Goal: Task Accomplishment & Management: Use online tool/utility

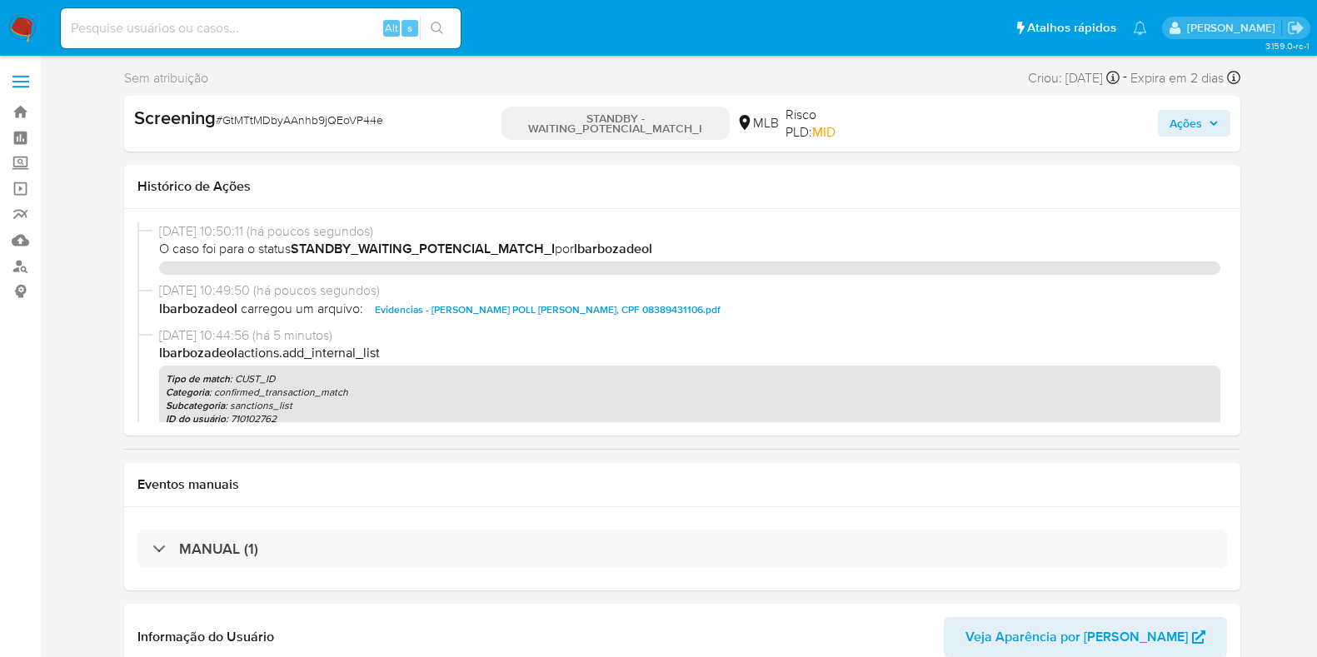
select select "10"
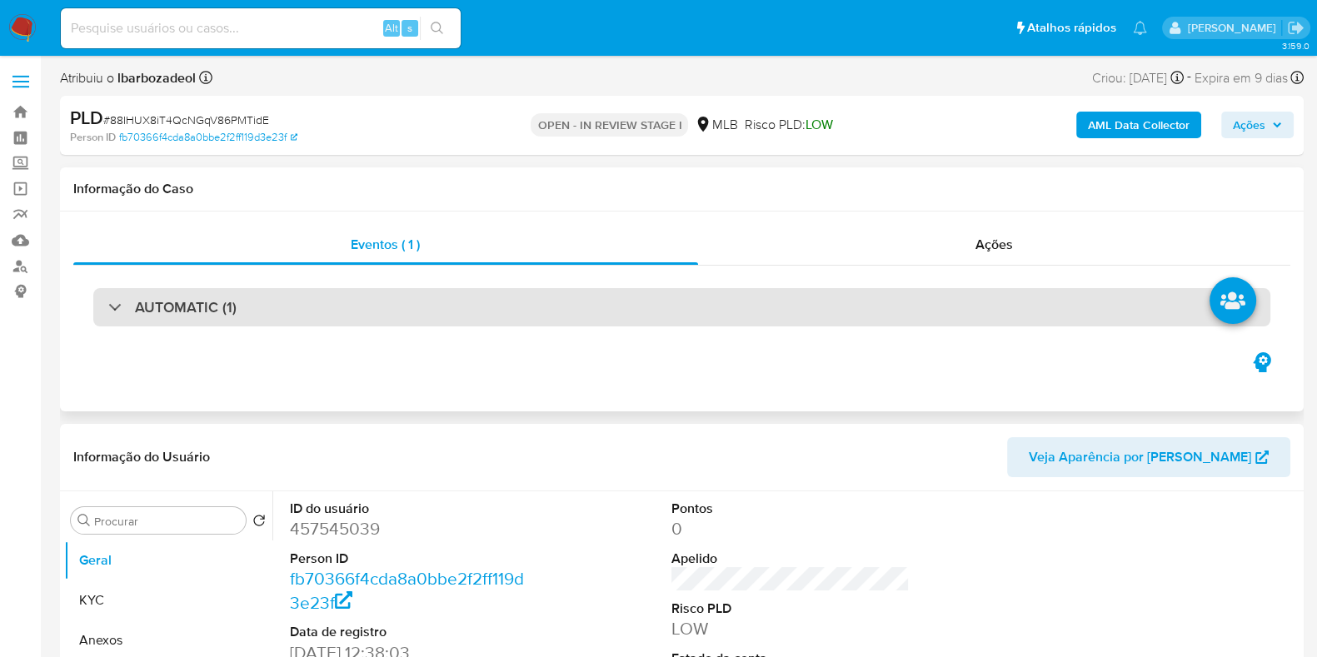
click at [565, 311] on div "AUTOMATIC (1)" at bounding box center [681, 307] width 1177 height 38
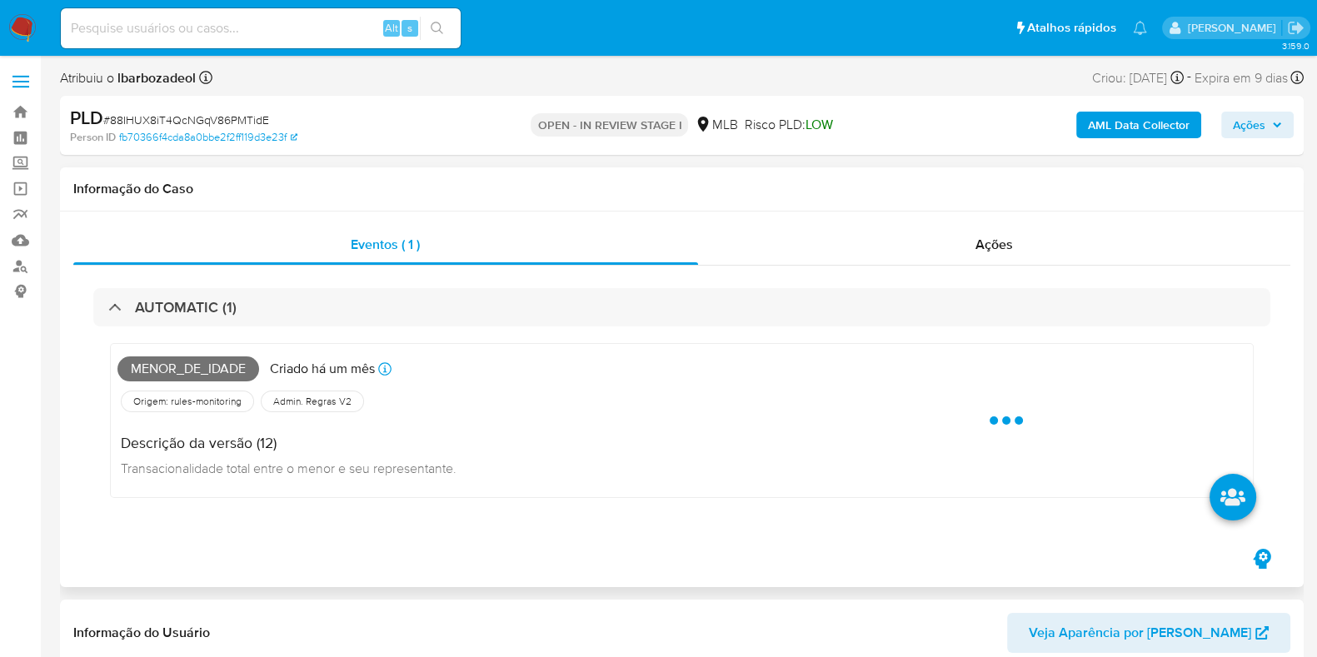
click at [190, 363] on span "Menor_de_idade" at bounding box center [188, 369] width 142 height 25
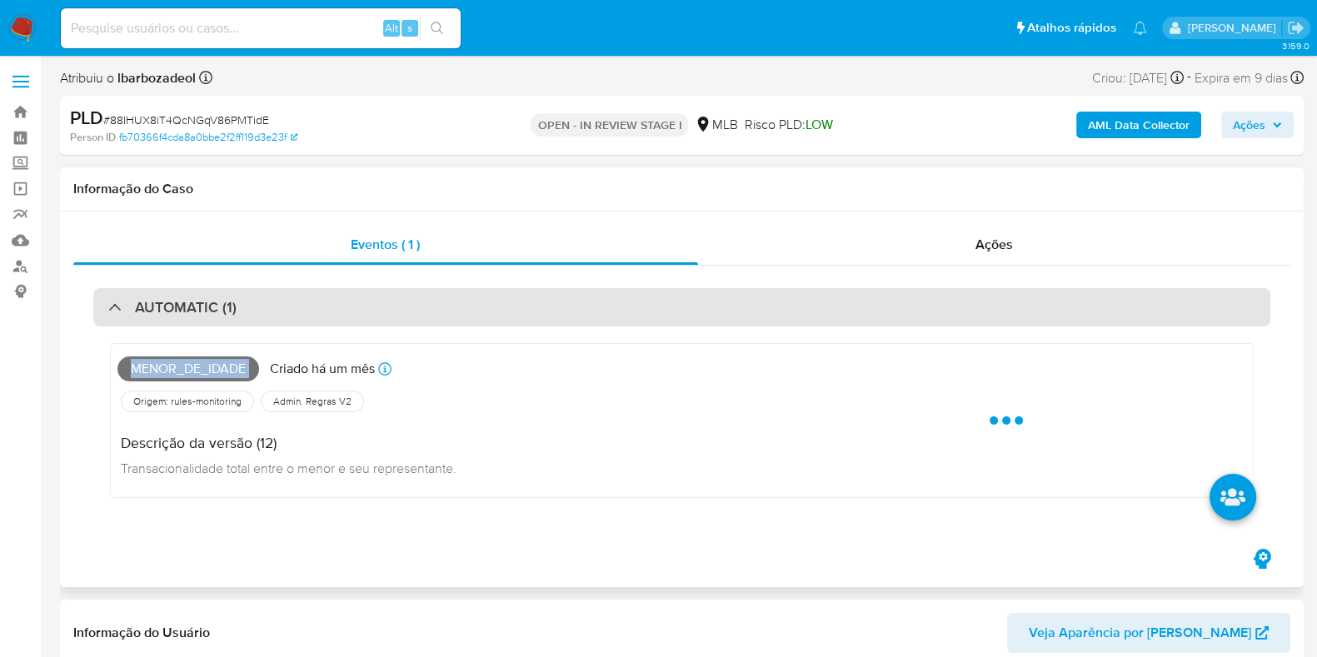
copy span "Menor_de_idade"
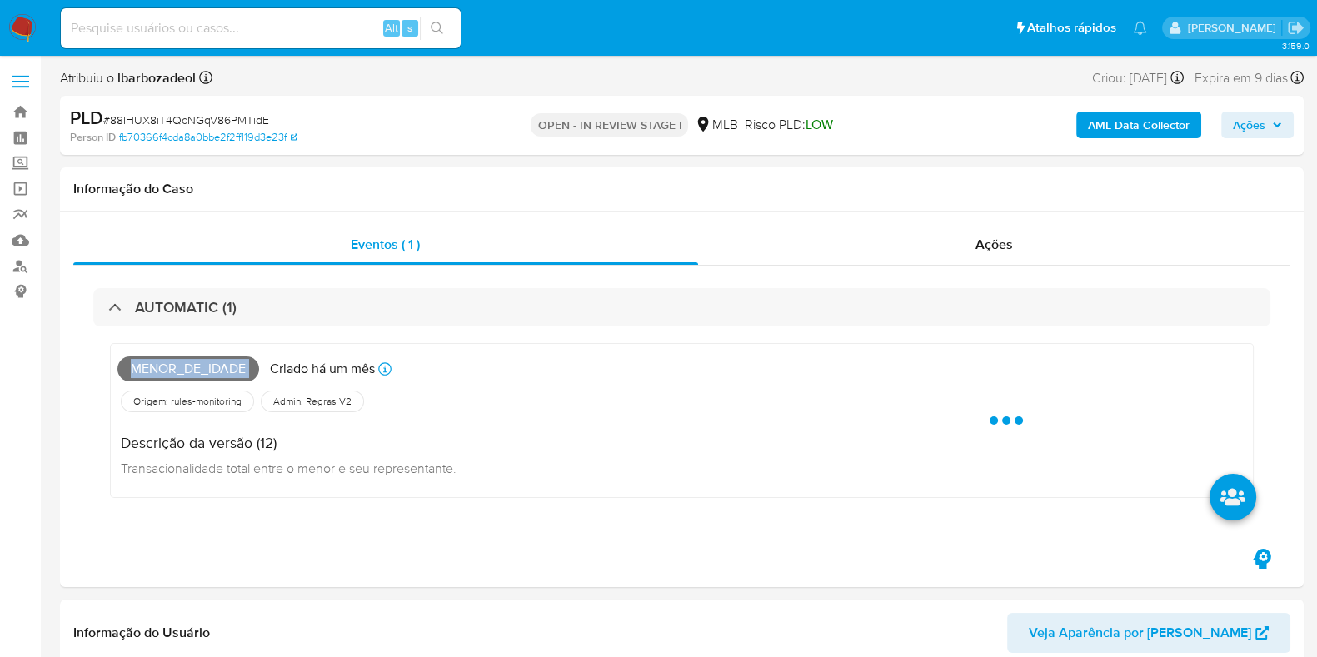
drag, startPoint x: 1263, startPoint y: 119, endPoint x: 1246, endPoint y: 127, distance: 19.4
click at [1262, 119] on span "Ações" at bounding box center [1249, 125] width 32 height 27
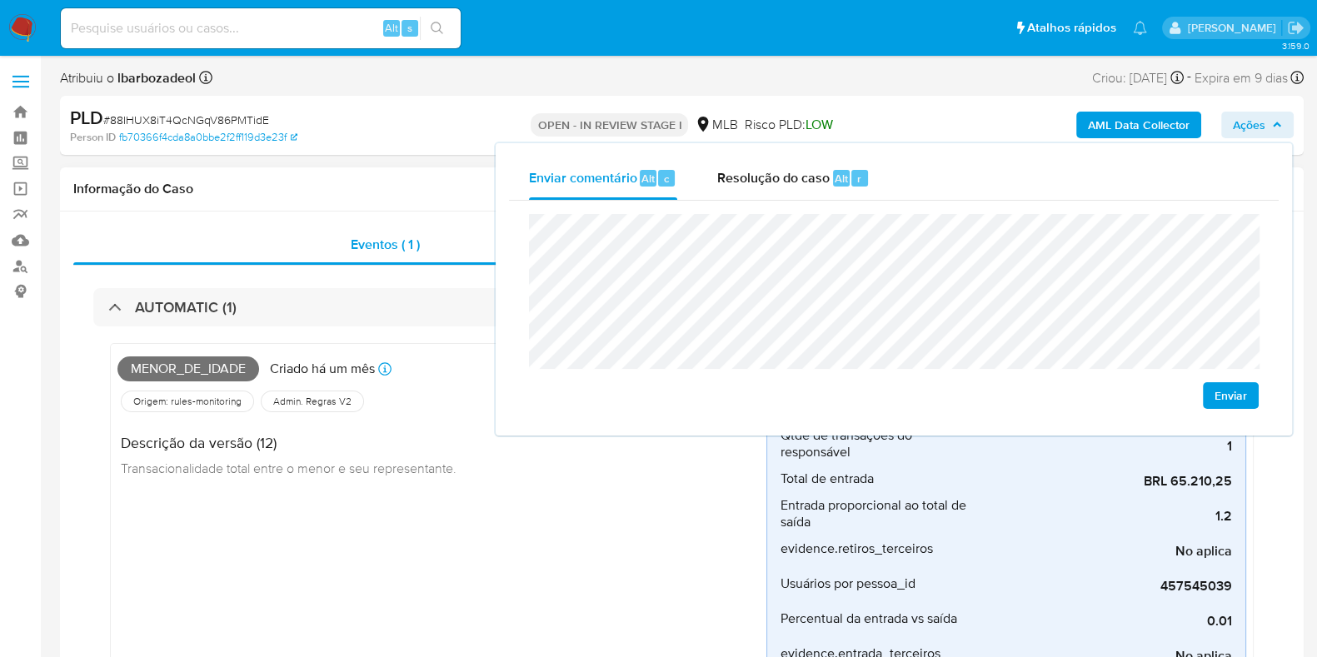
click at [454, 192] on h1 "Informação do Caso" at bounding box center [681, 189] width 1217 height 17
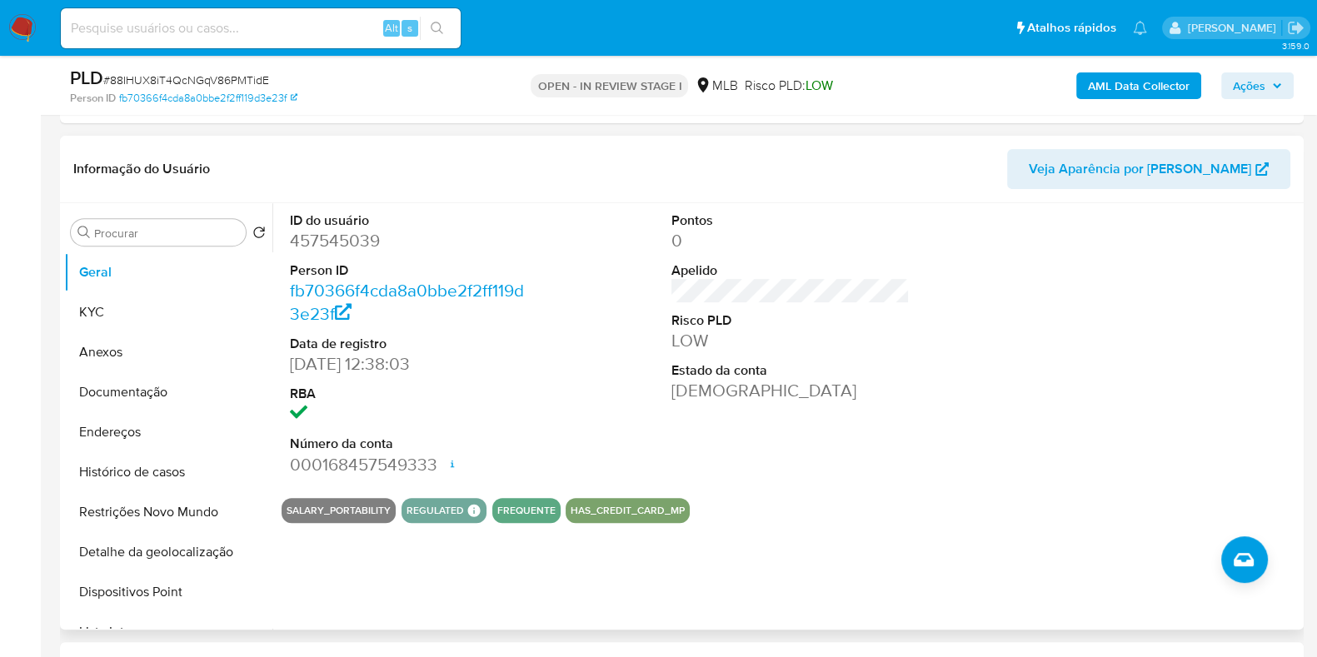
scroll to position [816, 0]
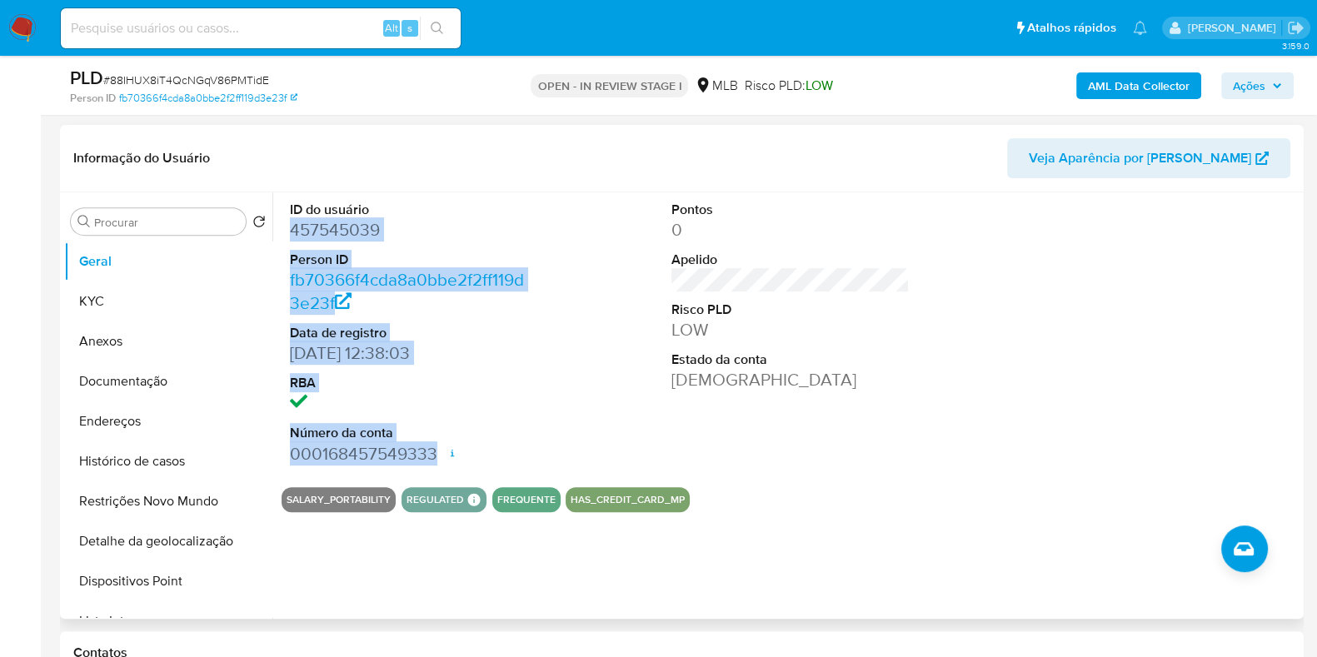
drag, startPoint x: 287, startPoint y: 231, endPoint x: 446, endPoint y: 452, distance: 272.2
click at [442, 452] on div "ID do usuário 457545039 Person ID fb70366f4cda8a0bbe2f2ff119d3e23f Data de regi…" at bounding box center [409, 333] width 255 height 282
copy dl "457545039 Person ID fb70366f4cda8a0bbe2f2ff119d3e23f Data de registro 02/08/201…"
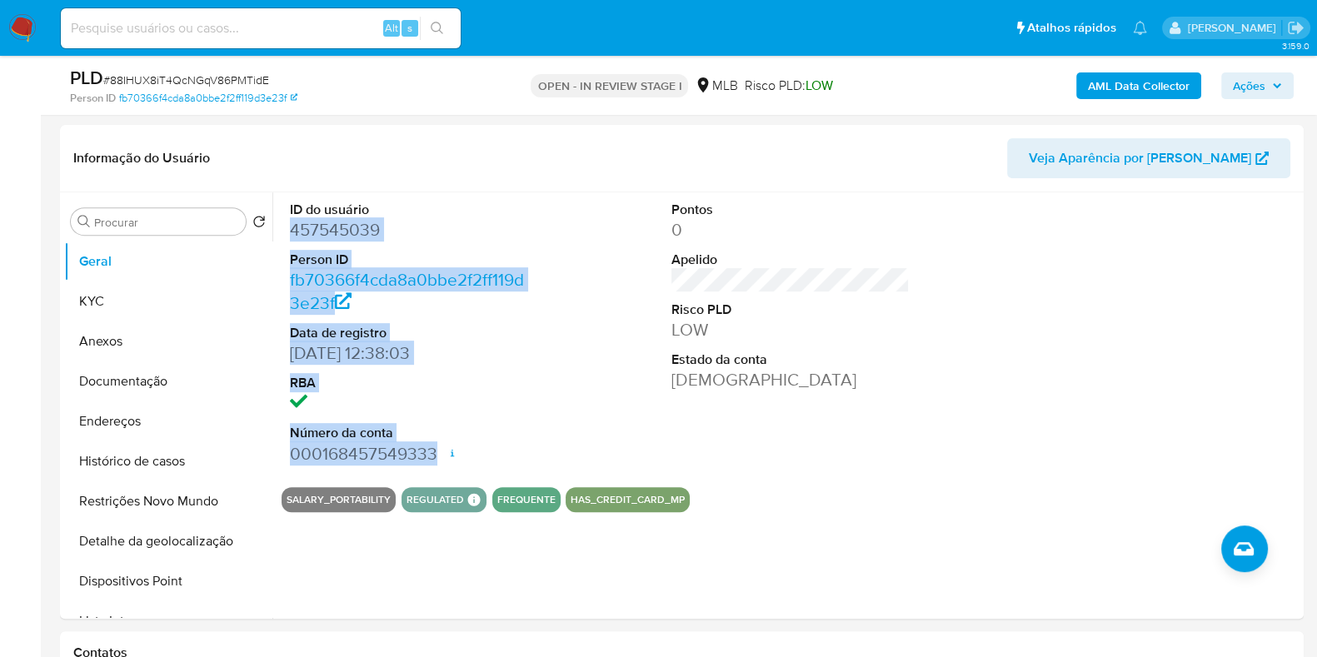
drag, startPoint x: 1267, startPoint y: 77, endPoint x: 1242, endPoint y: 99, distance: 33.6
click at [1267, 77] on span "Ações" at bounding box center [1257, 85] width 49 height 23
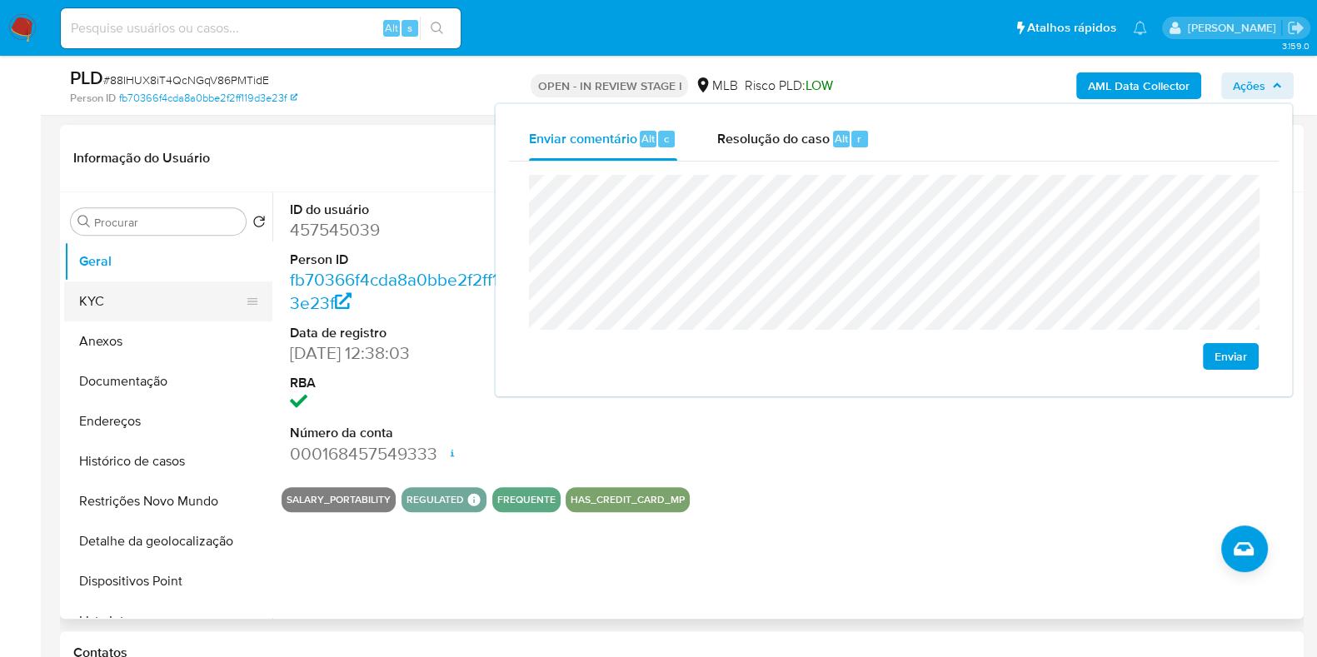
click at [179, 297] on button "KYC" at bounding box center [161, 302] width 195 height 40
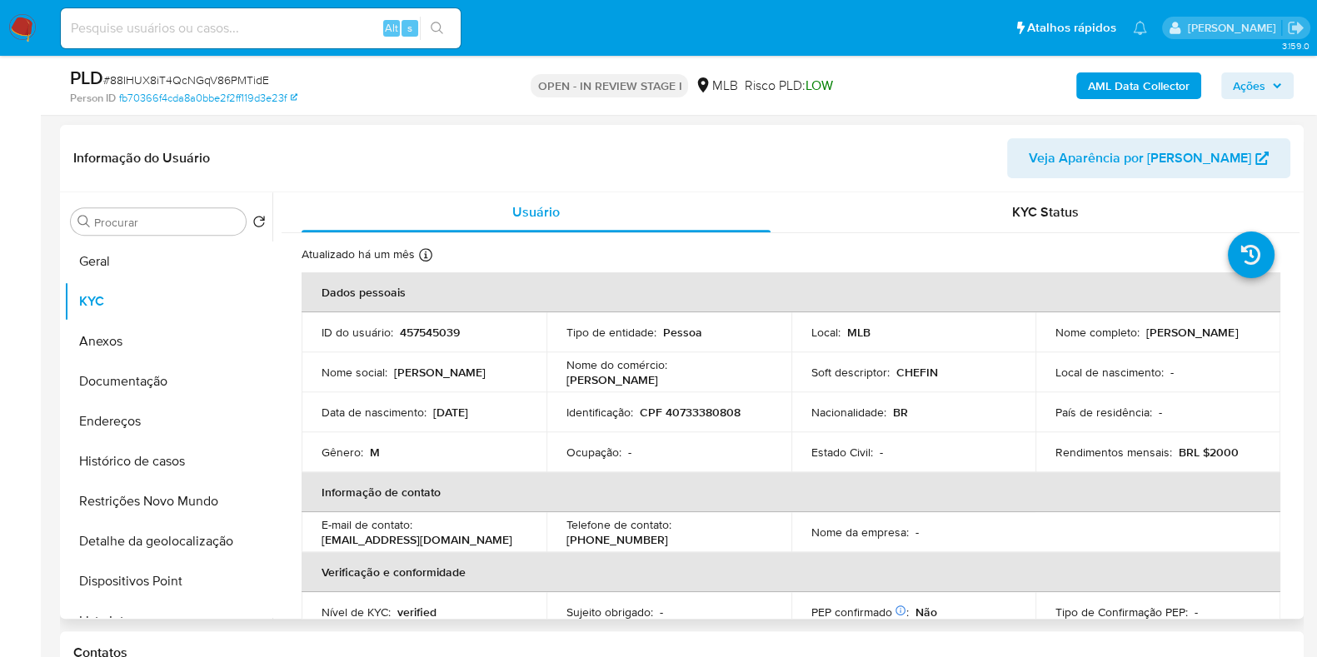
click at [683, 406] on p "CPF 40733380808" at bounding box center [690, 412] width 101 height 15
copy p "40733380808"
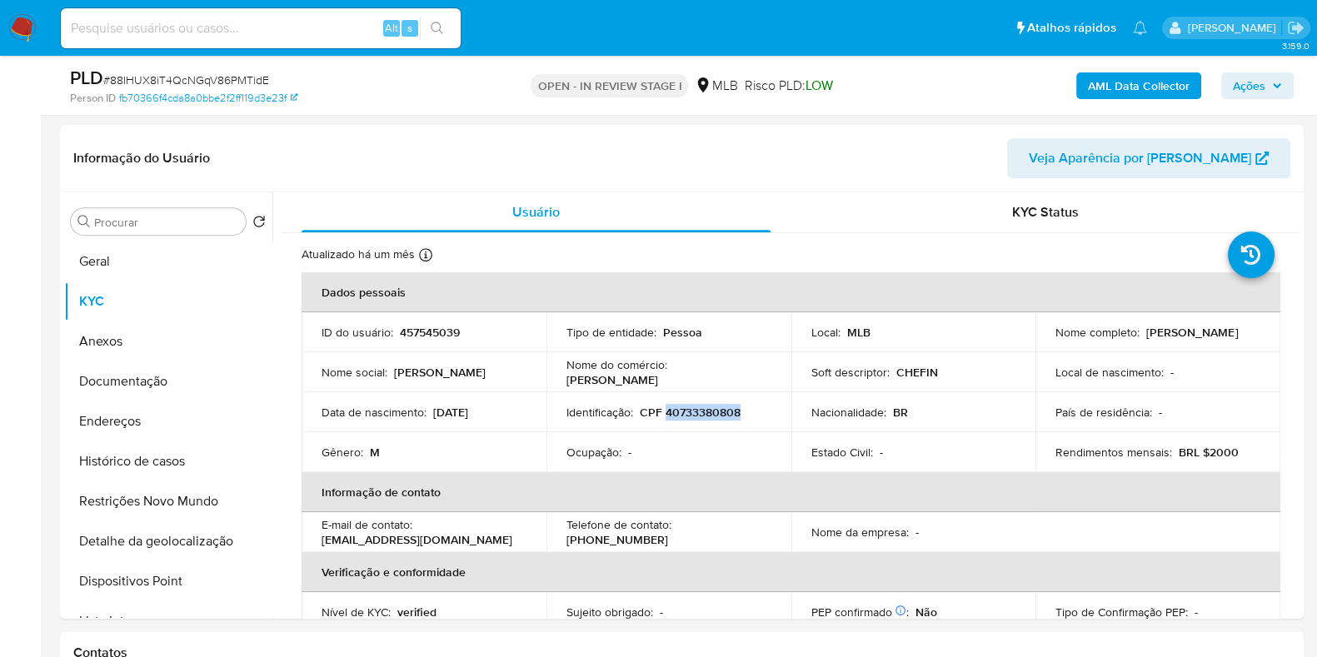
click at [1260, 82] on span "Ações" at bounding box center [1249, 85] width 32 height 27
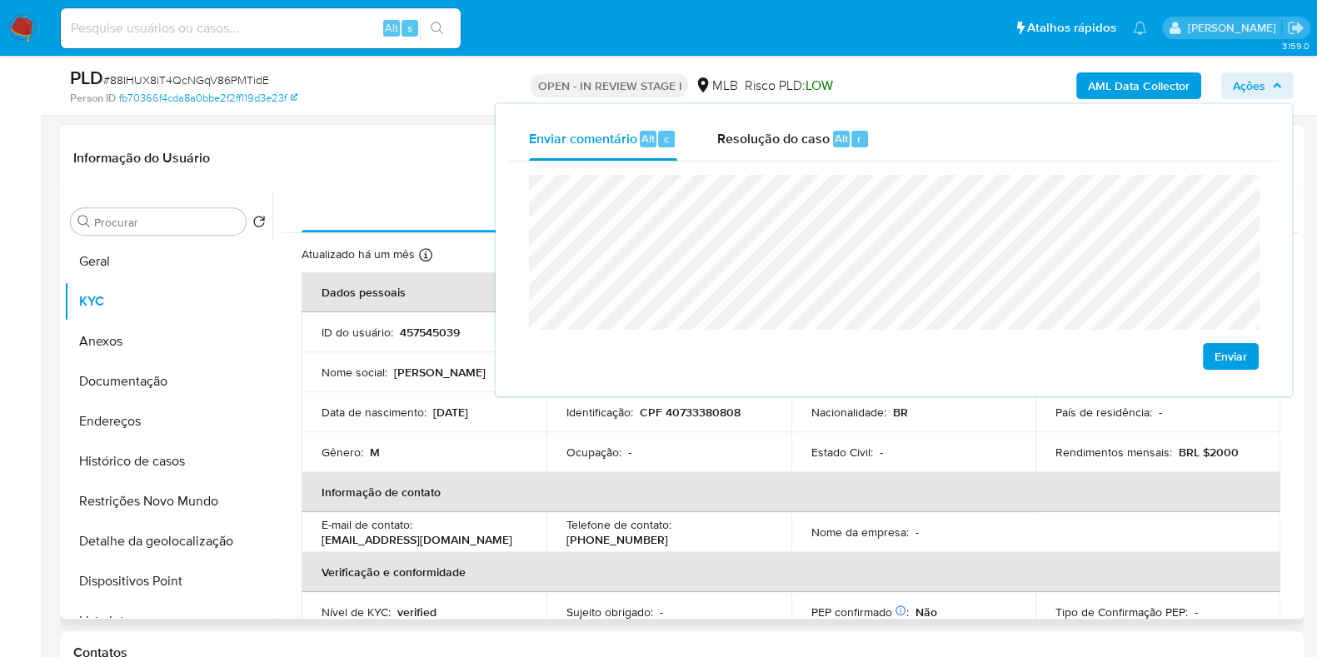
click at [867, 463] on td "Estado Civil : -" at bounding box center [914, 452] width 245 height 40
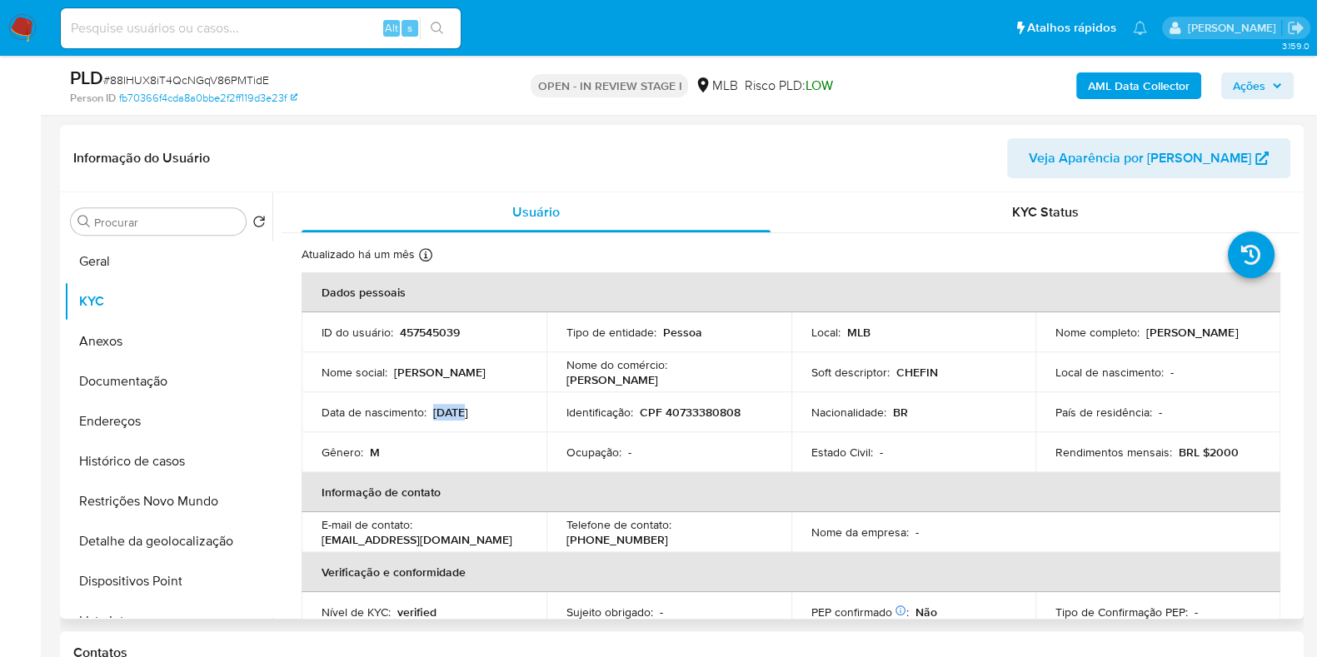
drag, startPoint x: 438, startPoint y: 418, endPoint x: 462, endPoint y: 410, distance: 24.8
click at [462, 410] on div "Data de nascimento : 16/07/2007" at bounding box center [424, 412] width 205 height 15
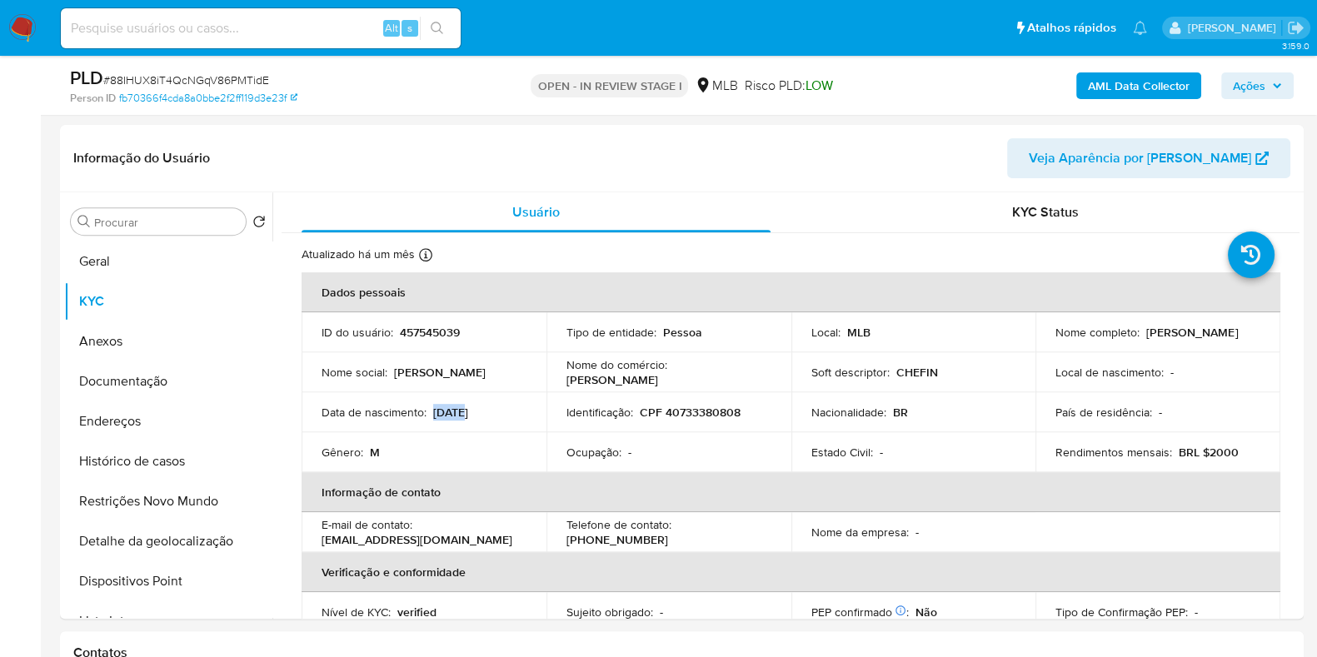
drag, startPoint x: 1269, startPoint y: 89, endPoint x: 1231, endPoint y: 97, distance: 39.2
click at [1269, 89] on span "Ações" at bounding box center [1257, 85] width 49 height 23
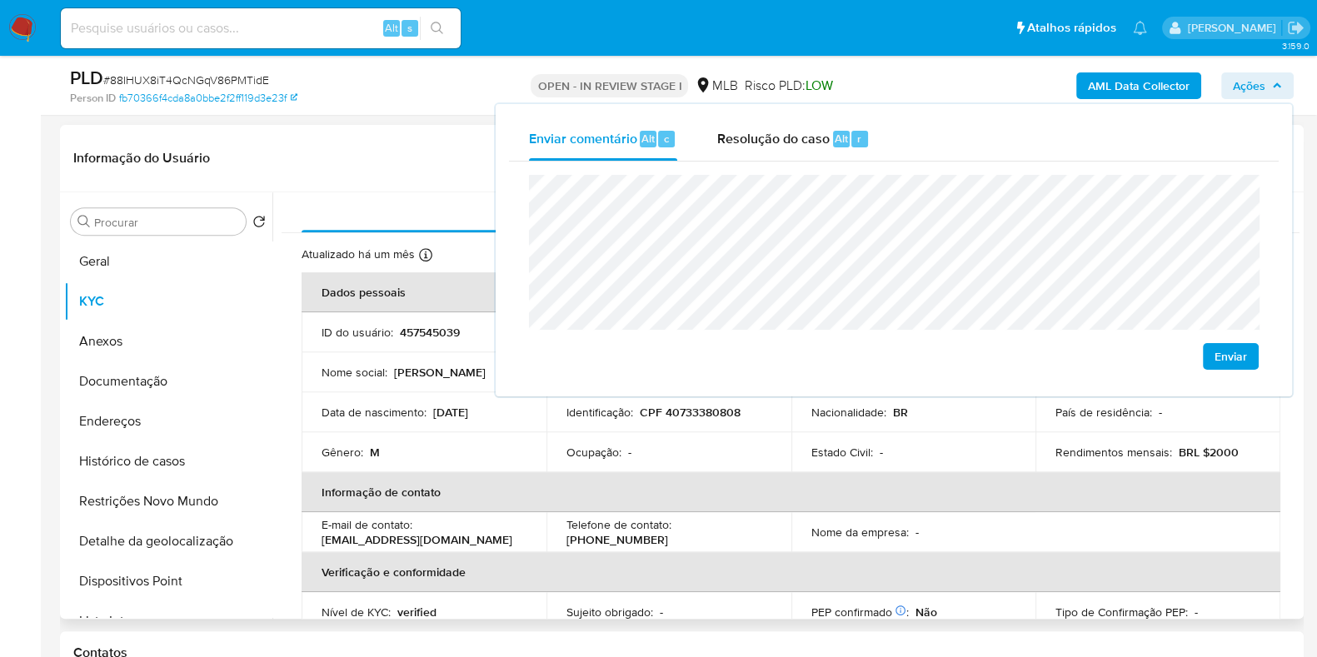
click at [960, 505] on th "Informação de contato" at bounding box center [791, 492] width 979 height 40
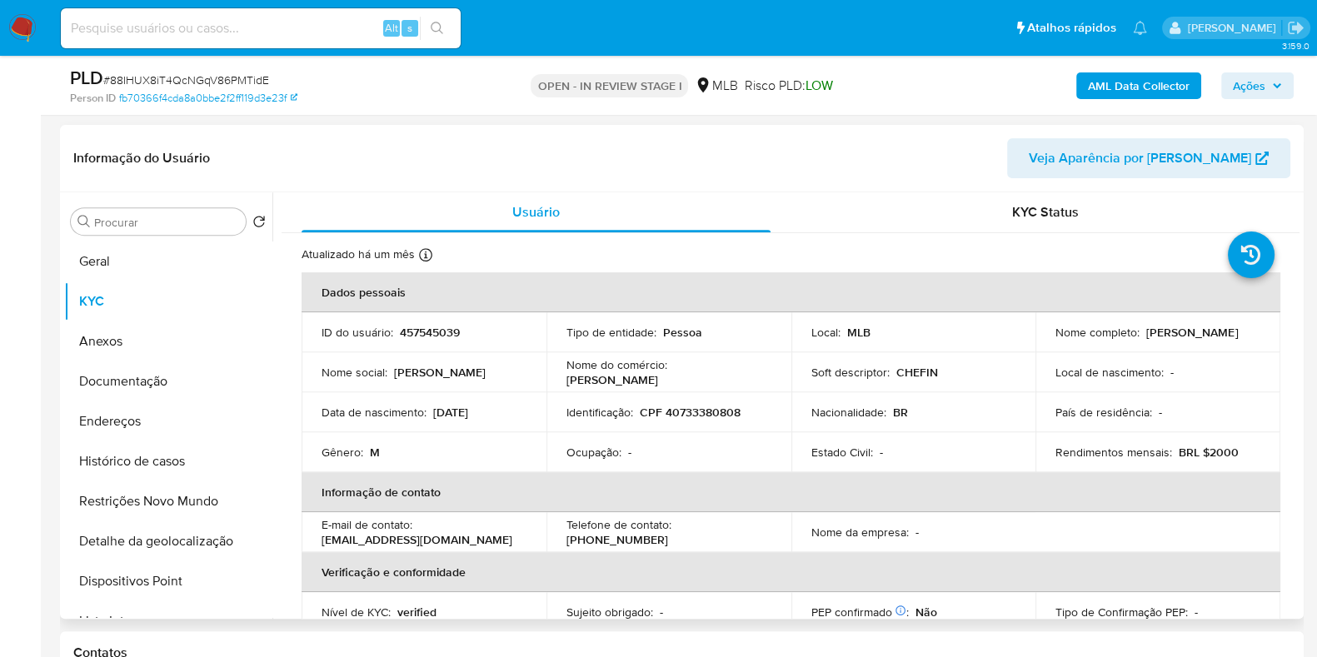
scroll to position [739, 0]
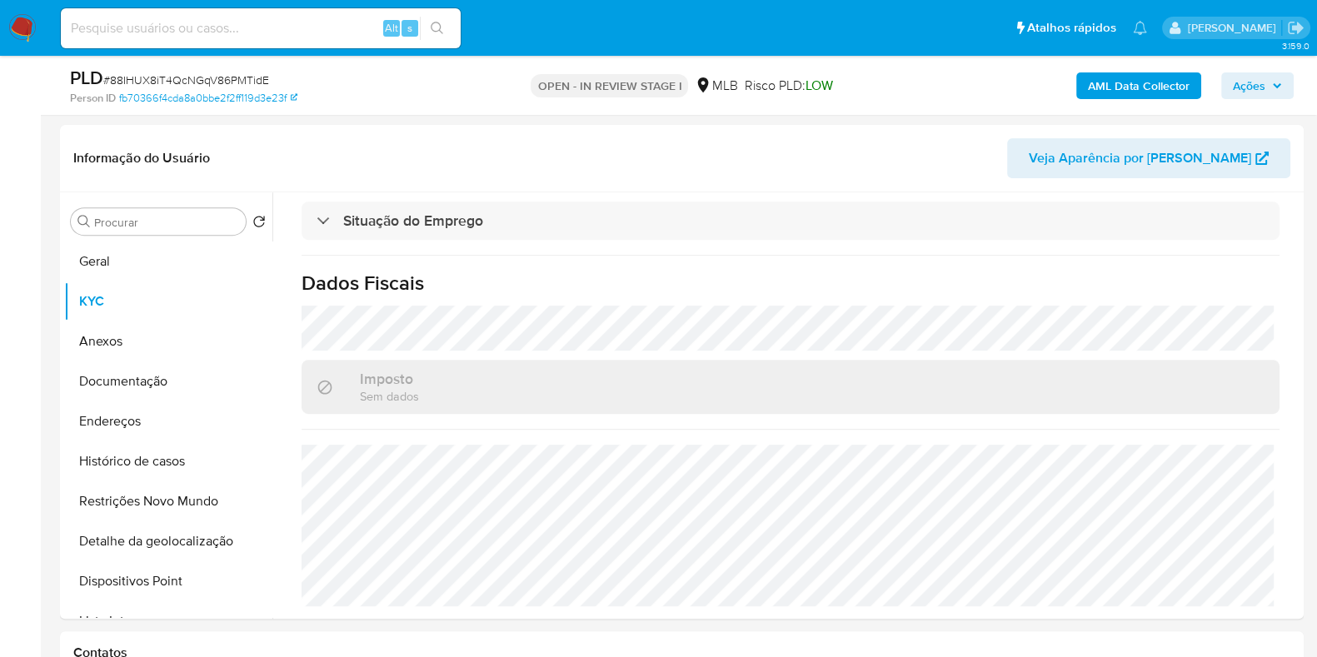
click at [1259, 82] on span "Ações" at bounding box center [1249, 85] width 32 height 27
click at [1267, 87] on span "Ações" at bounding box center [1257, 85] width 49 height 23
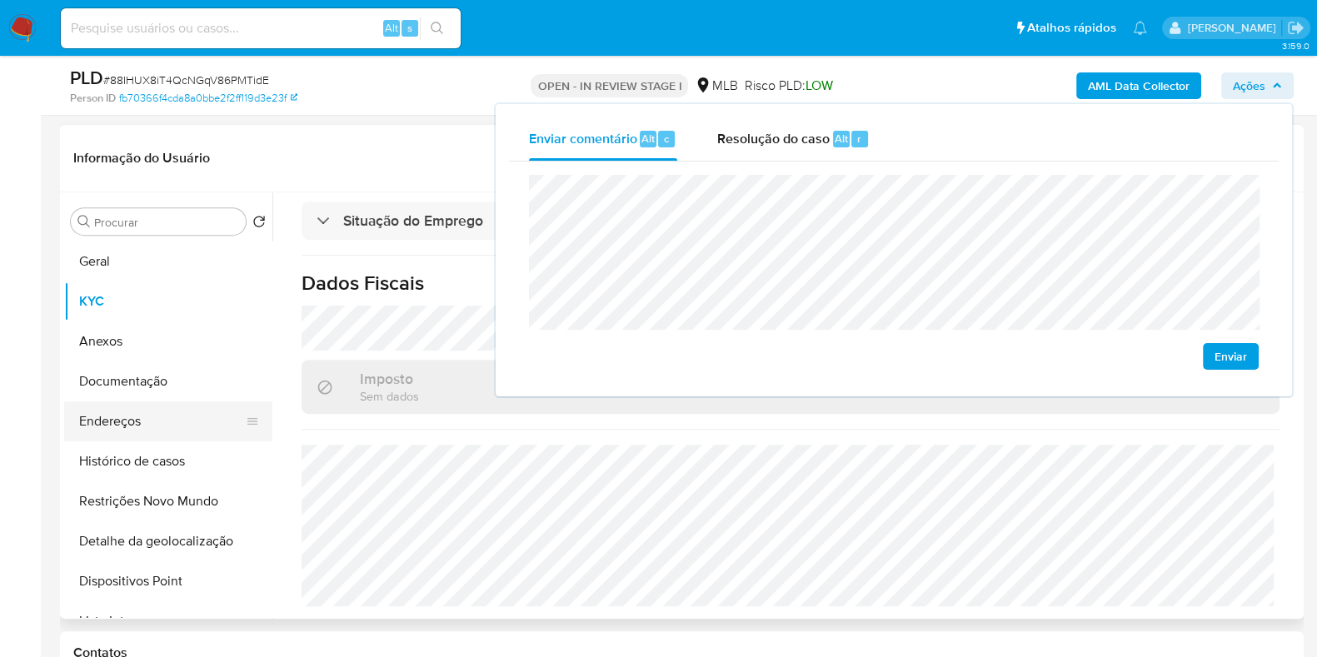
click at [129, 418] on button "Endereços" at bounding box center [161, 422] width 195 height 40
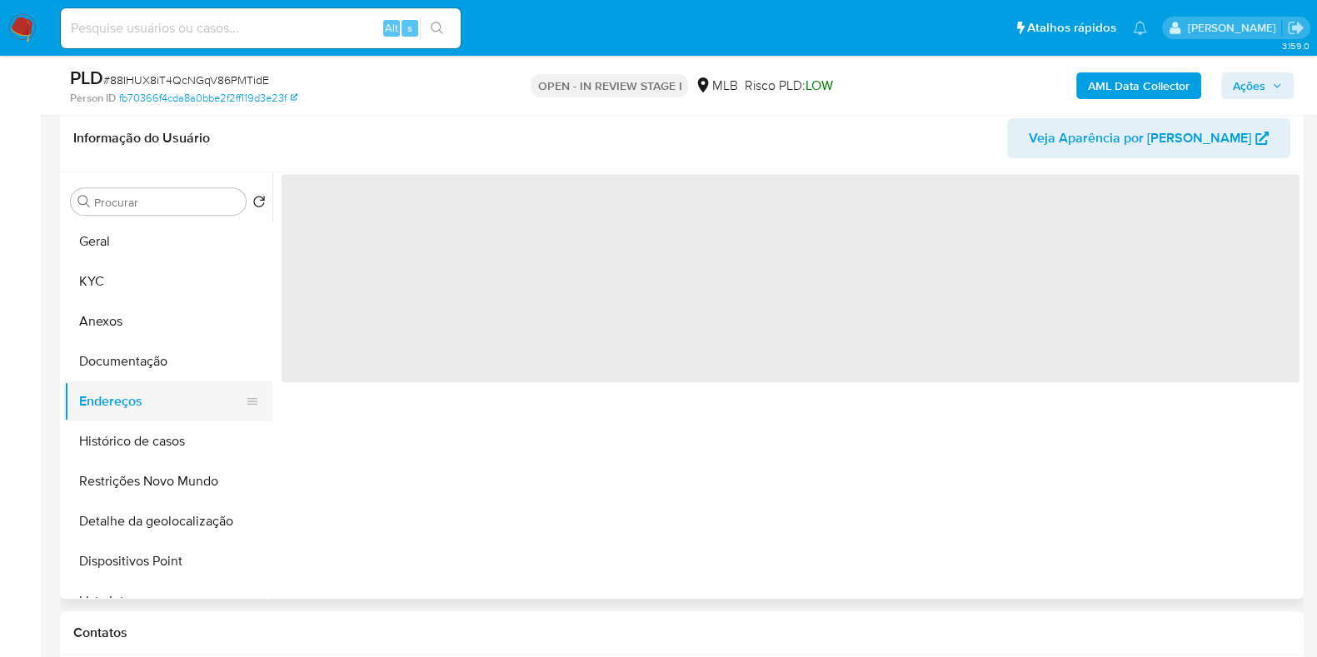
scroll to position [0, 0]
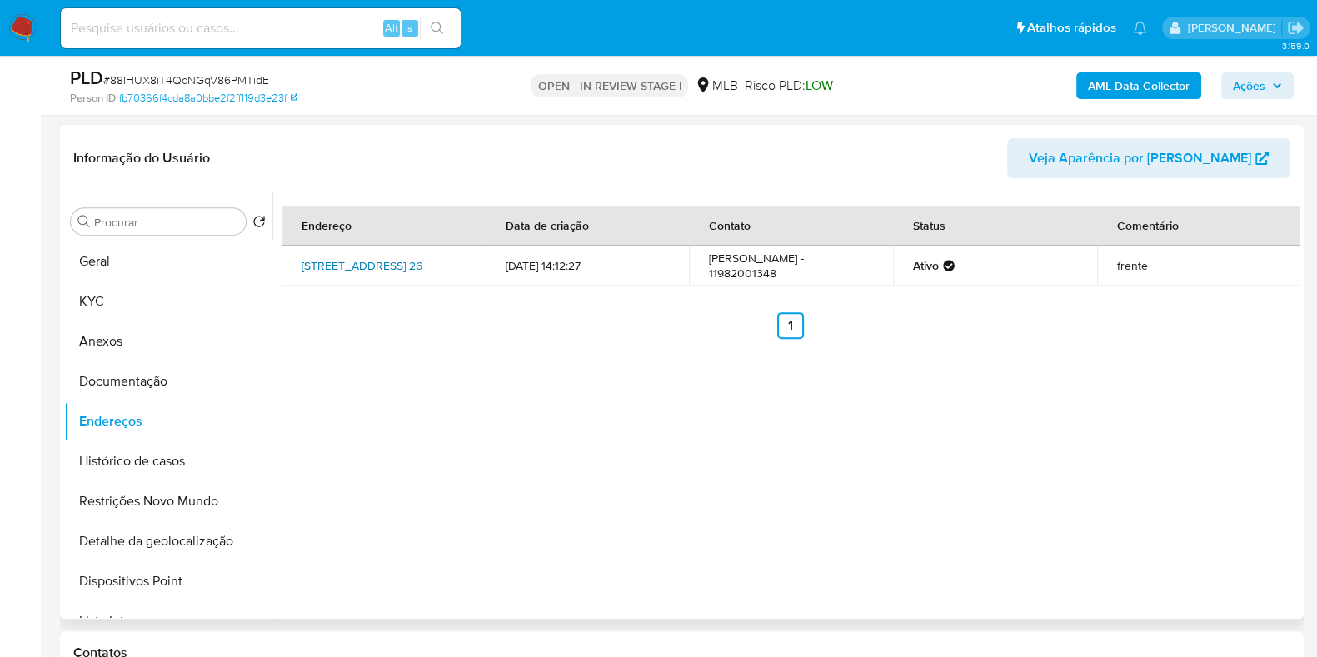
click at [365, 261] on link "Rua Da Tubulação 26, Itaquaquecetuba, São Paulo, 08574440, Brasil 26" at bounding box center [362, 265] width 121 height 17
click at [167, 362] on button "Documentação" at bounding box center [161, 382] width 195 height 40
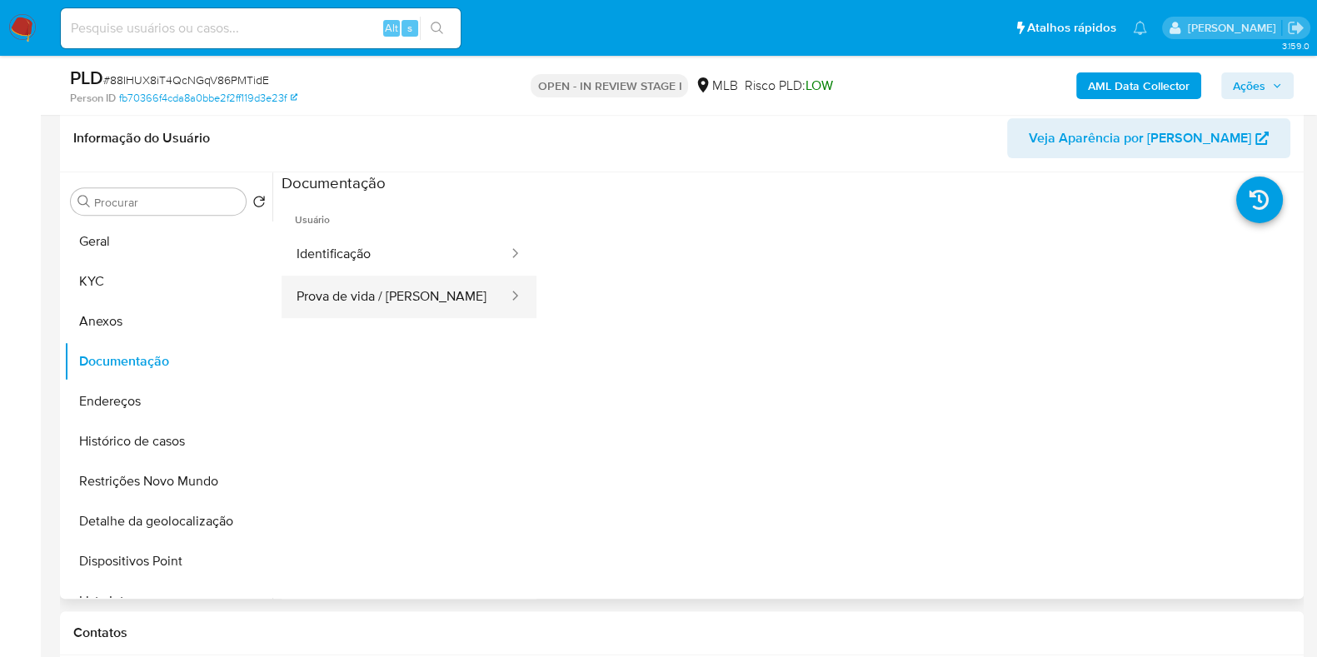
click at [390, 301] on button "Prova de vida / Selfie" at bounding box center [396, 297] width 228 height 42
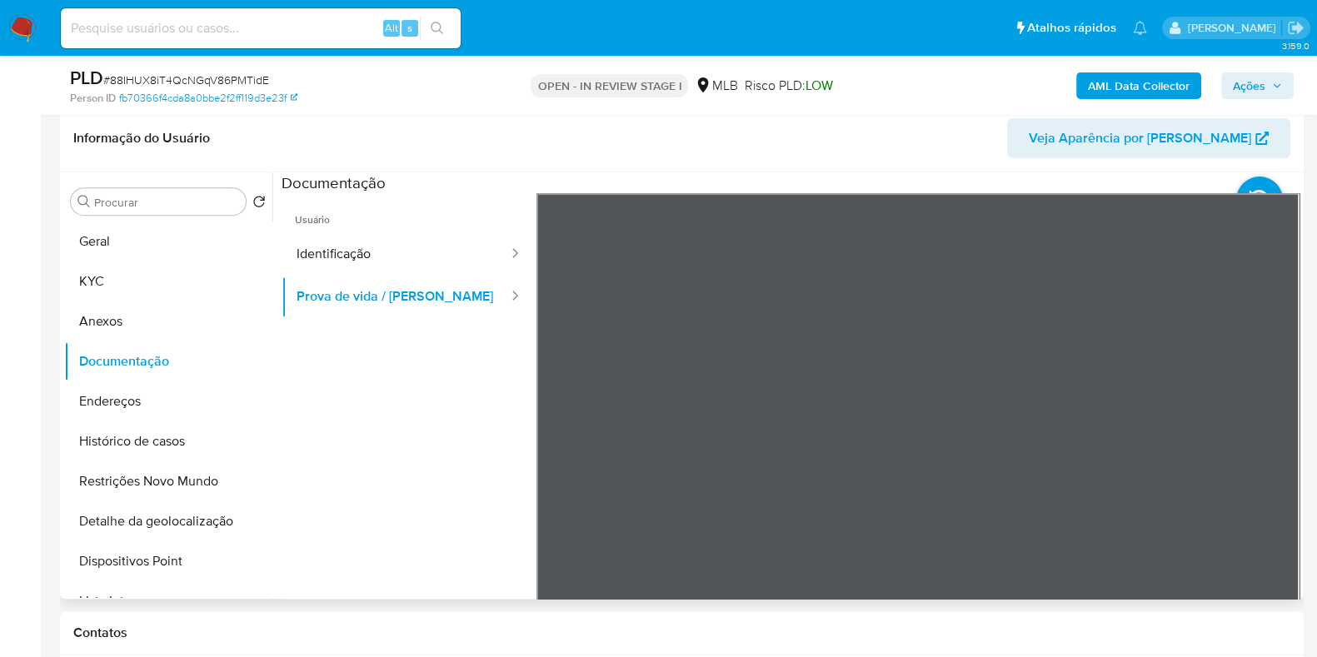
click at [375, 212] on span "Usuário" at bounding box center [409, 213] width 255 height 40
click at [370, 247] on button "Identificação" at bounding box center [396, 254] width 228 height 42
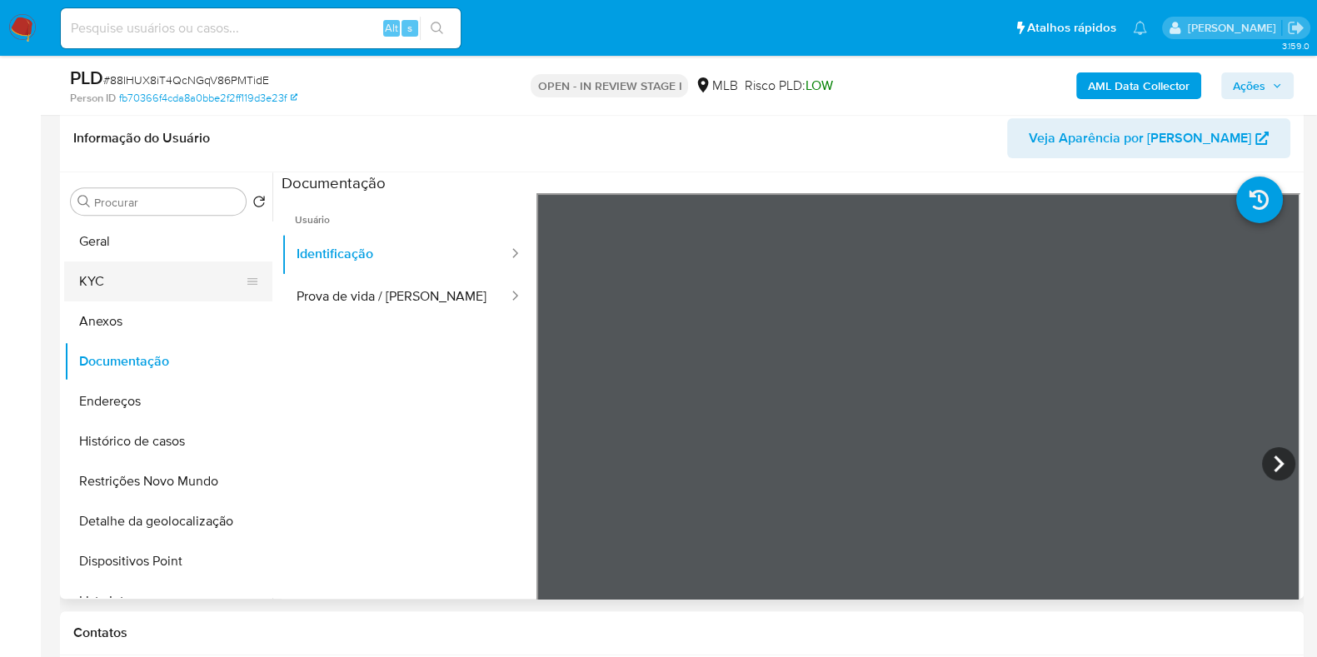
drag, startPoint x: 208, startPoint y: 295, endPoint x: 181, endPoint y: 282, distance: 30.2
click at [207, 294] on button "KYC" at bounding box center [161, 282] width 195 height 40
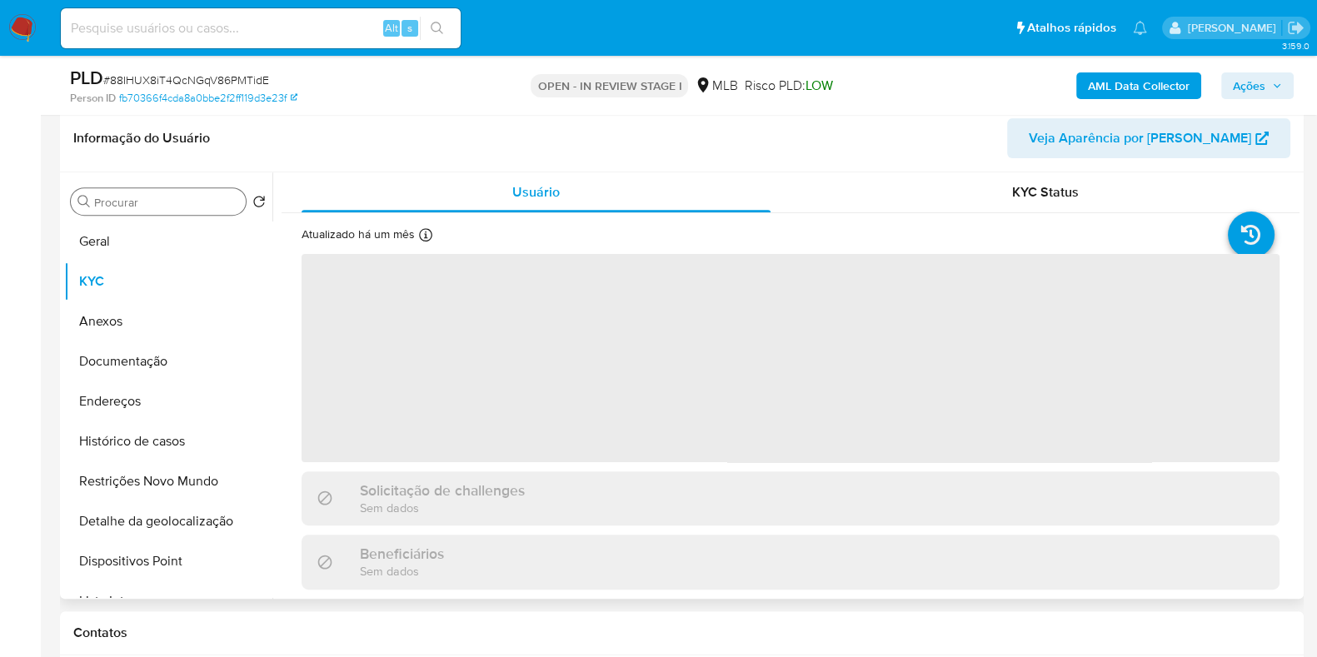
click at [162, 192] on div "Procurar" at bounding box center [158, 201] width 175 height 27
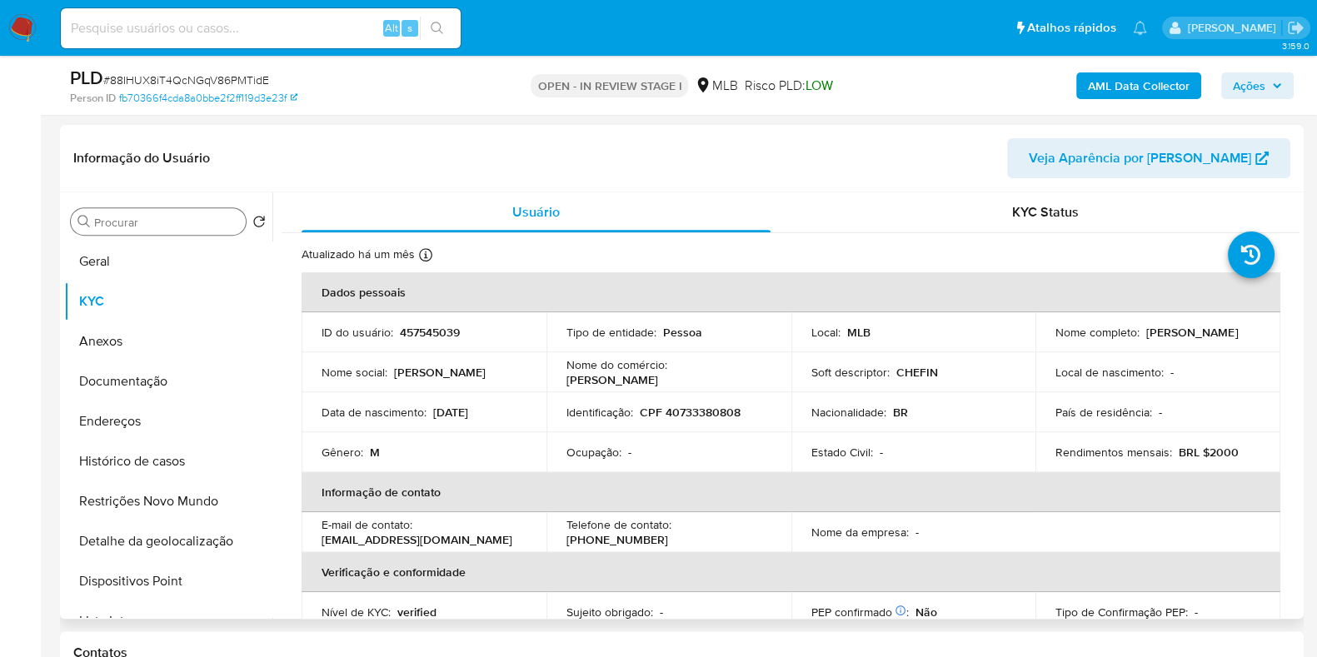
click at [155, 218] on input "Procurar" at bounding box center [166, 222] width 145 height 15
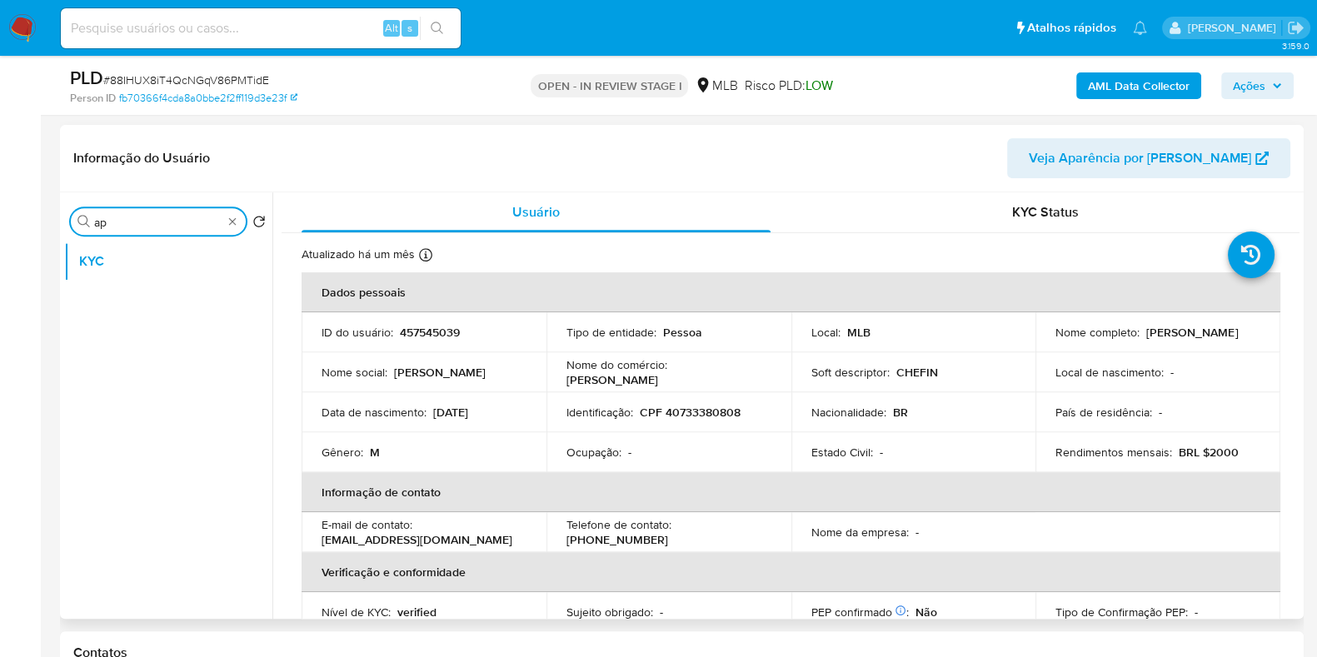
click at [166, 217] on input "ap" at bounding box center [158, 222] width 128 height 15
type input "ap"
type input "re"
click at [172, 435] on button "Relacionados" at bounding box center [168, 422] width 208 height 40
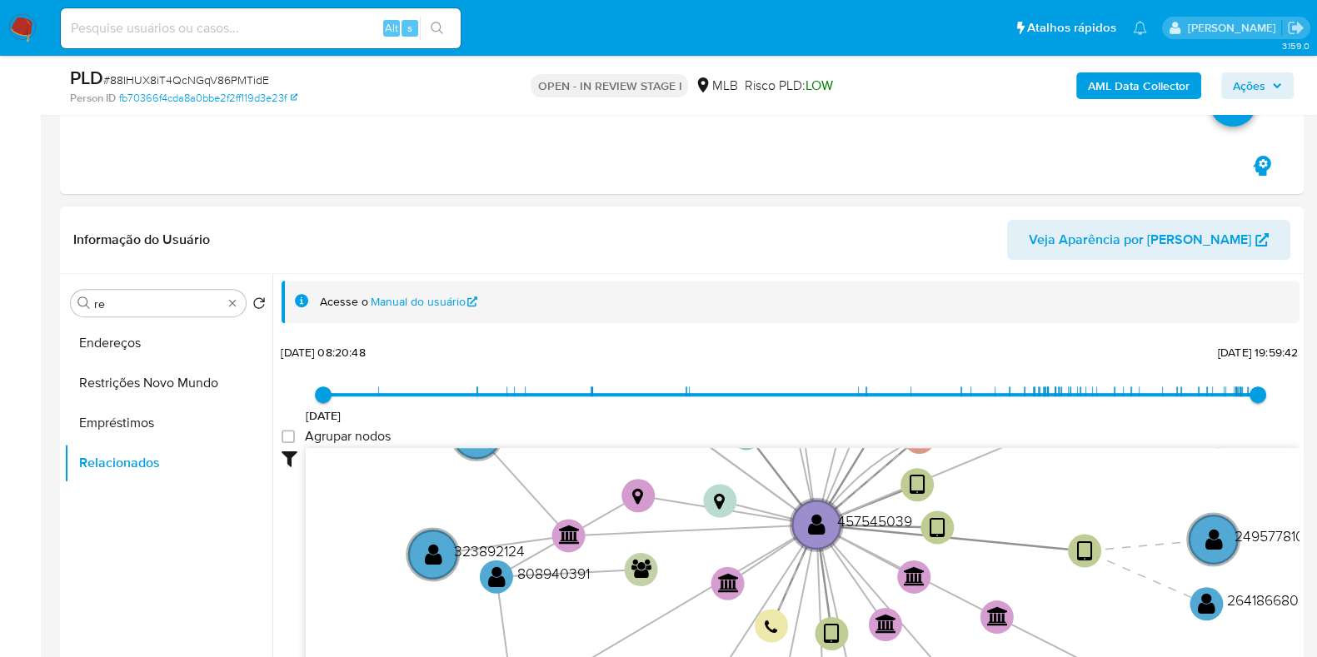
scroll to position [722, 0]
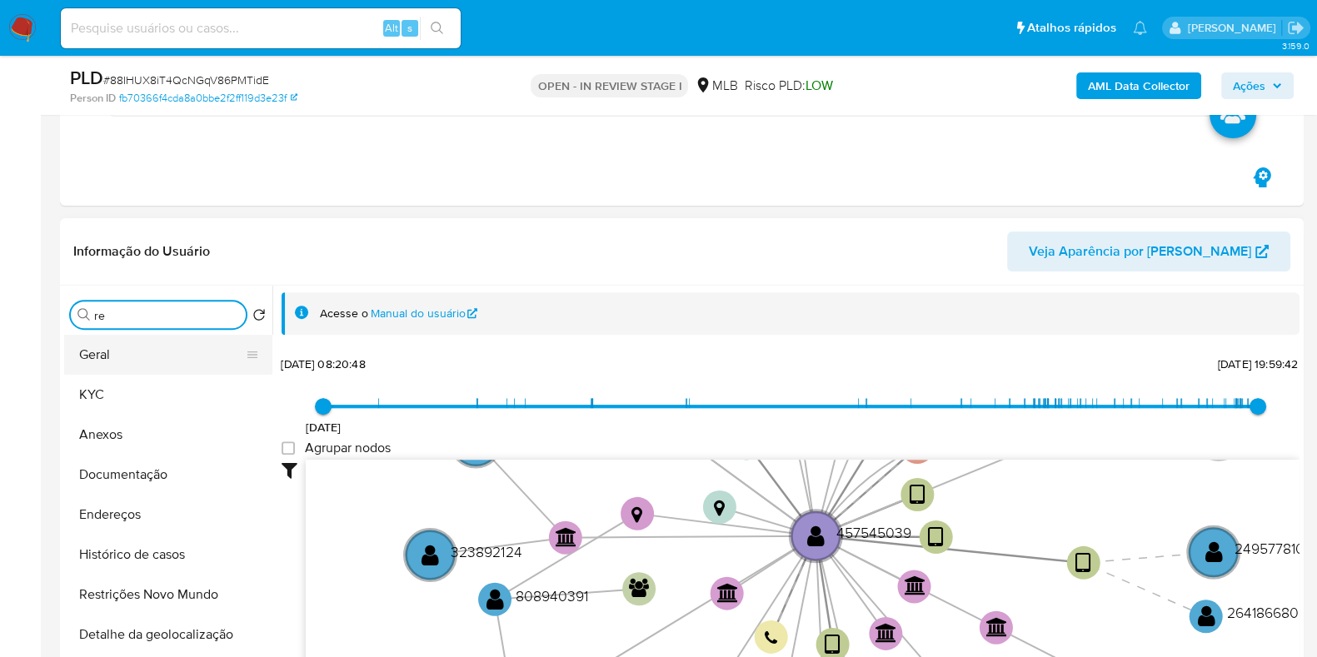
click at [205, 351] on button "Geral" at bounding box center [161, 355] width 195 height 40
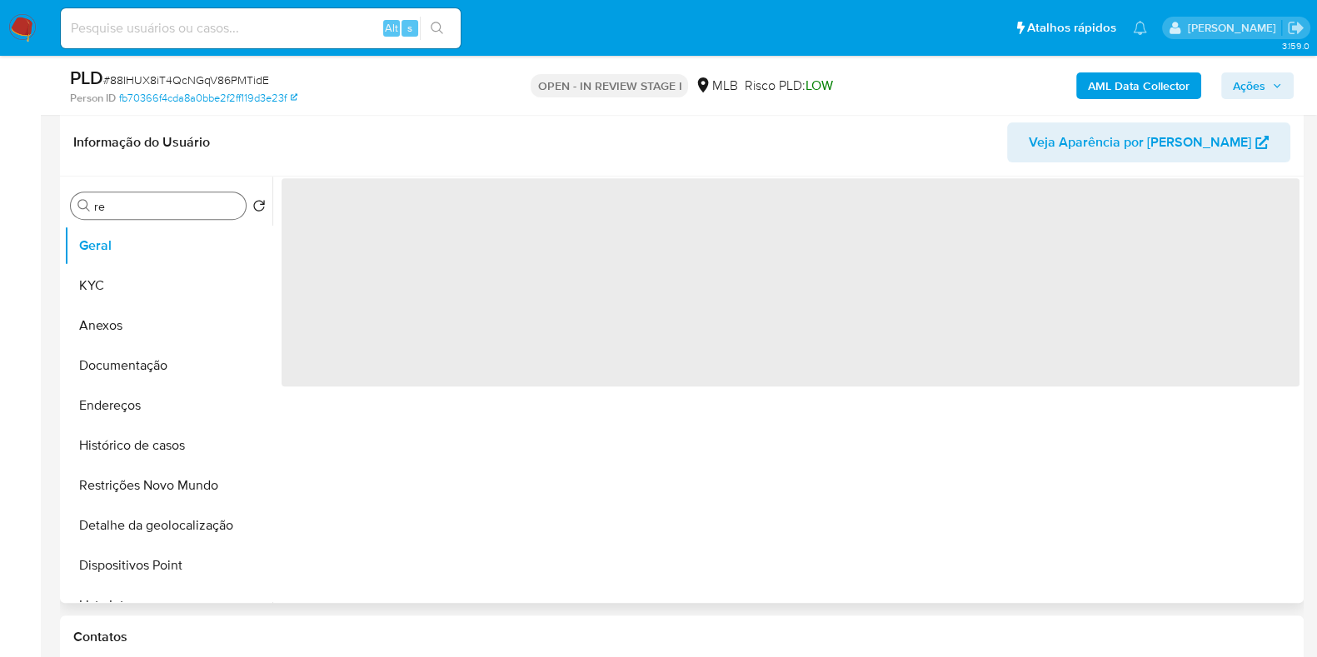
scroll to position [812, 0]
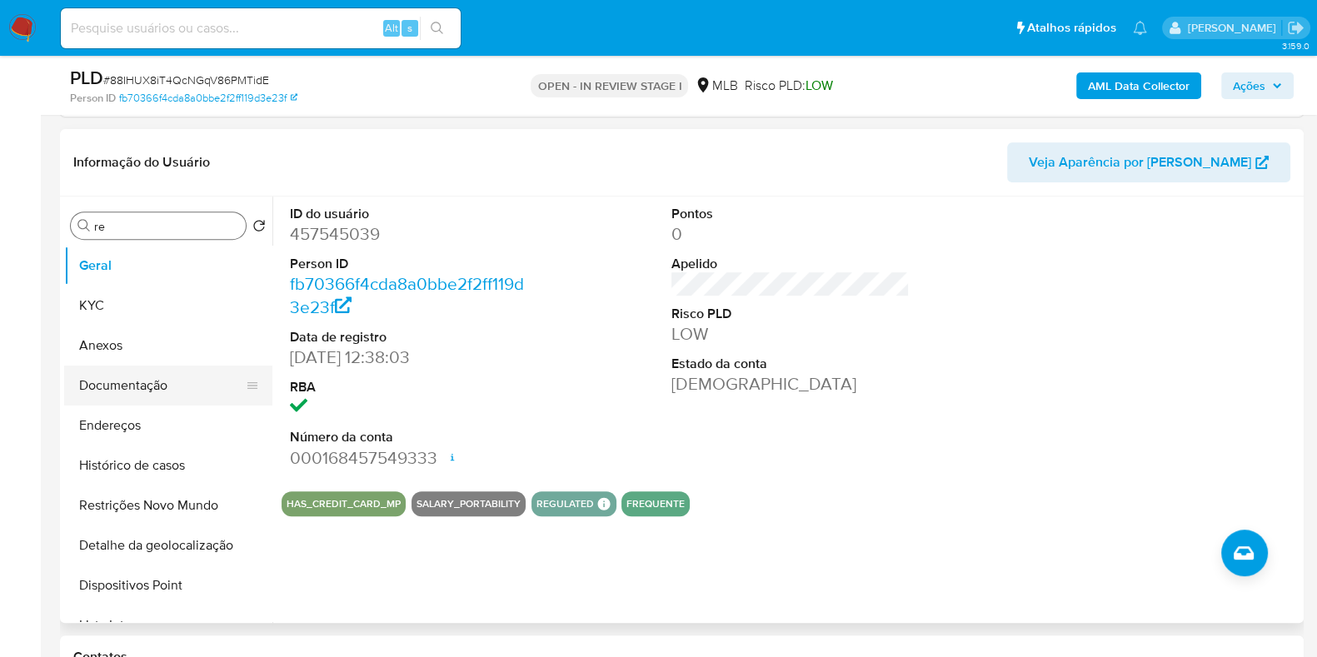
click at [189, 379] on button "Documentação" at bounding box center [161, 386] width 195 height 40
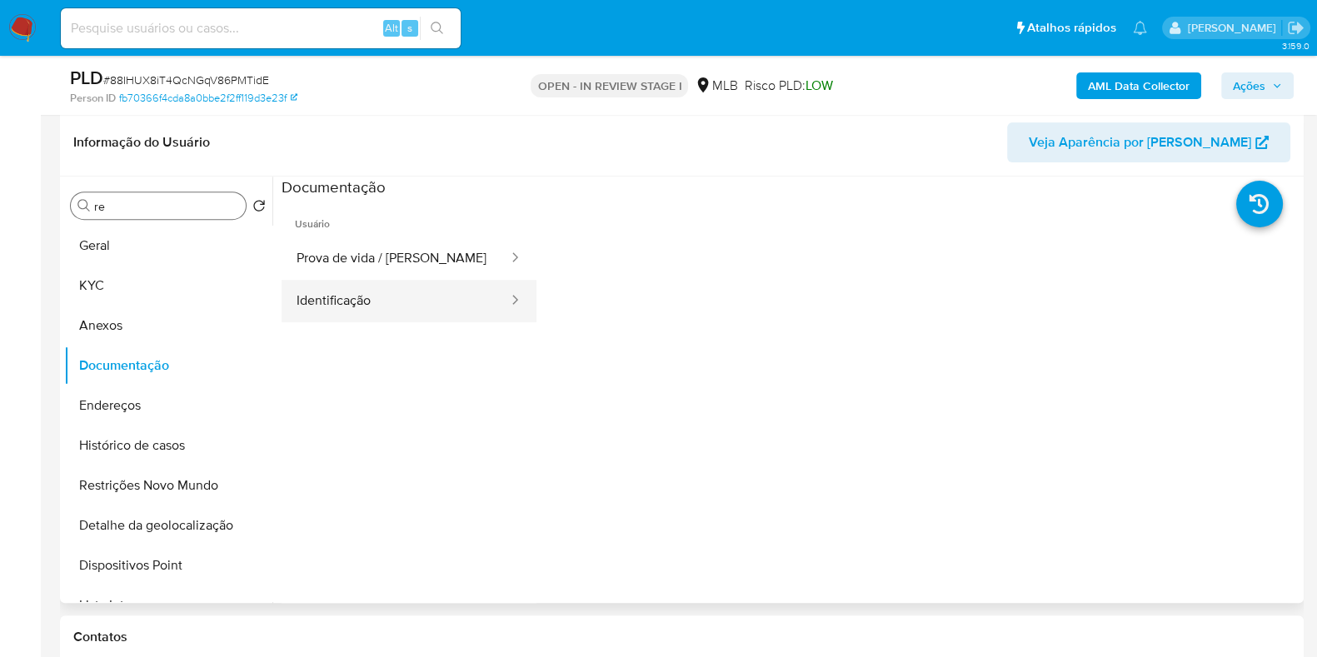
click at [406, 302] on button "Identificação" at bounding box center [396, 301] width 228 height 42
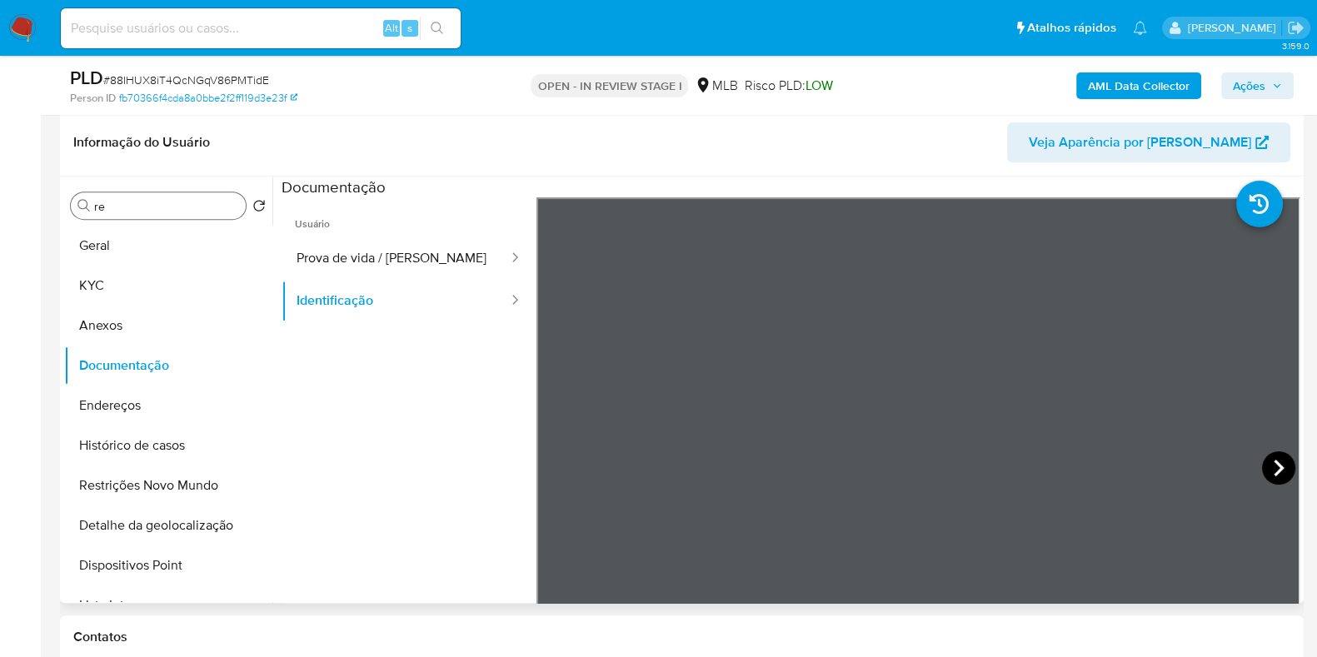
click at [1267, 460] on icon at bounding box center [1278, 468] width 33 height 33
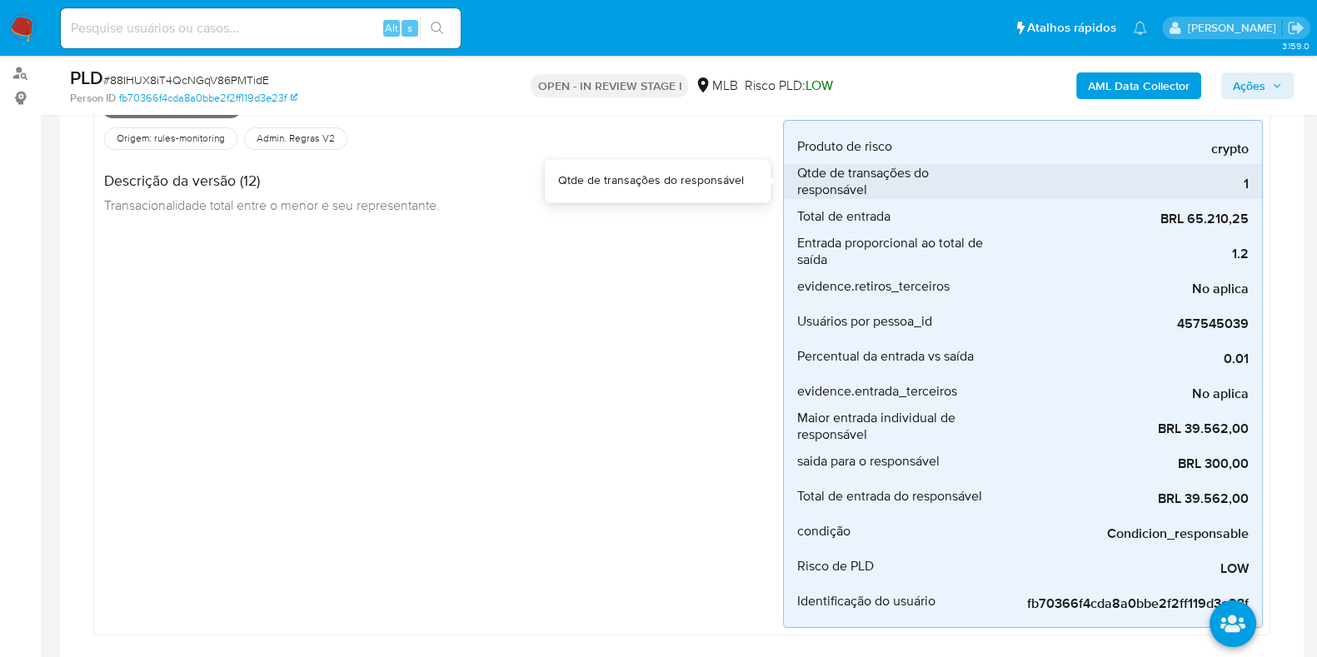
scroll to position [192, 0]
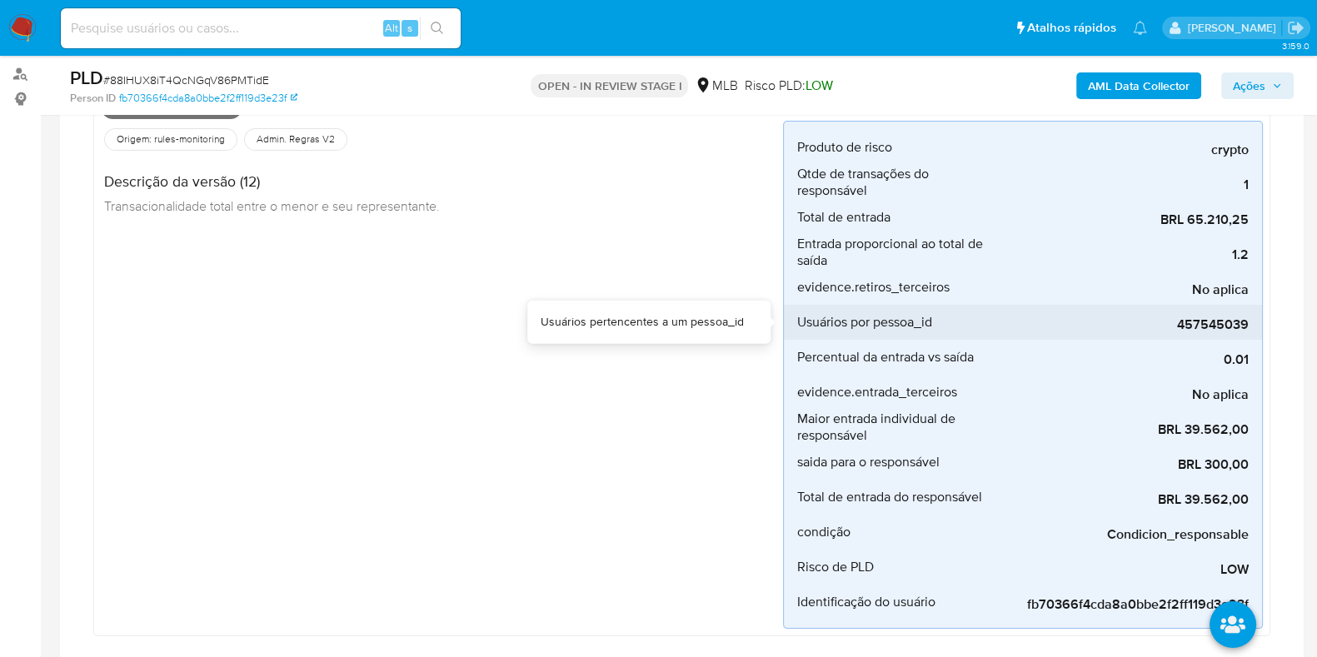
drag, startPoint x: 1252, startPoint y: 322, endPoint x: 1173, endPoint y: 329, distance: 79.5
click at [1173, 329] on li "Usuários por pessoa_id 457545039" at bounding box center [1023, 322] width 478 height 35
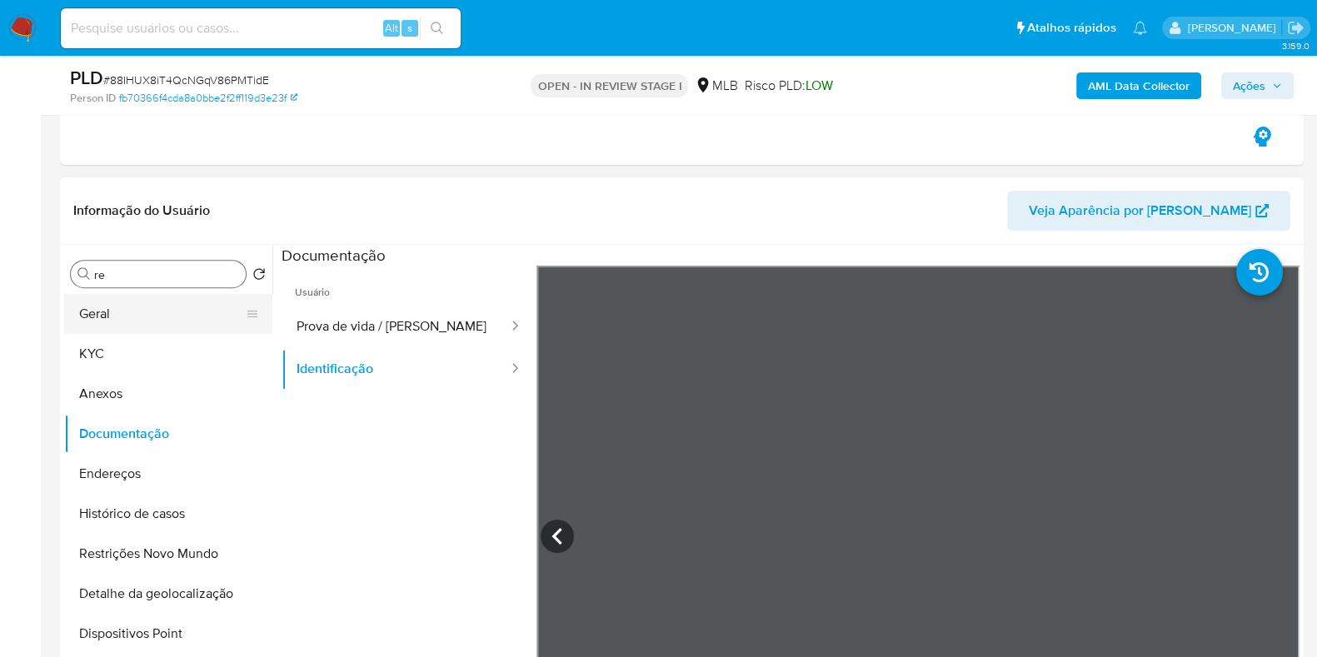
click at [152, 310] on button "Geral" at bounding box center [161, 314] width 195 height 40
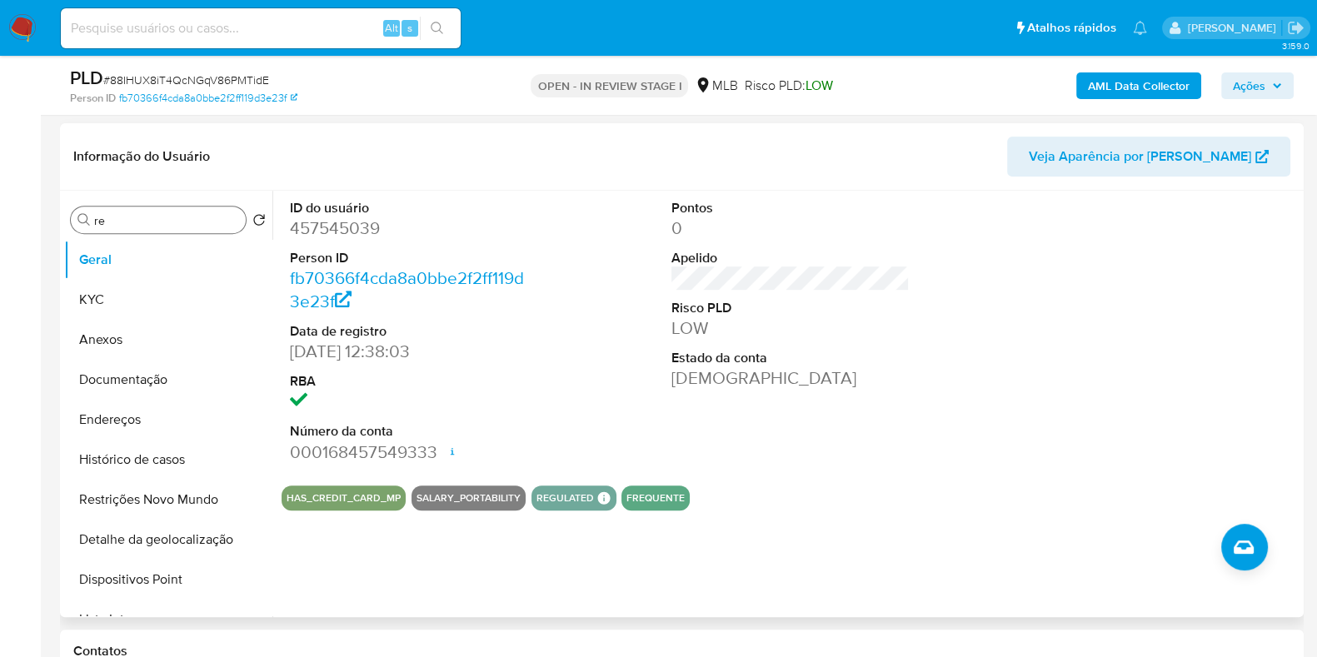
scroll to position [818, 0]
click at [184, 302] on button "KYC" at bounding box center [161, 299] width 195 height 40
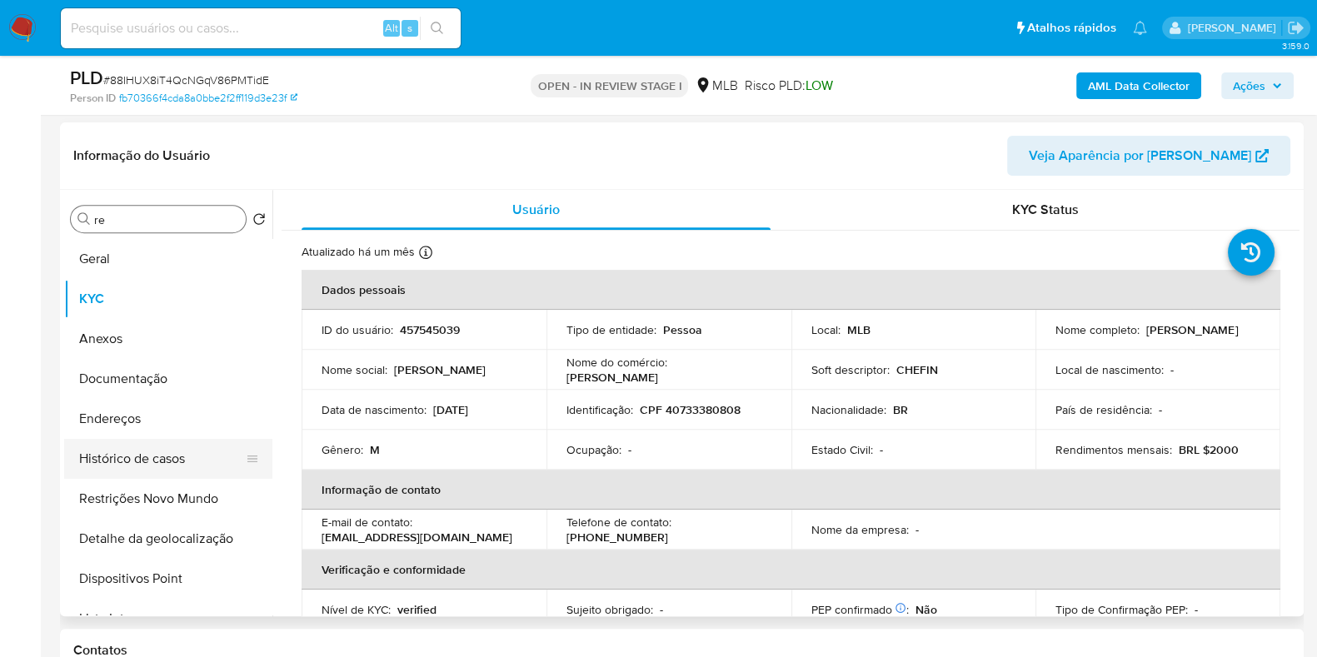
click at [143, 420] on button "Endereços" at bounding box center [168, 419] width 208 height 40
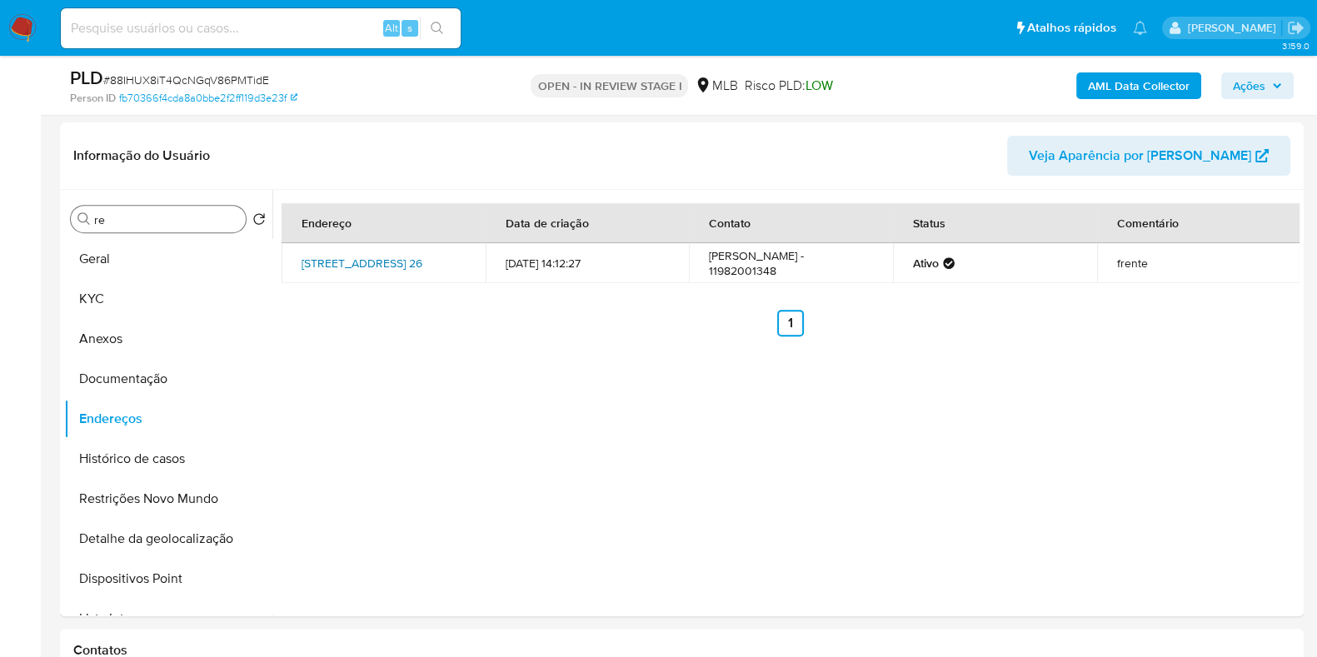
click at [393, 269] on link "Rua Da Tubulação 26, Itaquaquecetuba, São Paulo, 08574440, Brasil 26" at bounding box center [362, 263] width 121 height 17
drag, startPoint x: 400, startPoint y: 284, endPoint x: 297, endPoint y: 252, distance: 108.1
click at [297, 252] on td "Rua Da Tubulação 26, Itaquaquecetuba, São Paulo, 08574440, Brasil 26" at bounding box center [384, 263] width 204 height 40
copy link "Rua Da Tubulação 26, Itaquaquecetuba, São Paulo, 08574440, Brasil 26"
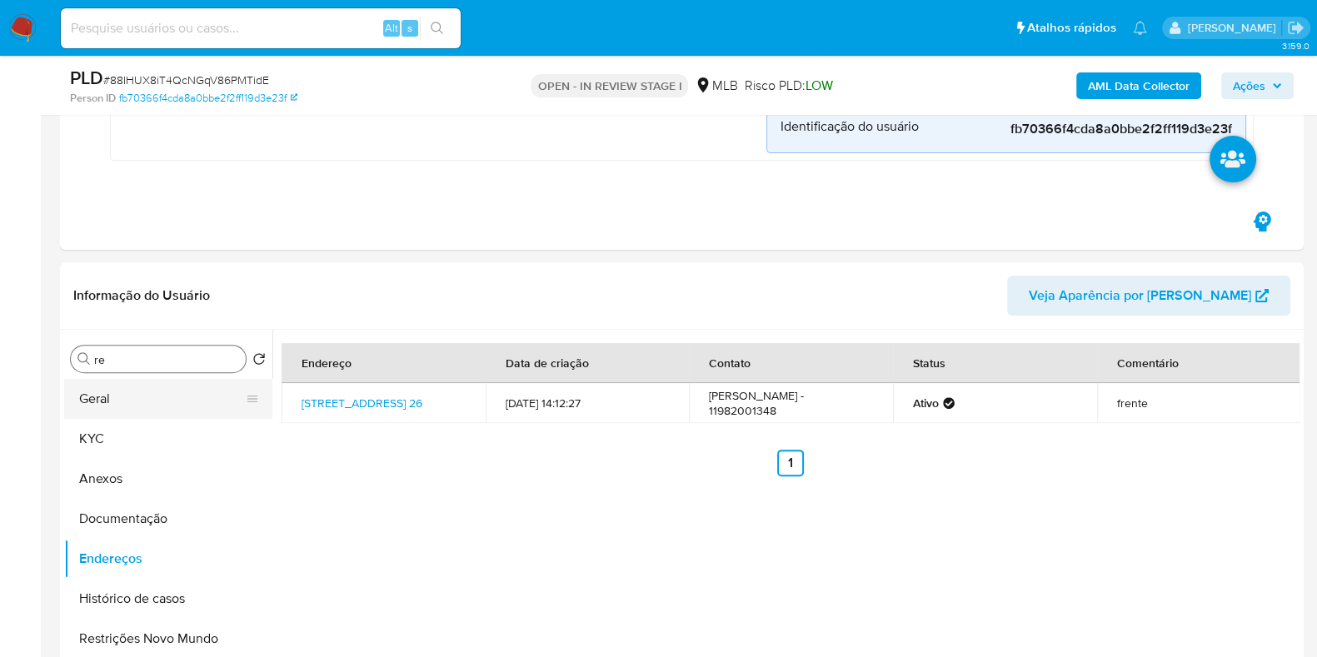
scroll to position [678, 0]
click at [126, 392] on button "Geral" at bounding box center [161, 399] width 195 height 40
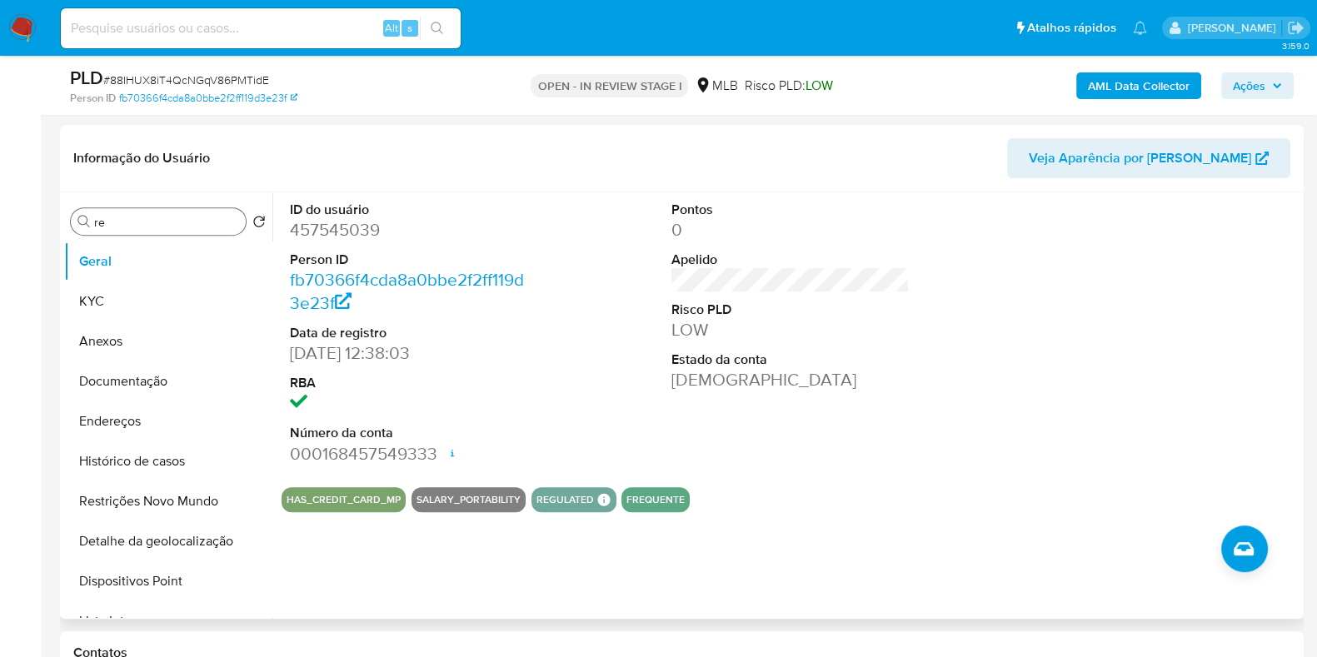
scroll to position [818, 0]
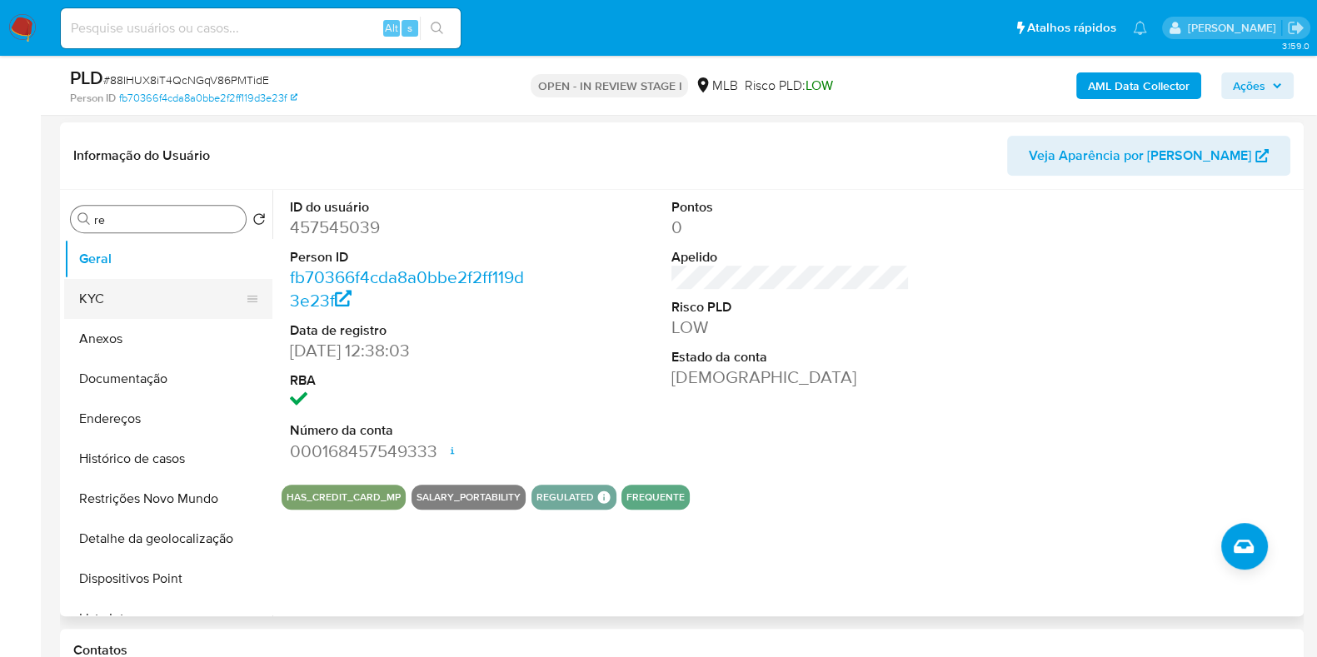
click at [174, 304] on button "KYC" at bounding box center [161, 299] width 195 height 40
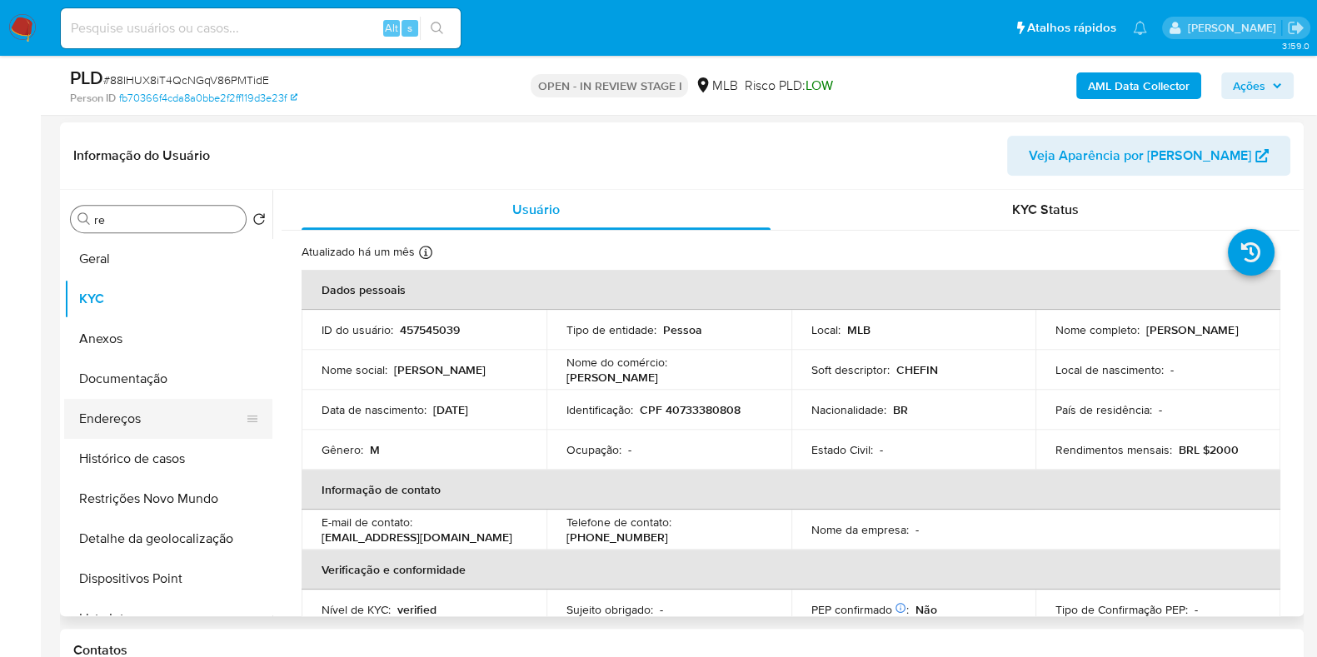
click at [171, 414] on button "Endereços" at bounding box center [161, 419] width 195 height 40
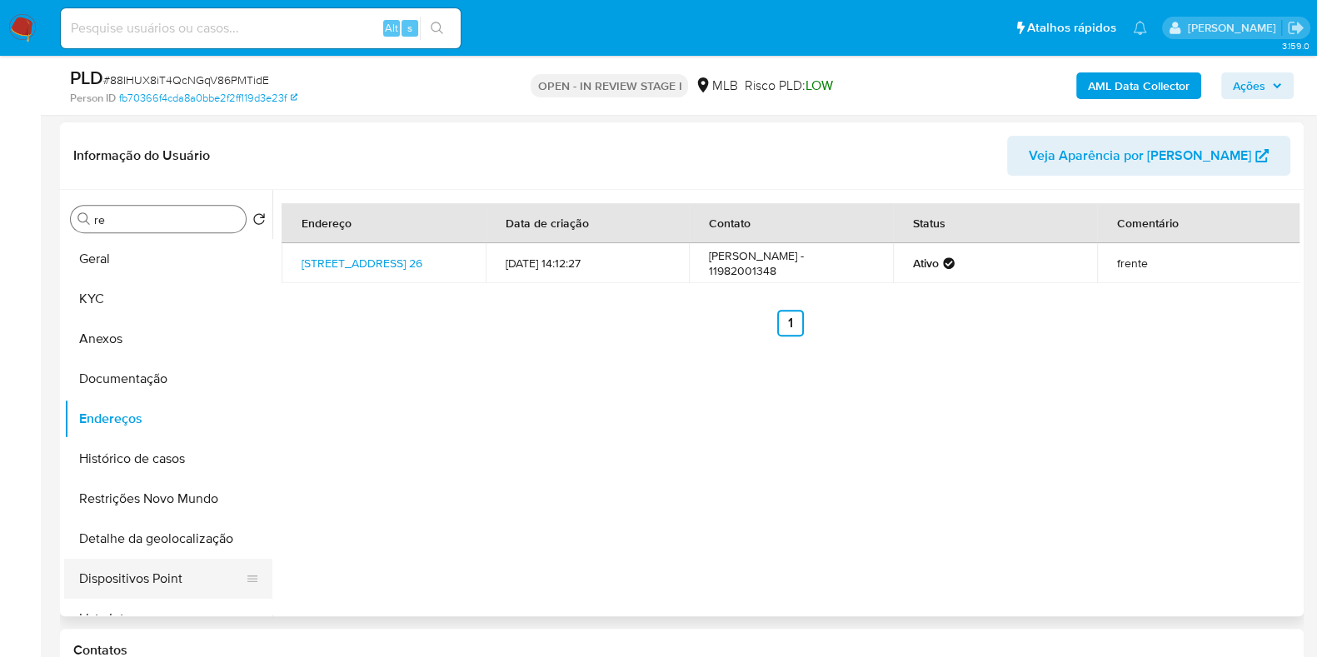
click at [158, 561] on button "Dispositivos Point" at bounding box center [161, 579] width 195 height 40
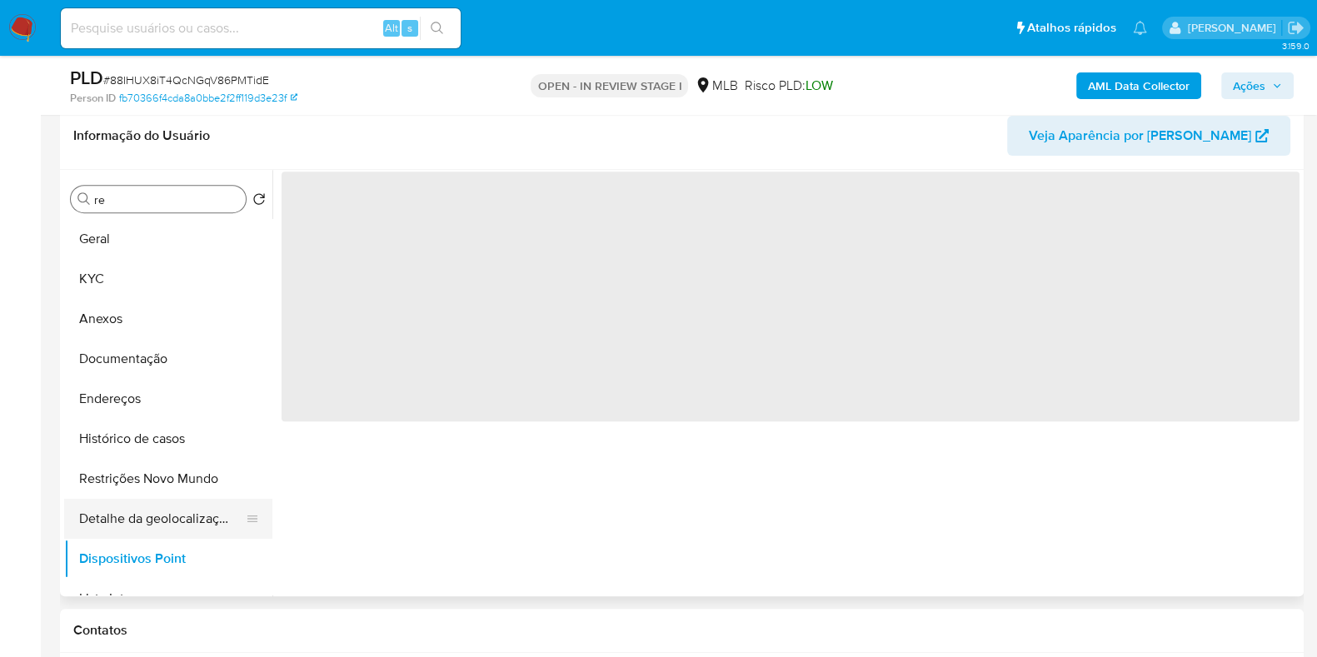
click at [187, 524] on button "Detalhe da geolocalização" at bounding box center [161, 519] width 195 height 40
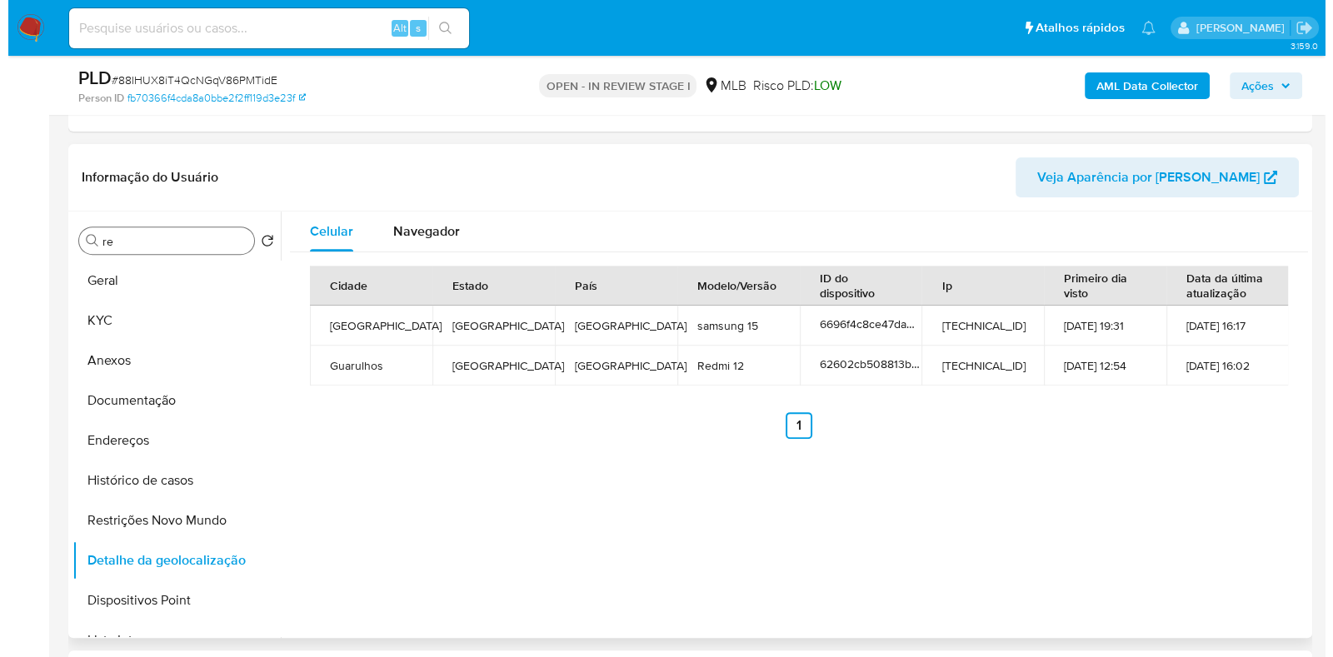
scroll to position [799, 0]
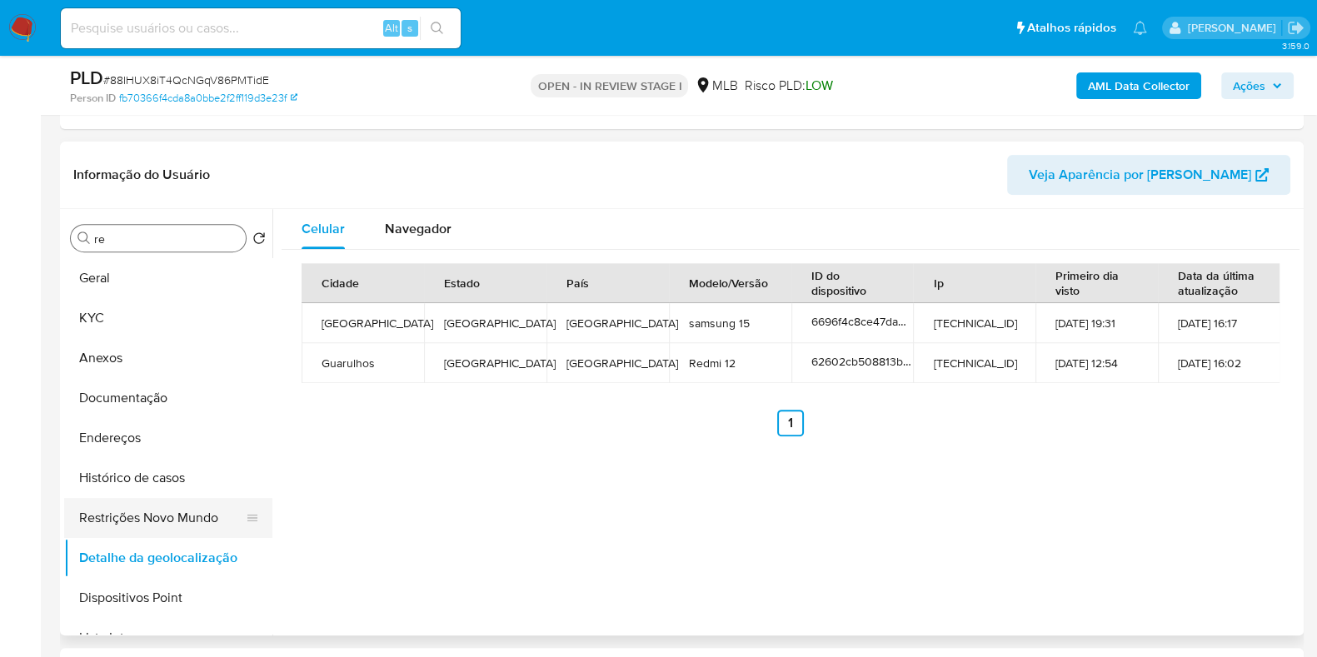
click at [181, 510] on button "Restrições Novo Mundo" at bounding box center [161, 518] width 195 height 40
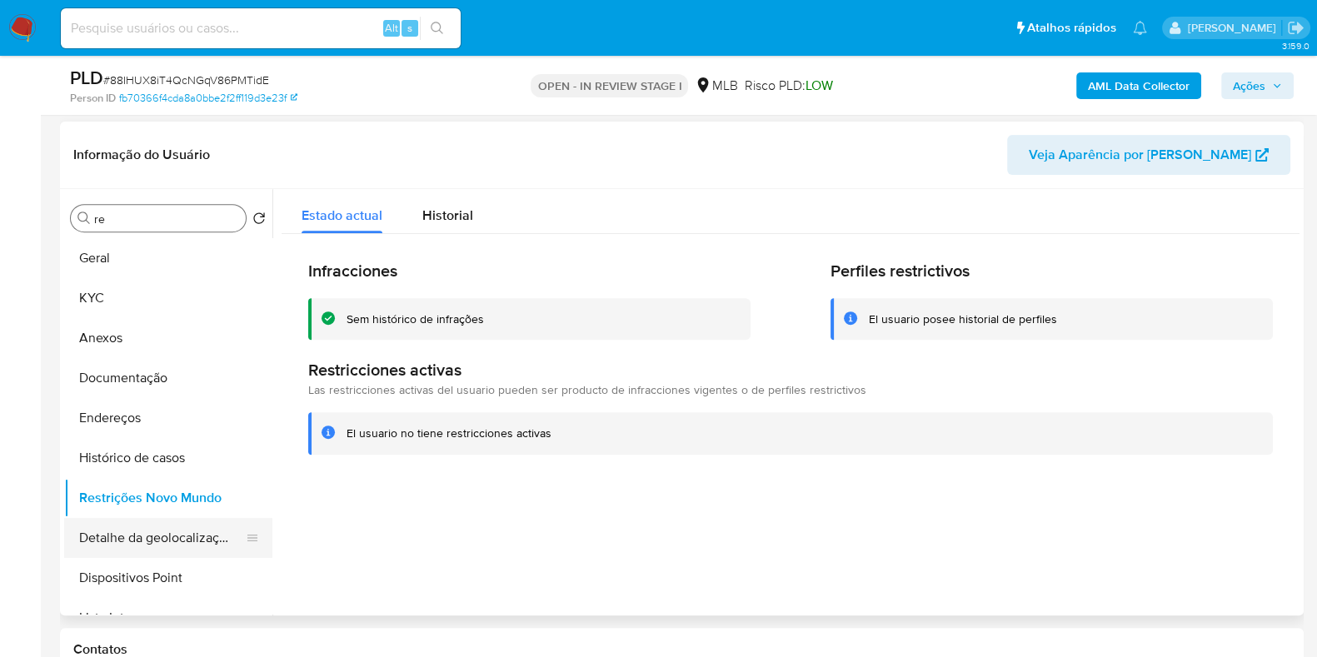
click at [175, 549] on button "Detalhe da geolocalização" at bounding box center [161, 538] width 195 height 40
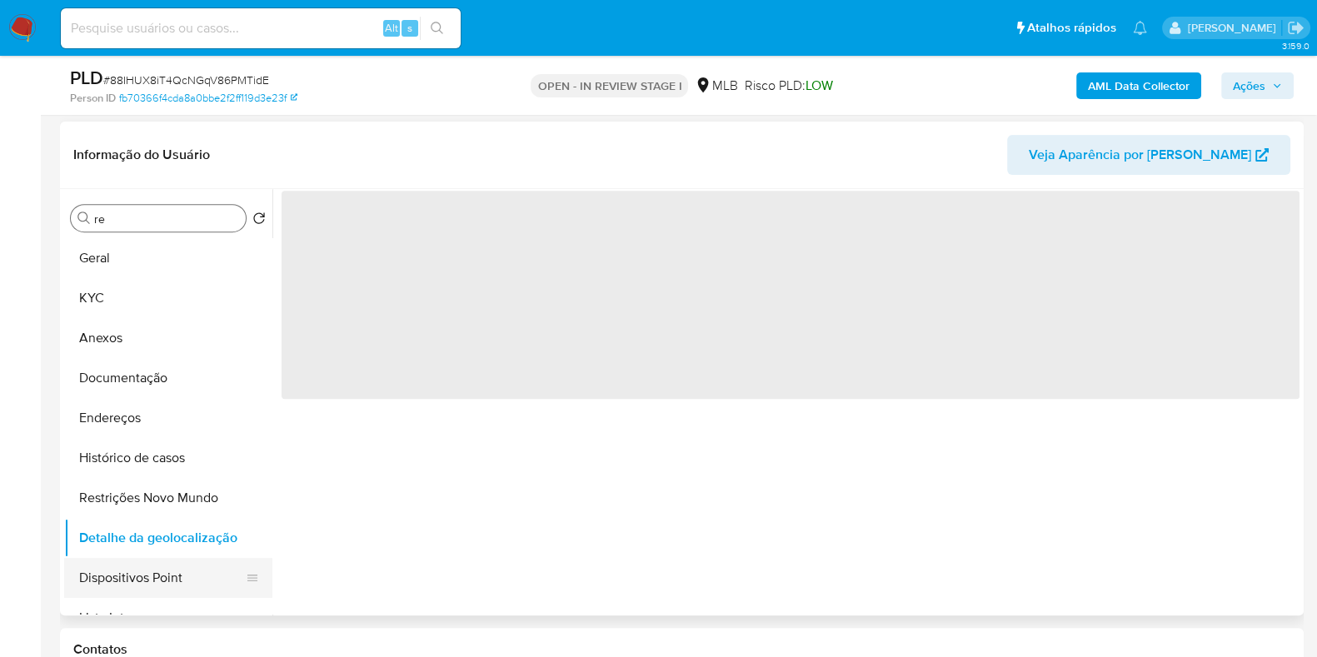
click at [199, 574] on button "Dispositivos Point" at bounding box center [161, 578] width 195 height 40
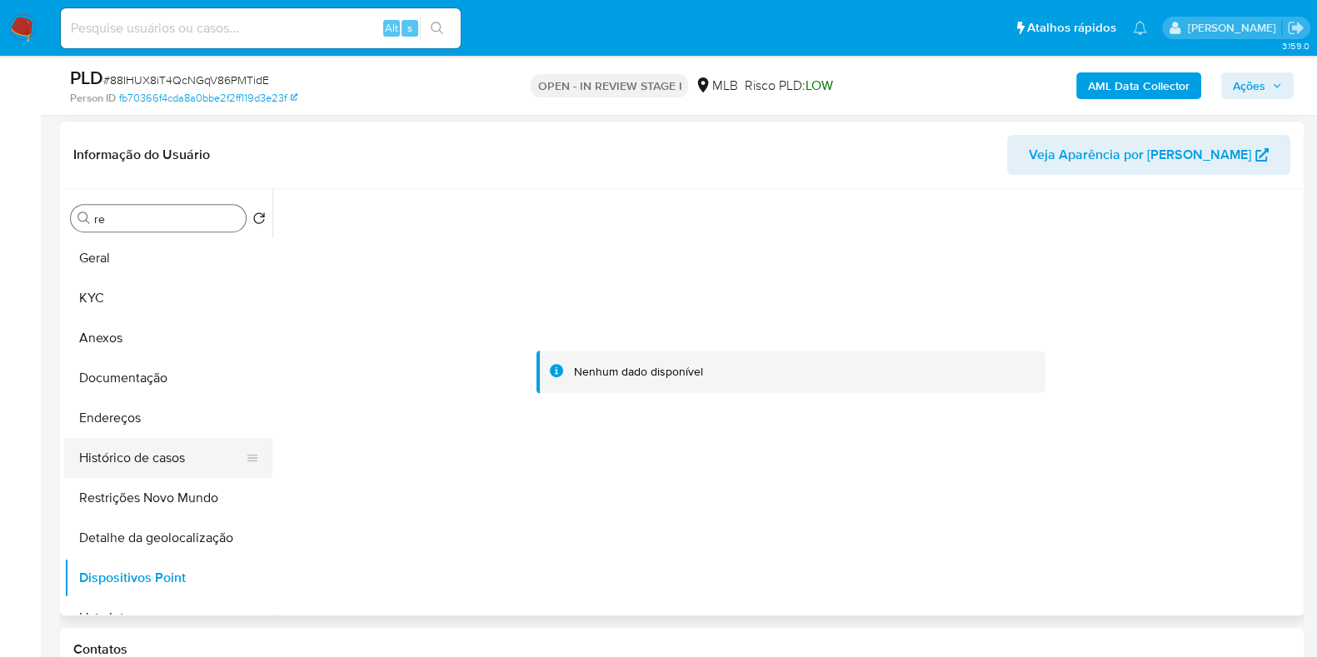
click at [150, 463] on button "Histórico de casos" at bounding box center [161, 458] width 195 height 40
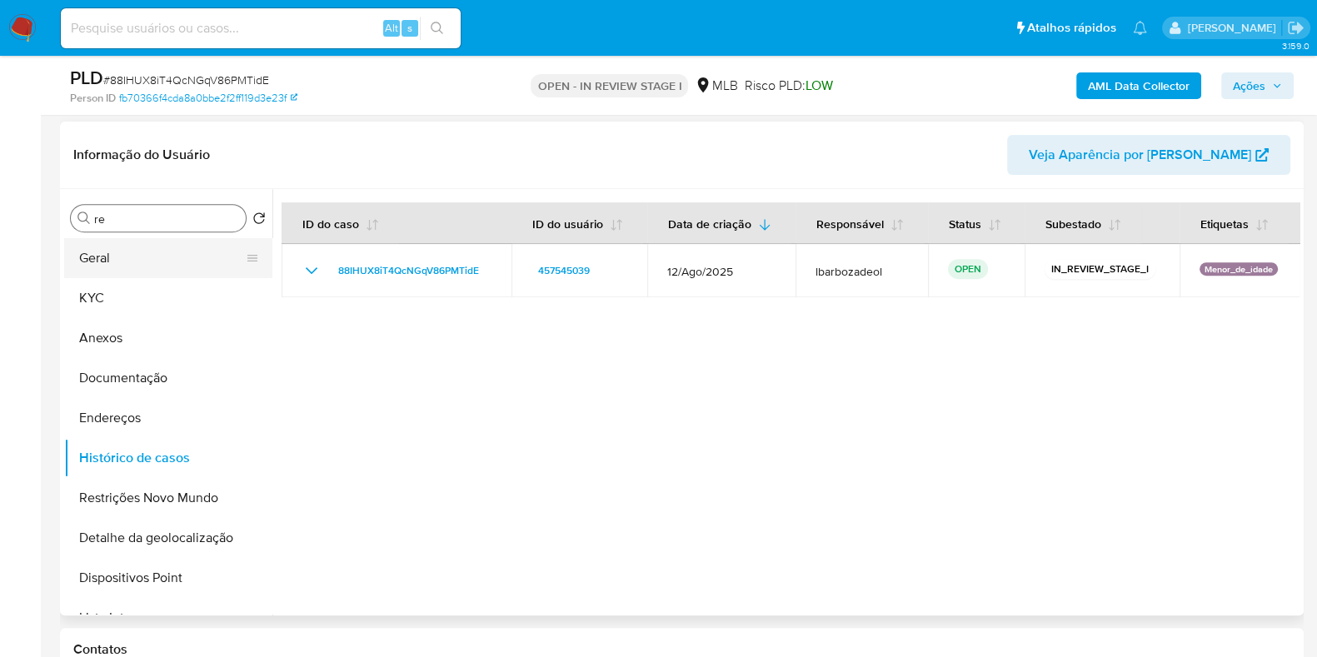
click at [174, 249] on button "Geral" at bounding box center [161, 258] width 195 height 40
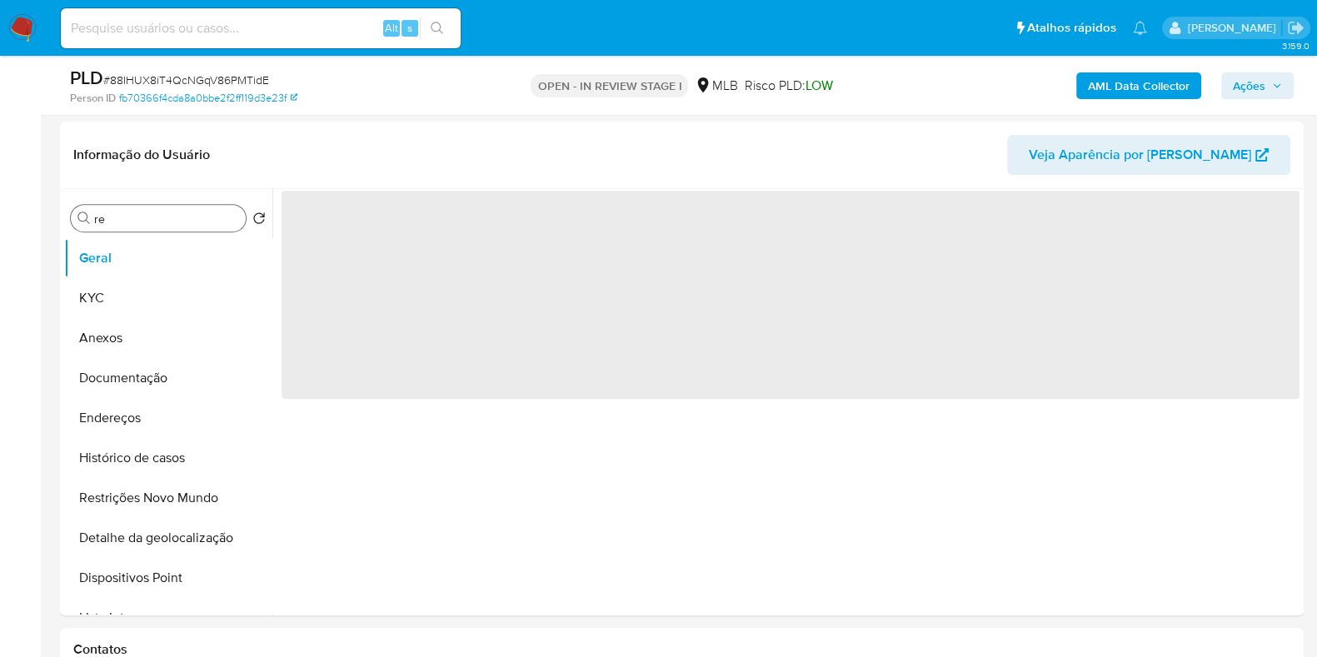
click at [1253, 91] on span "Ações" at bounding box center [1249, 85] width 32 height 27
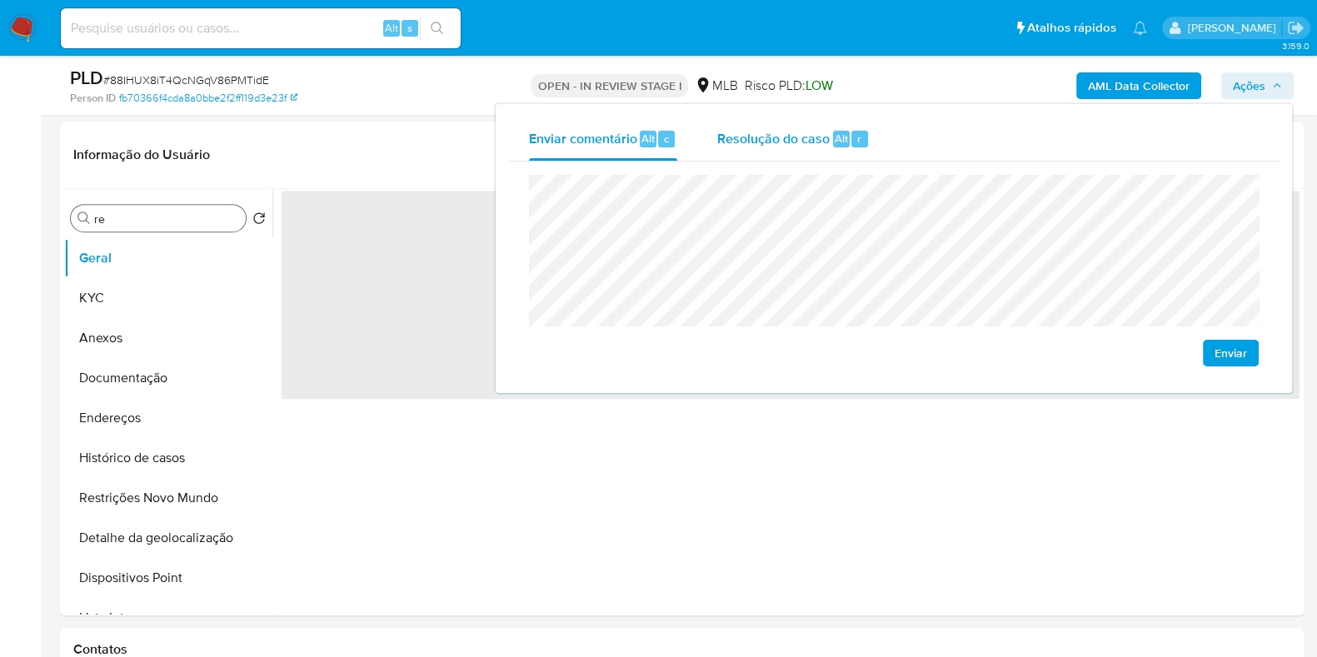
click at [757, 153] on div "Resolução do caso Alt r" at bounding box center [793, 138] width 152 height 43
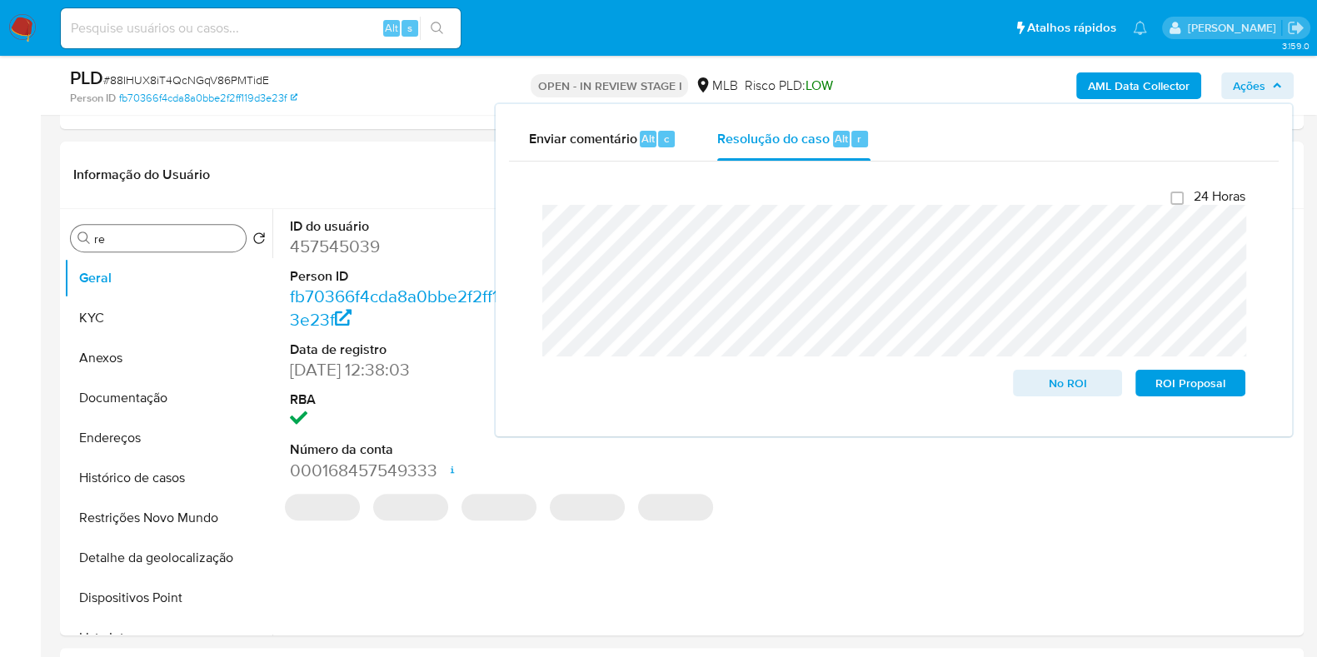
click at [922, 89] on div "AML Data Collector Ações Enviar comentário Alt c Resolução do caso Alt r Fecham…" at bounding box center [1092, 85] width 403 height 39
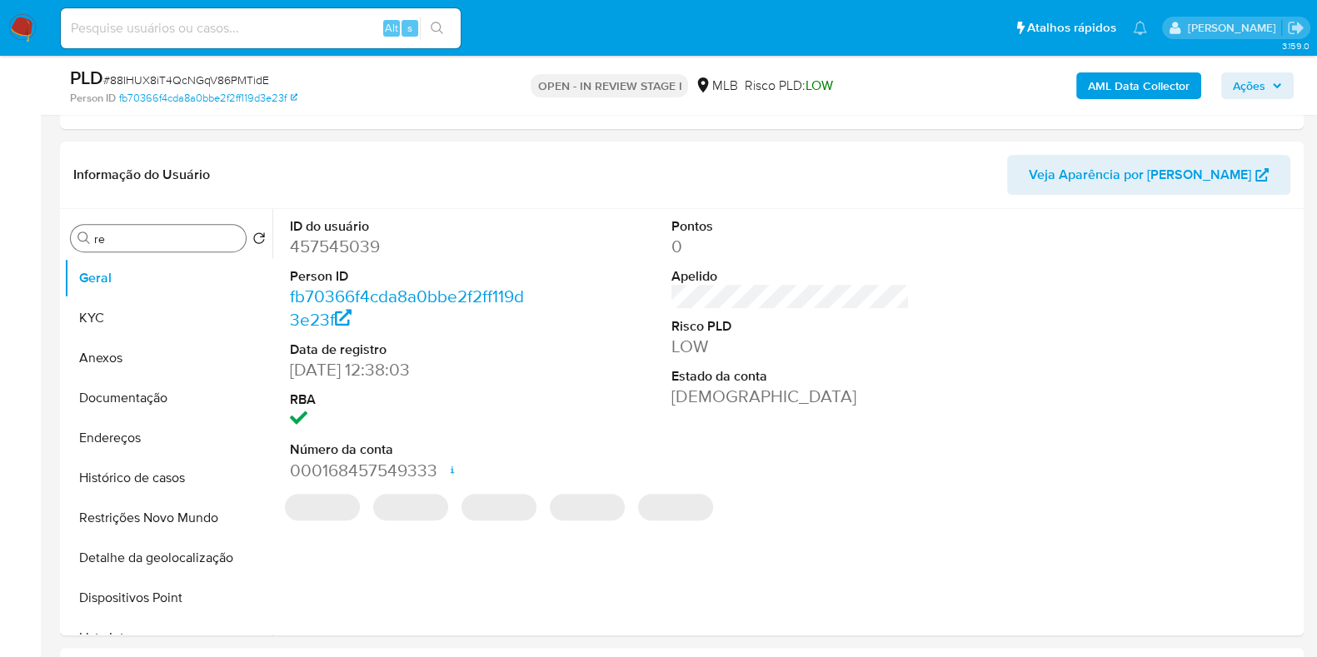
click at [1099, 82] on b "AML Data Collector" at bounding box center [1139, 85] width 102 height 27
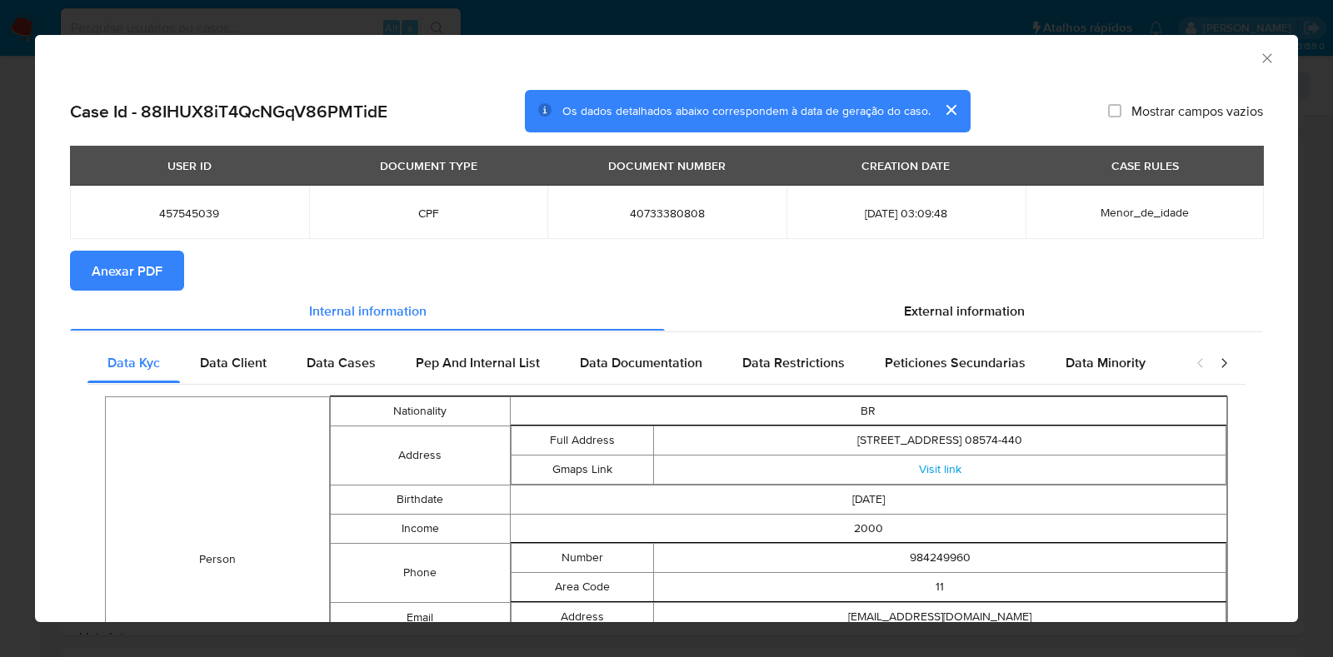
click at [150, 270] on span "Anexar PDF" at bounding box center [127, 270] width 71 height 37
click at [1259, 56] on icon "Fechar a janela" at bounding box center [1267, 58] width 17 height 17
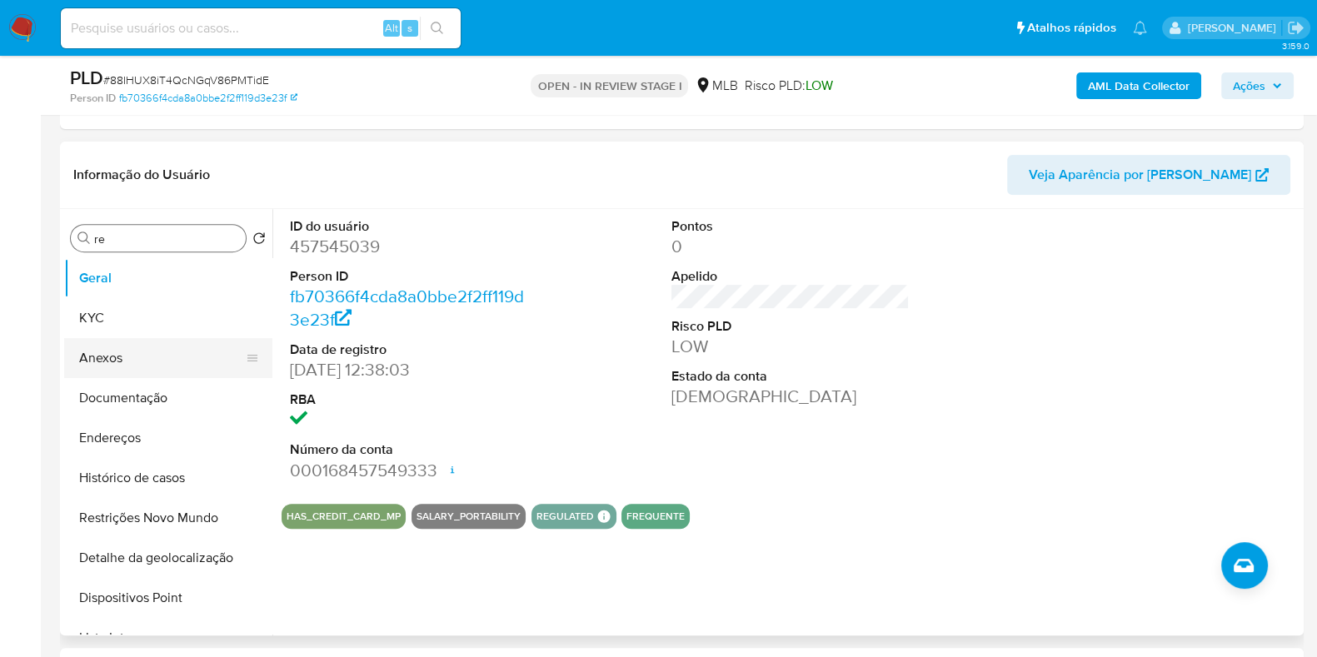
click at [149, 363] on button "Anexos" at bounding box center [161, 358] width 195 height 40
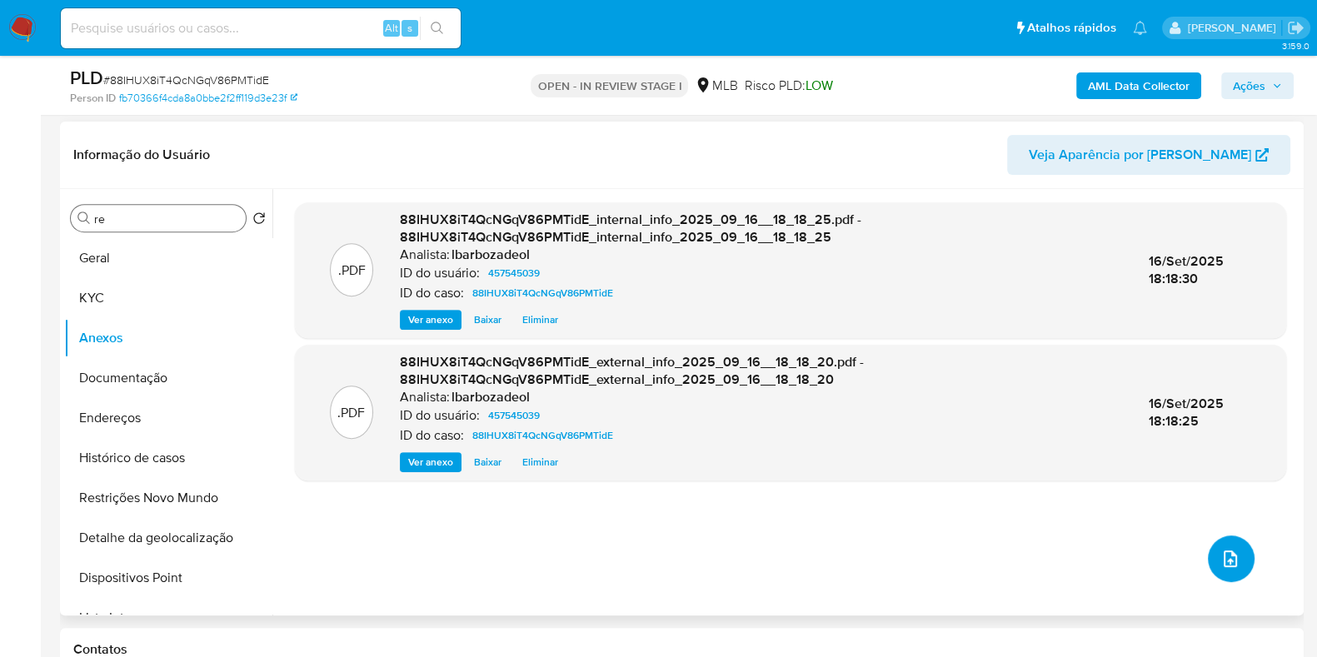
click at [1226, 567] on icon "upload-file" at bounding box center [1231, 559] width 20 height 20
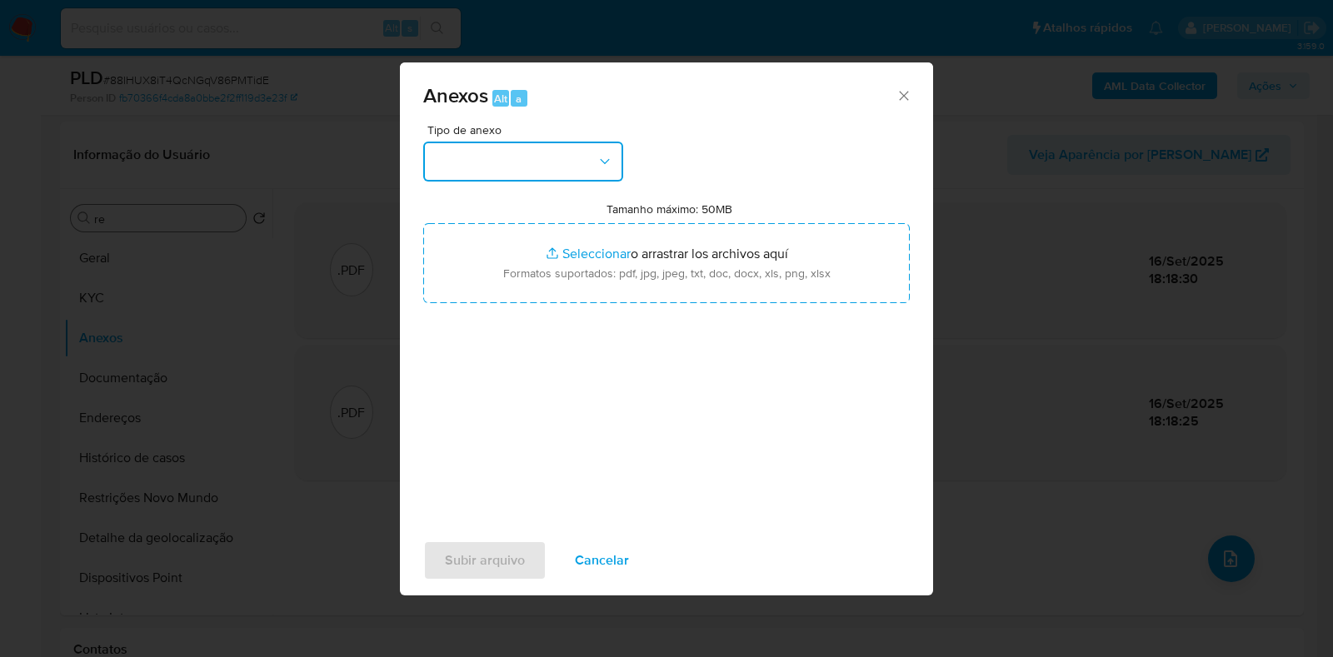
click at [603, 146] on button "button" at bounding box center [523, 162] width 200 height 40
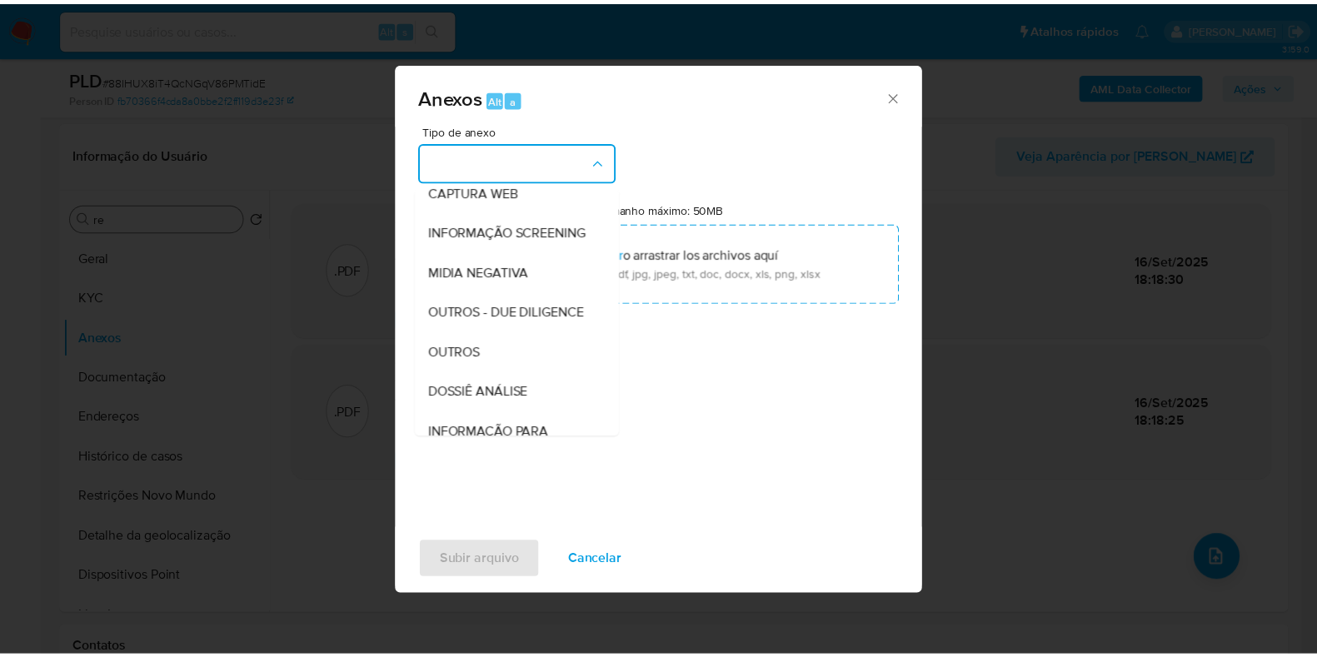
scroll to position [257, 0]
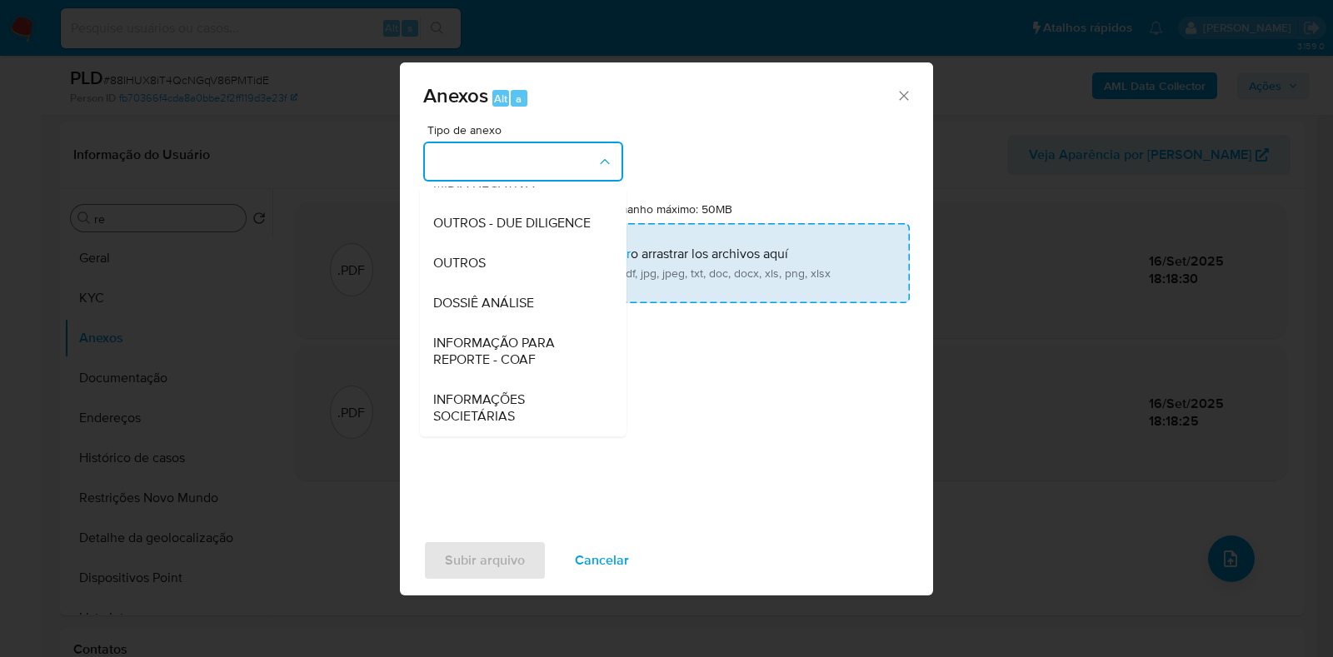
drag, startPoint x: 519, startPoint y: 299, endPoint x: 530, endPoint y: 257, distance: 43.9
click at [519, 298] on span "DOSSIÊ ANÁLISE" at bounding box center [483, 303] width 101 height 17
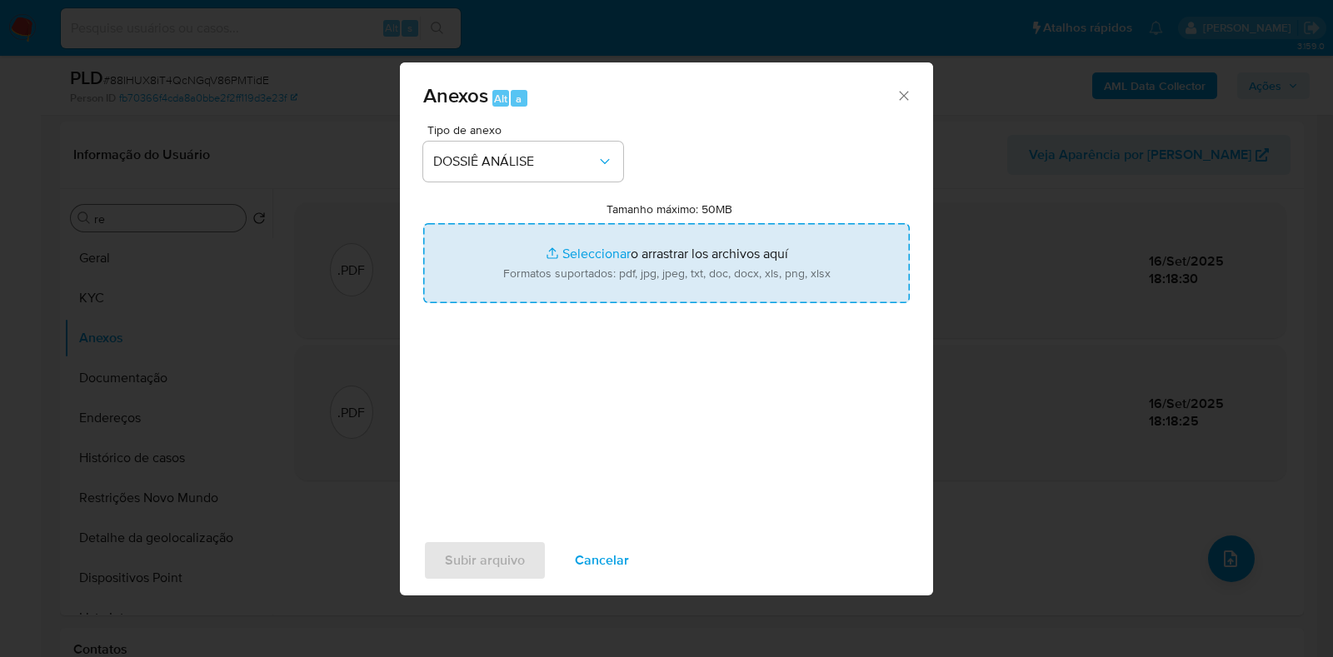
click at [529, 256] on input "Tamanho máximo: 50MB Seleccionar archivos" at bounding box center [666, 263] width 487 height 80
type input "C:\fakepath\SAR - XXXX - CPF 40733380808 - JEFFERSON FERNANDES DE FREITAS.pdf"
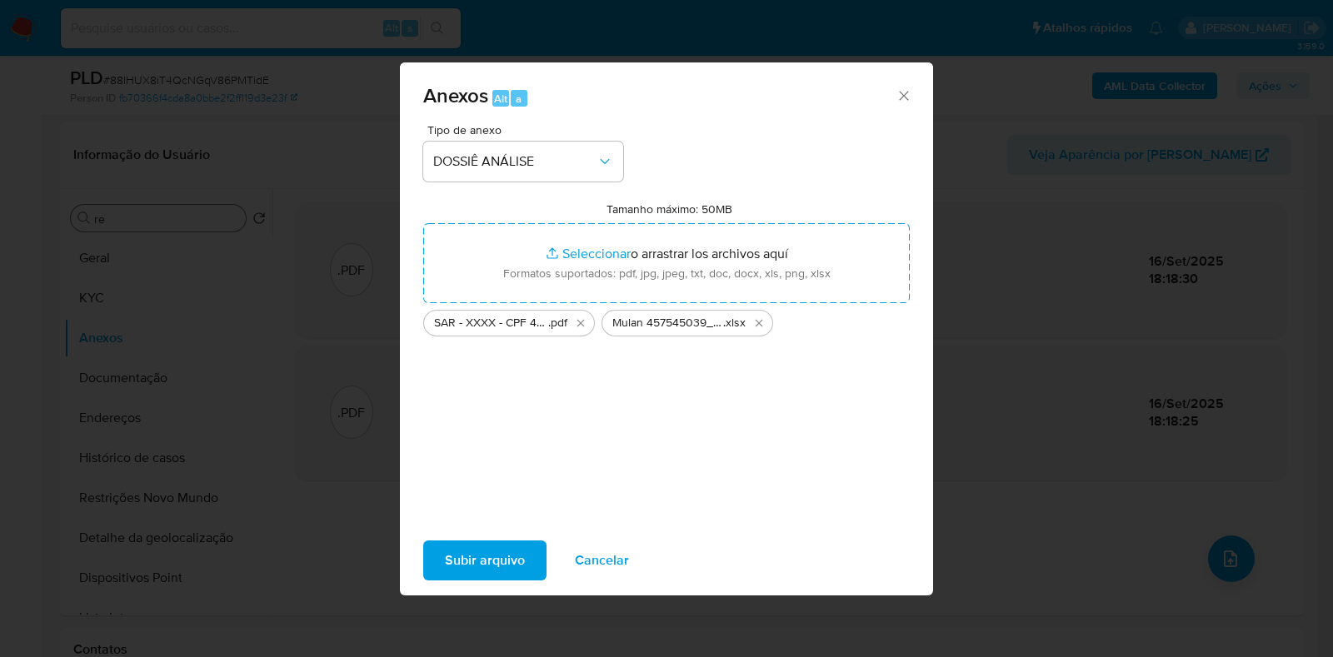
click at [464, 561] on span "Subir arquivo" at bounding box center [485, 560] width 80 height 37
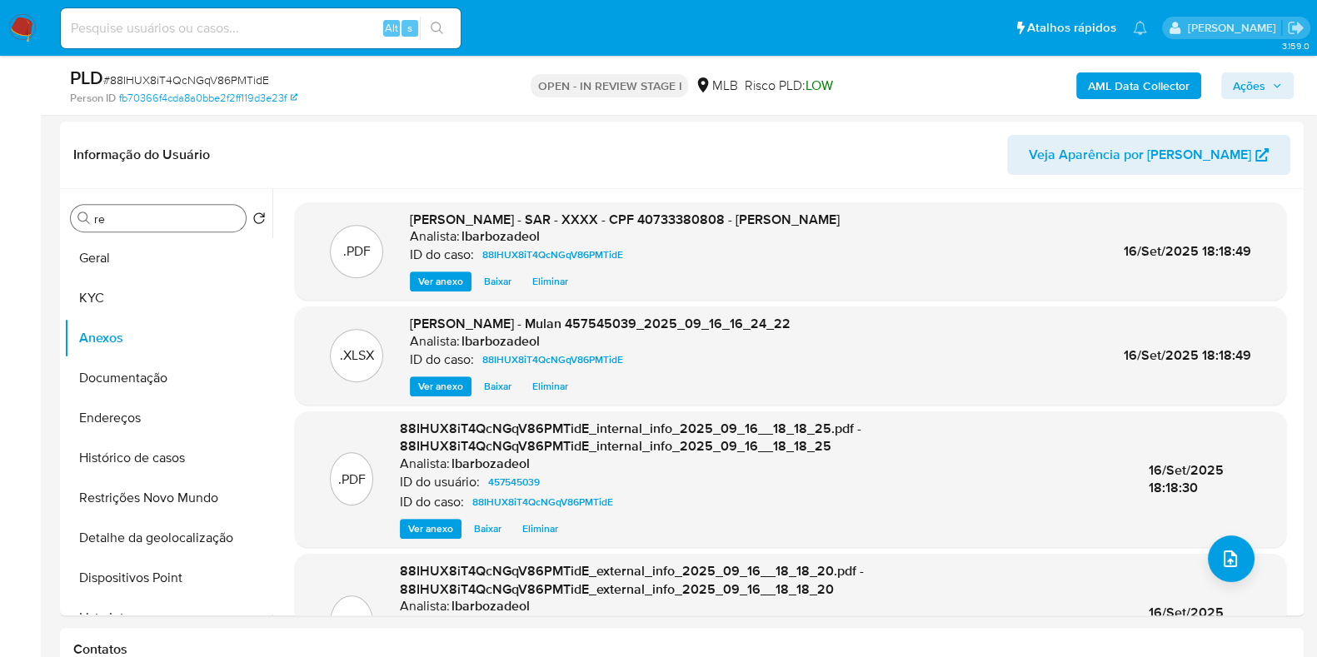
click at [1267, 94] on span "Ações" at bounding box center [1257, 85] width 49 height 23
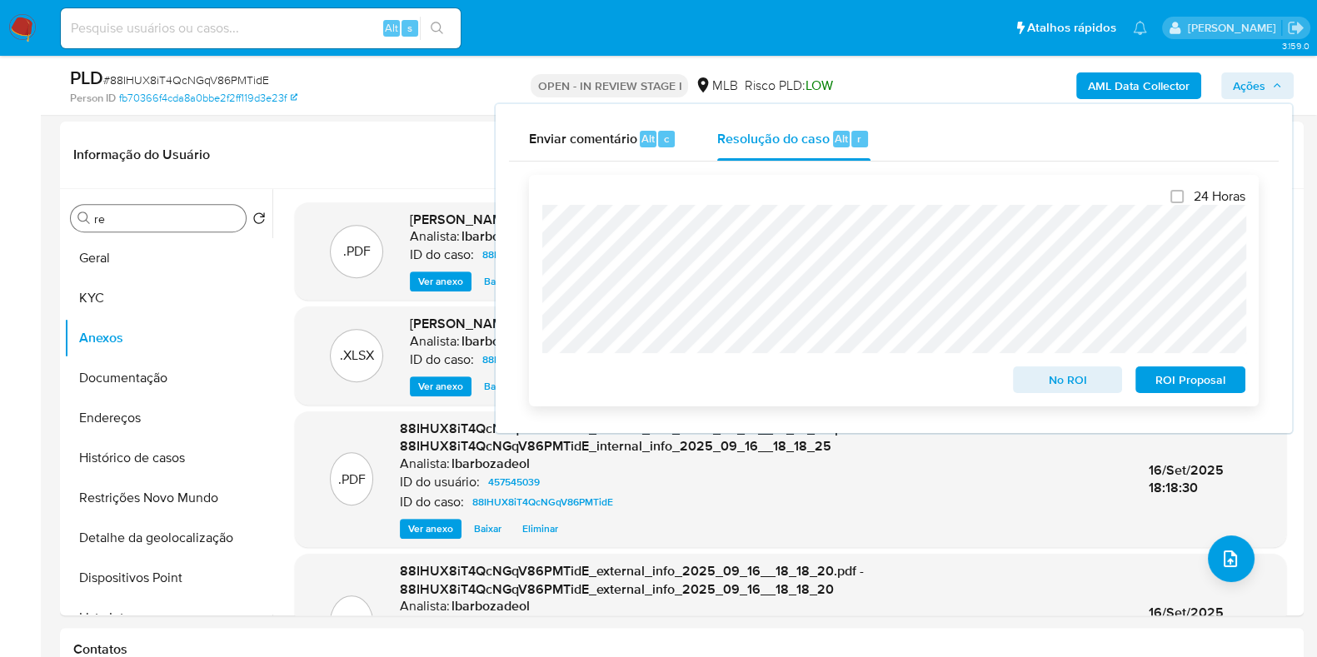
click at [1179, 382] on span "ROI Proposal" at bounding box center [1190, 379] width 87 height 23
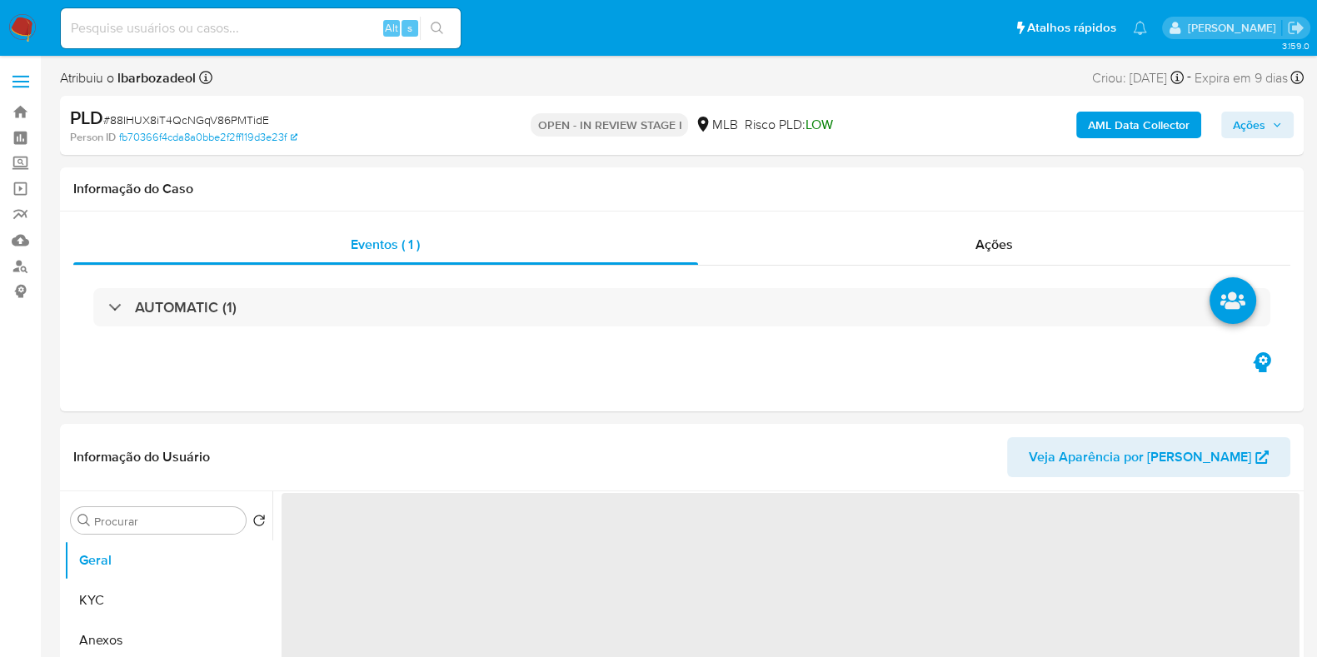
select select "10"
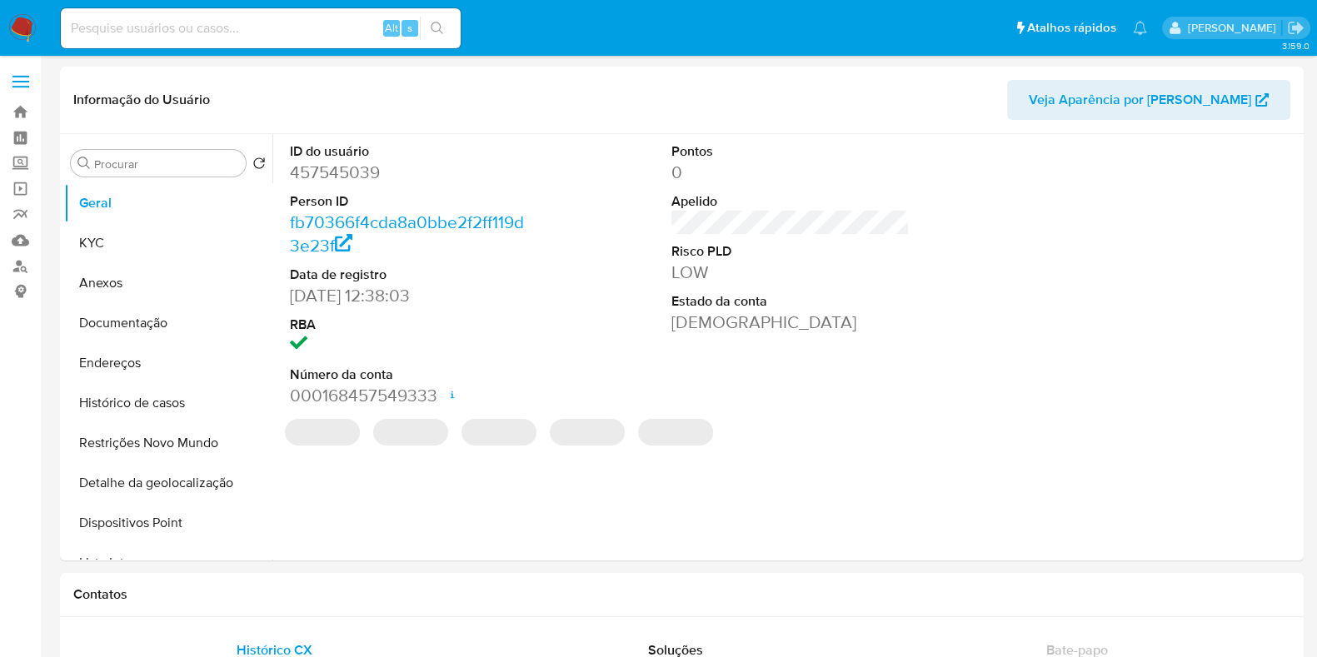
select select "10"
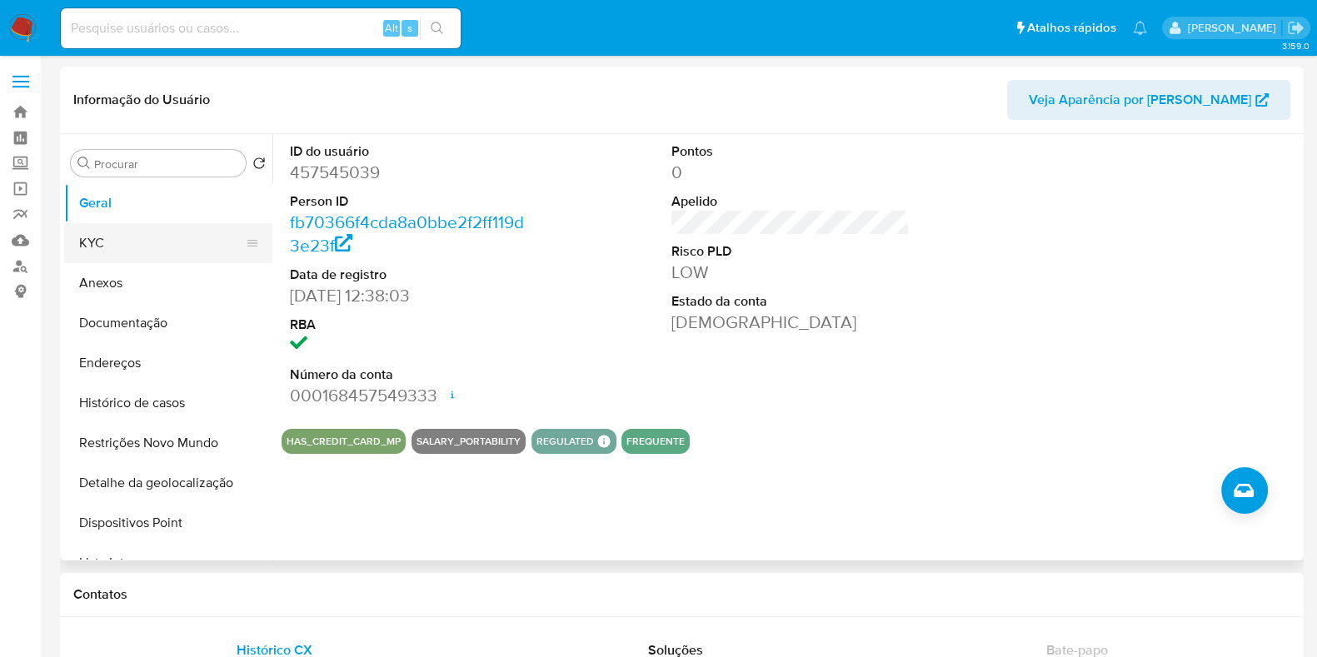
click at [125, 244] on button "KYC" at bounding box center [161, 243] width 195 height 40
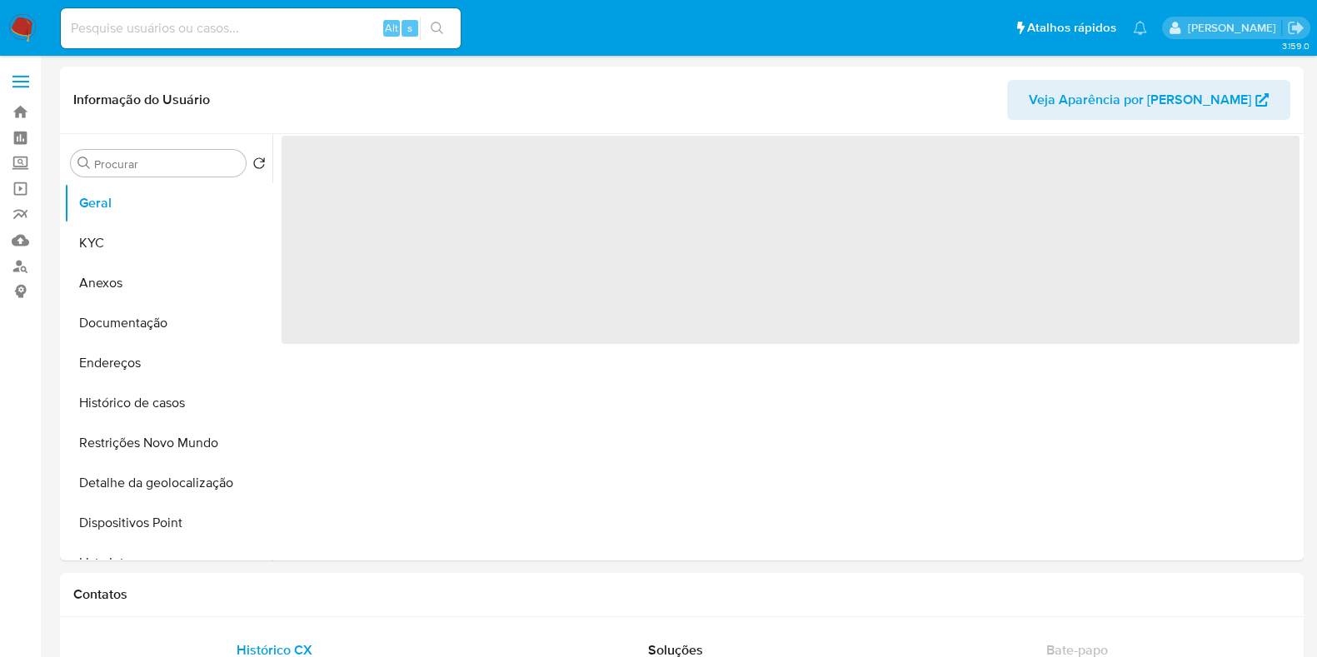
select select "10"
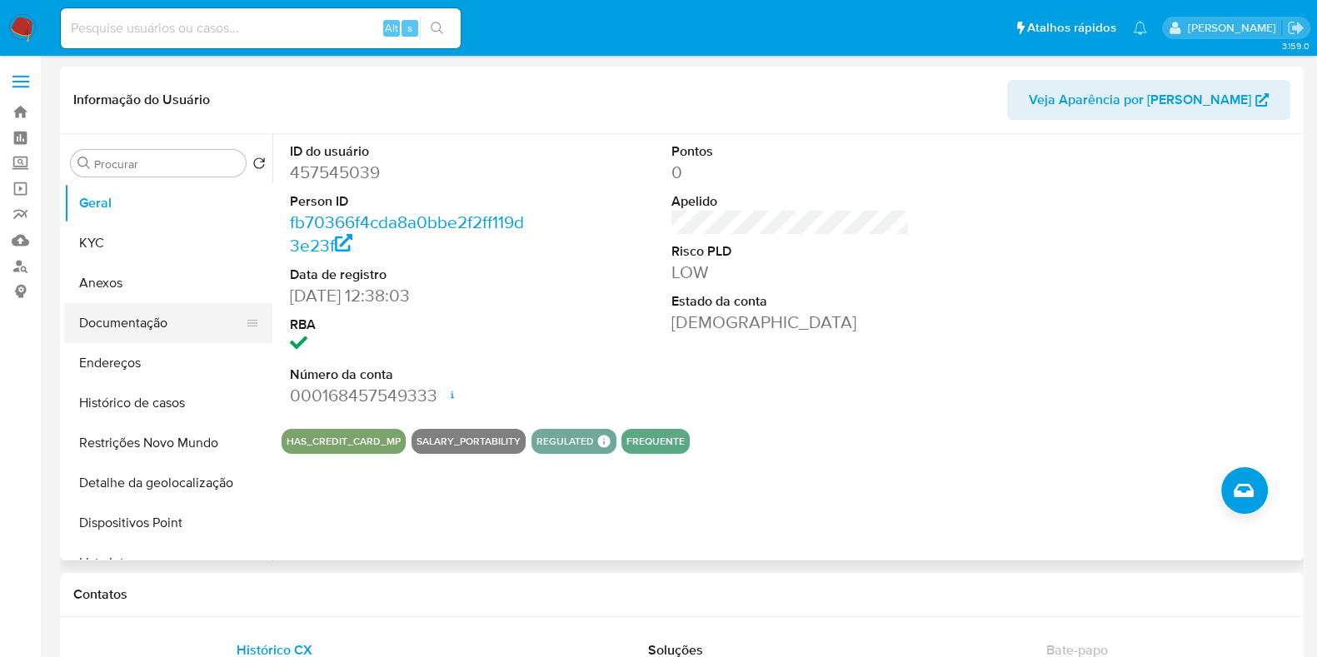
click at [154, 334] on button "Documentação" at bounding box center [161, 323] width 195 height 40
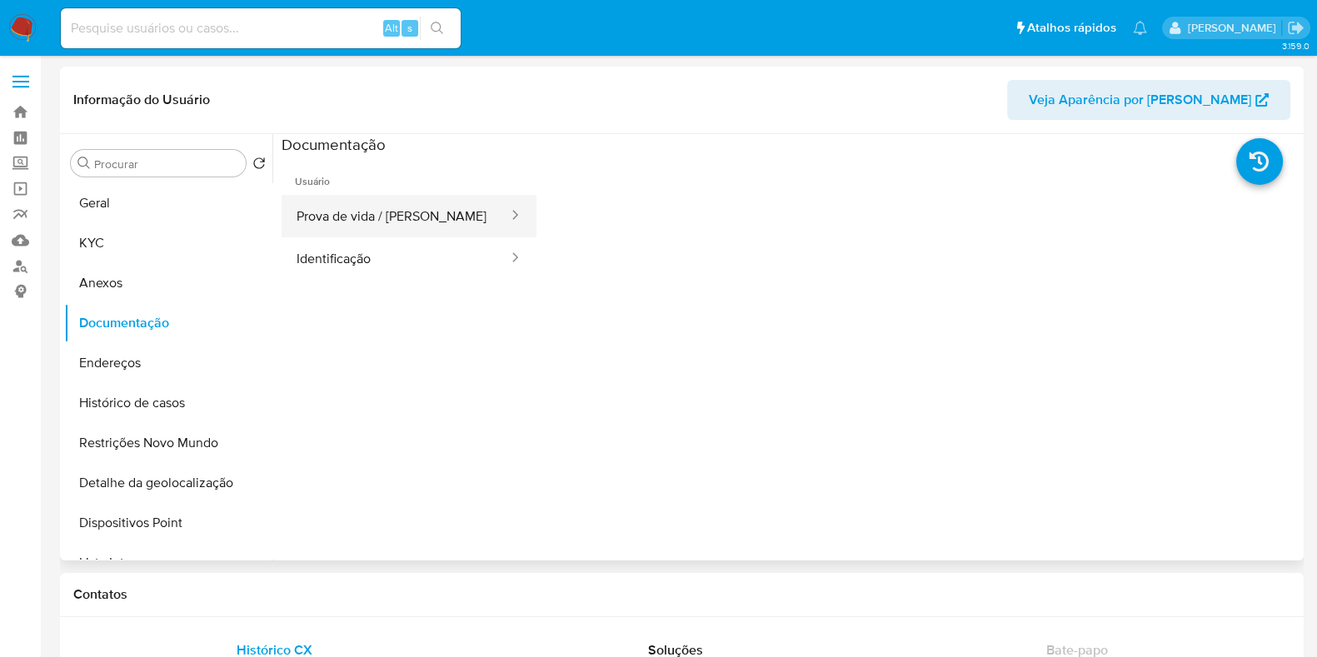
click at [408, 214] on button "Prova de vida / [PERSON_NAME]" at bounding box center [396, 216] width 228 height 42
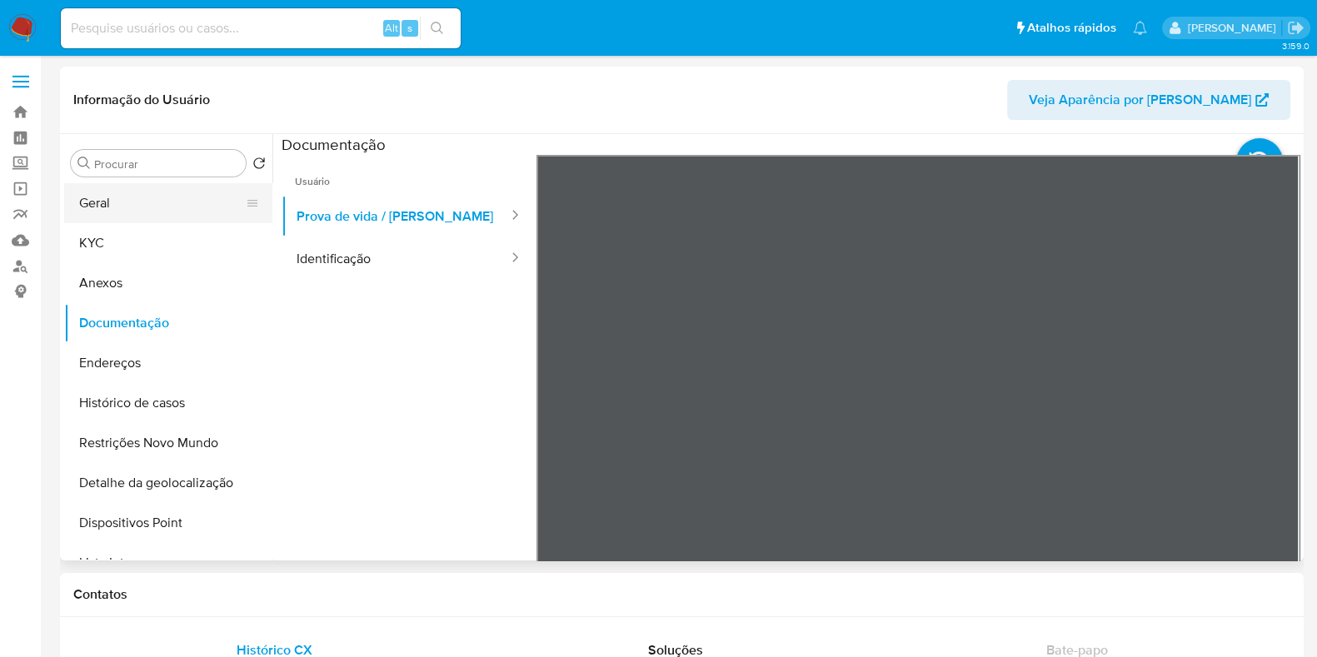
click at [122, 206] on button "Geral" at bounding box center [161, 203] width 195 height 40
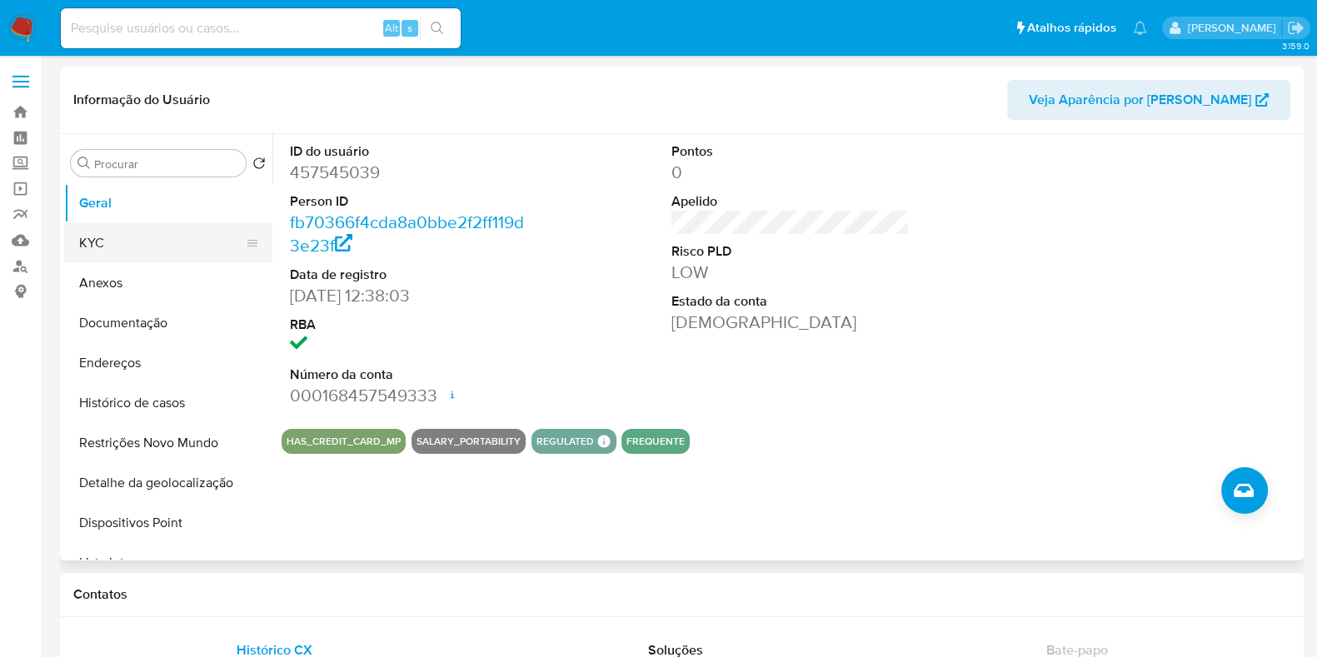
click at [160, 239] on button "KYC" at bounding box center [161, 243] width 195 height 40
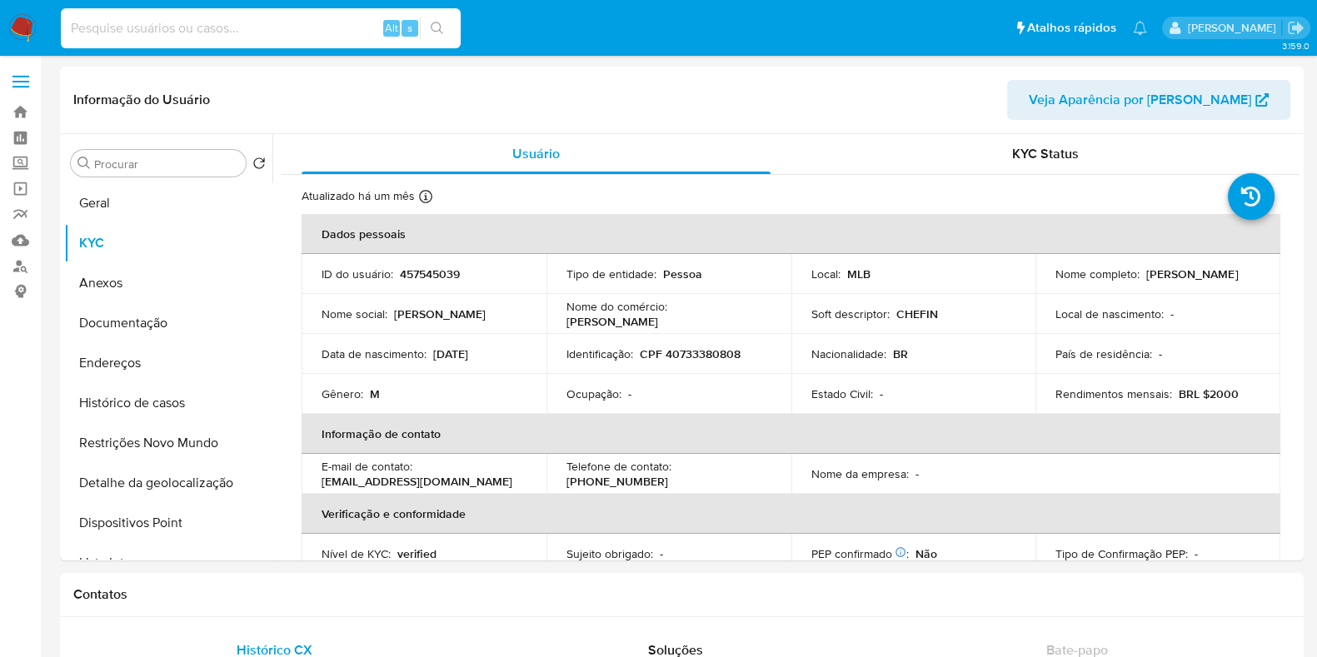
click at [308, 27] on input at bounding box center [261, 28] width 400 height 22
paste input "457545039"
type input "457545039"
click at [447, 17] on button "search-icon" at bounding box center [437, 28] width 34 height 23
click at [21, 266] on link "Localizador de pessoas" at bounding box center [99, 266] width 198 height 26
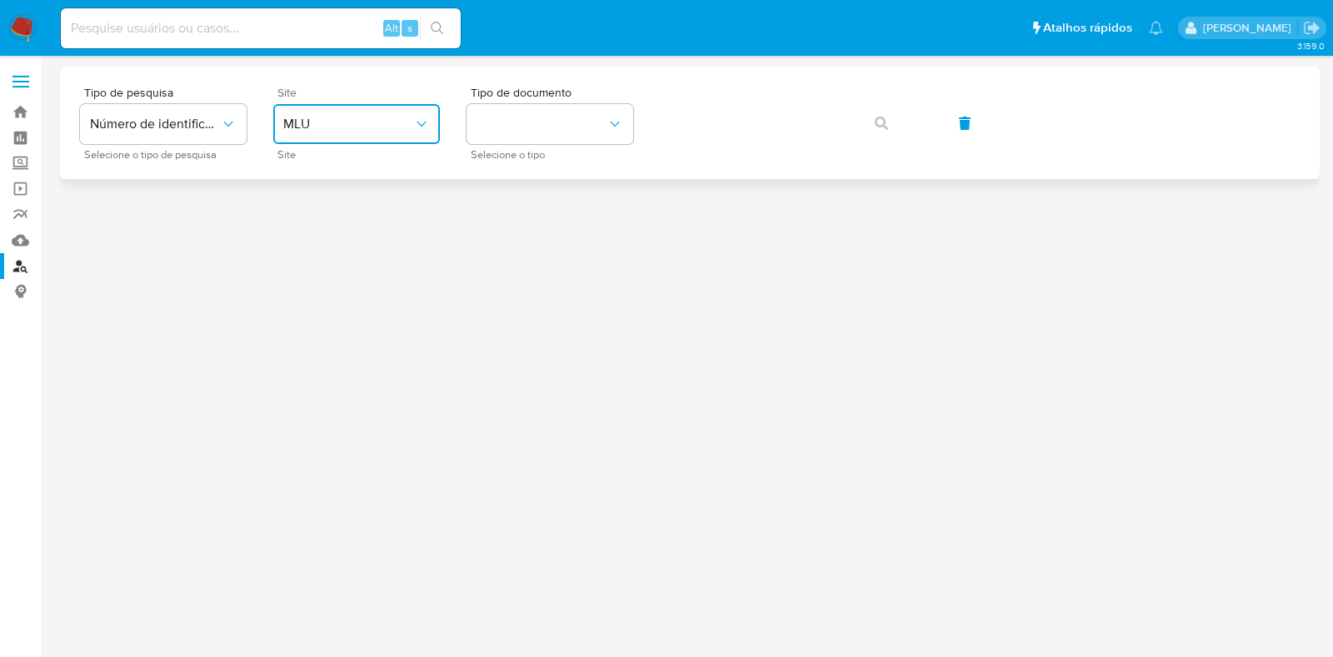
click at [411, 127] on span "MLU" at bounding box center [348, 124] width 130 height 17
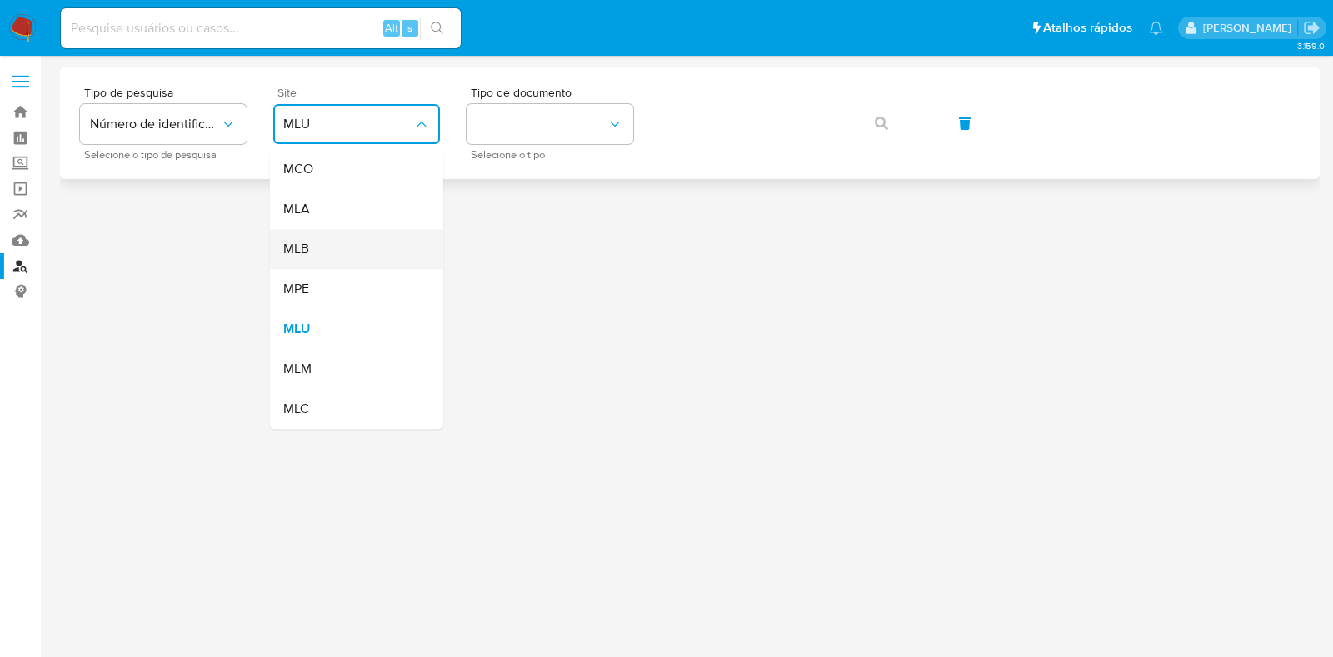
click at [408, 235] on div "MLB" at bounding box center [351, 249] width 137 height 40
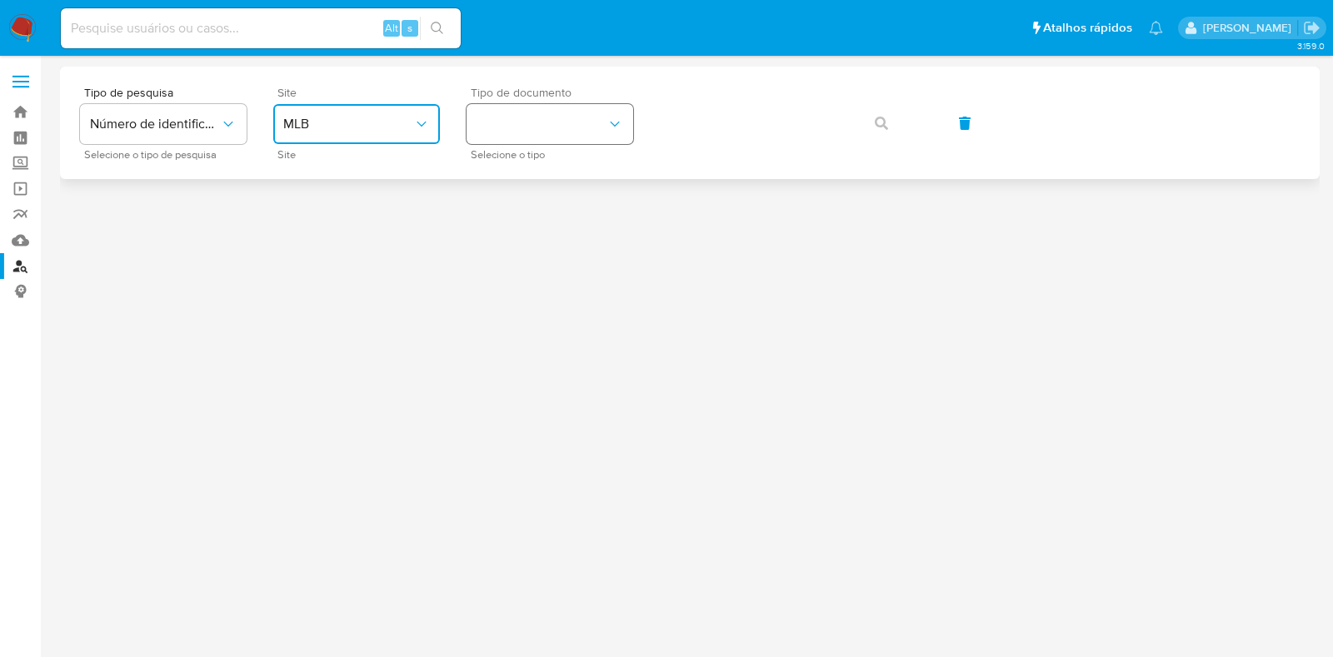
click at [614, 123] on icon "identificationType" at bounding box center [615, 124] width 17 height 17
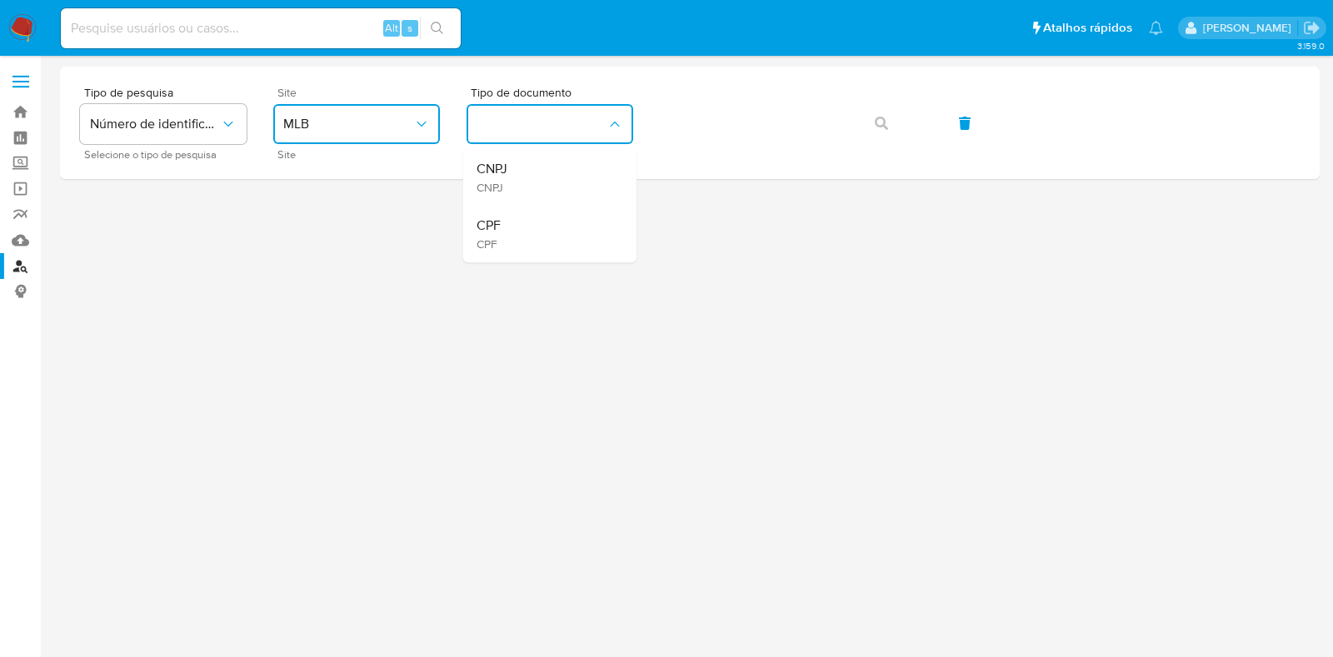
click at [564, 231] on div "CPF CPF" at bounding box center [545, 234] width 137 height 57
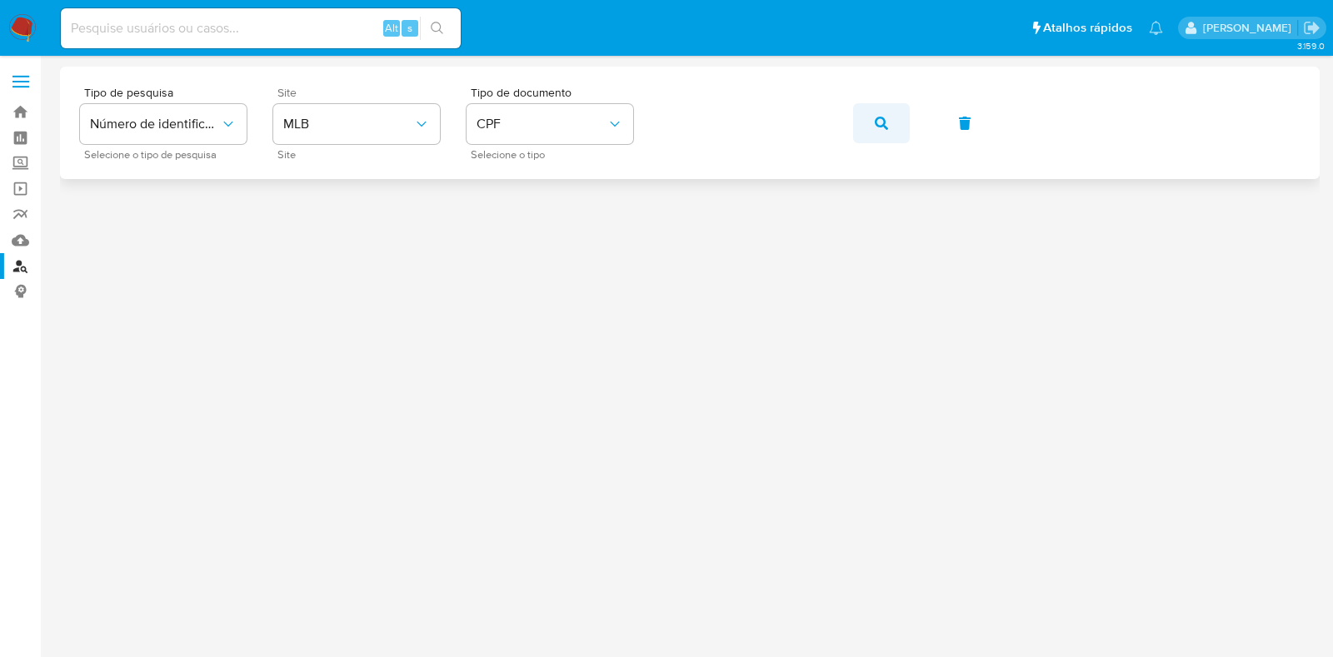
click at [875, 122] on icon "button" at bounding box center [881, 123] width 13 height 13
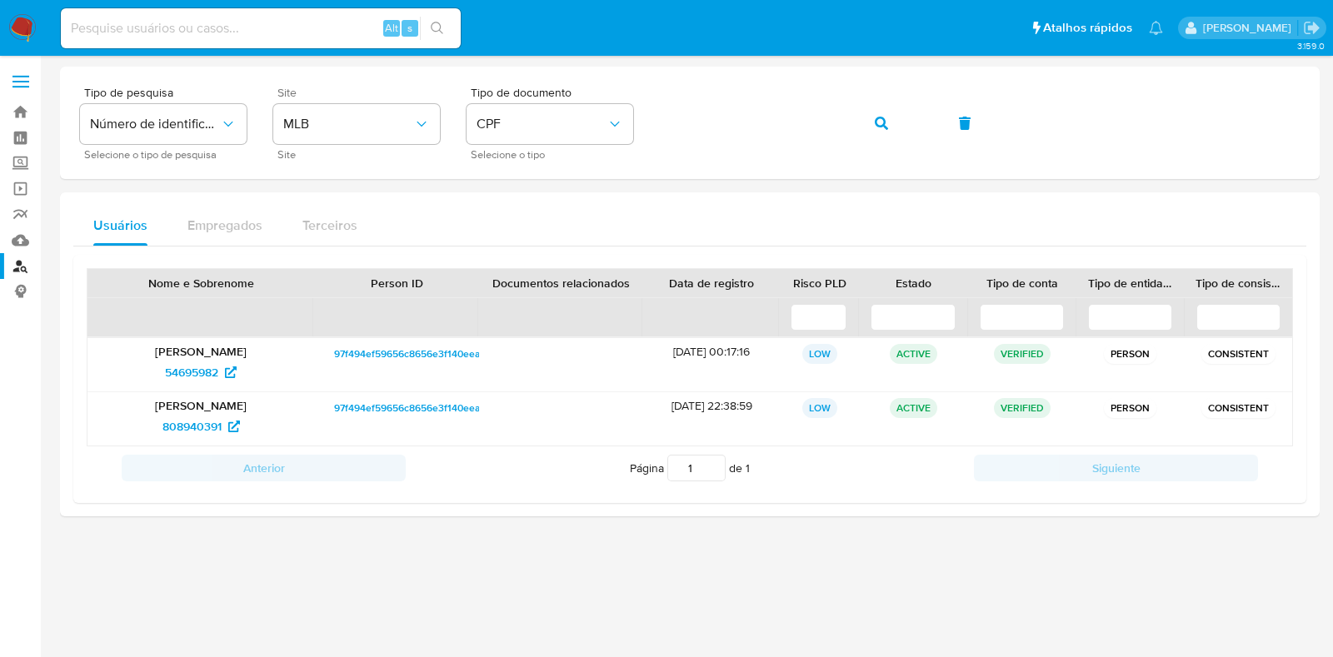
click at [336, 22] on input at bounding box center [261, 28] width 400 height 22
paste input "808940391"
type input "808940391"
click at [441, 22] on icon "search-icon" at bounding box center [437, 28] width 13 height 13
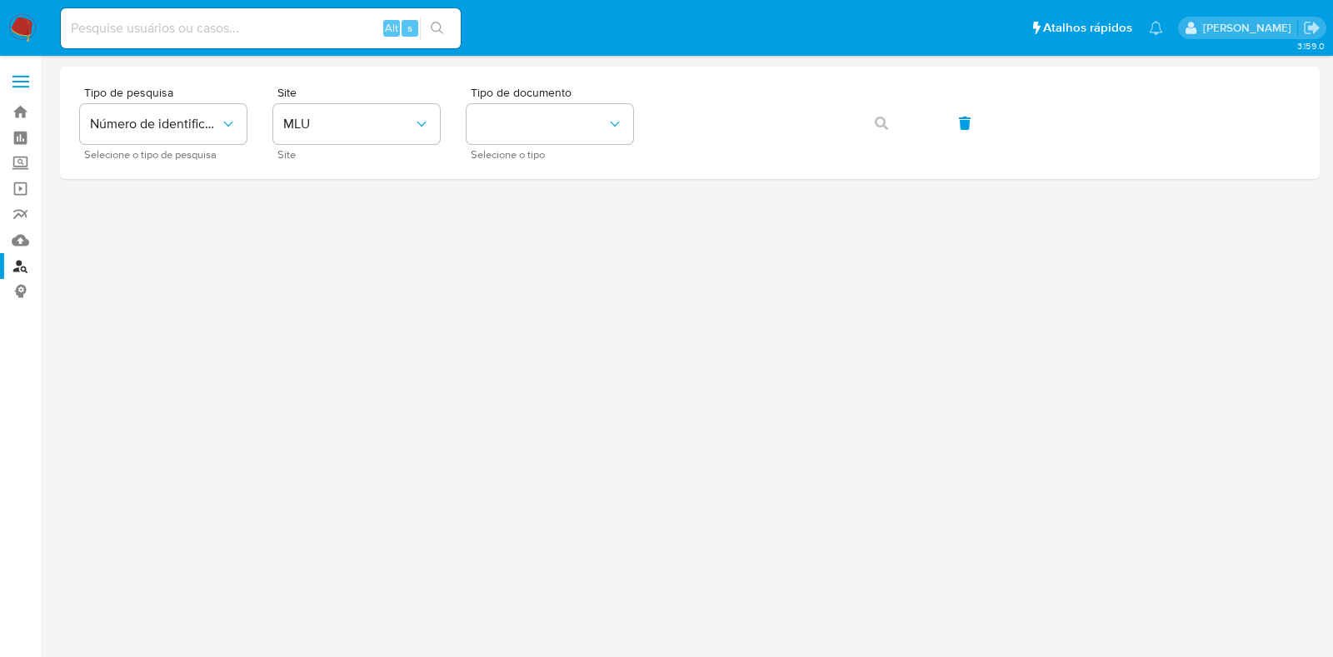
click at [308, 29] on input at bounding box center [261, 28] width 400 height 22
paste input "808940391"
type input "808940391"
click at [442, 31] on icon "search-icon" at bounding box center [437, 28] width 13 height 13
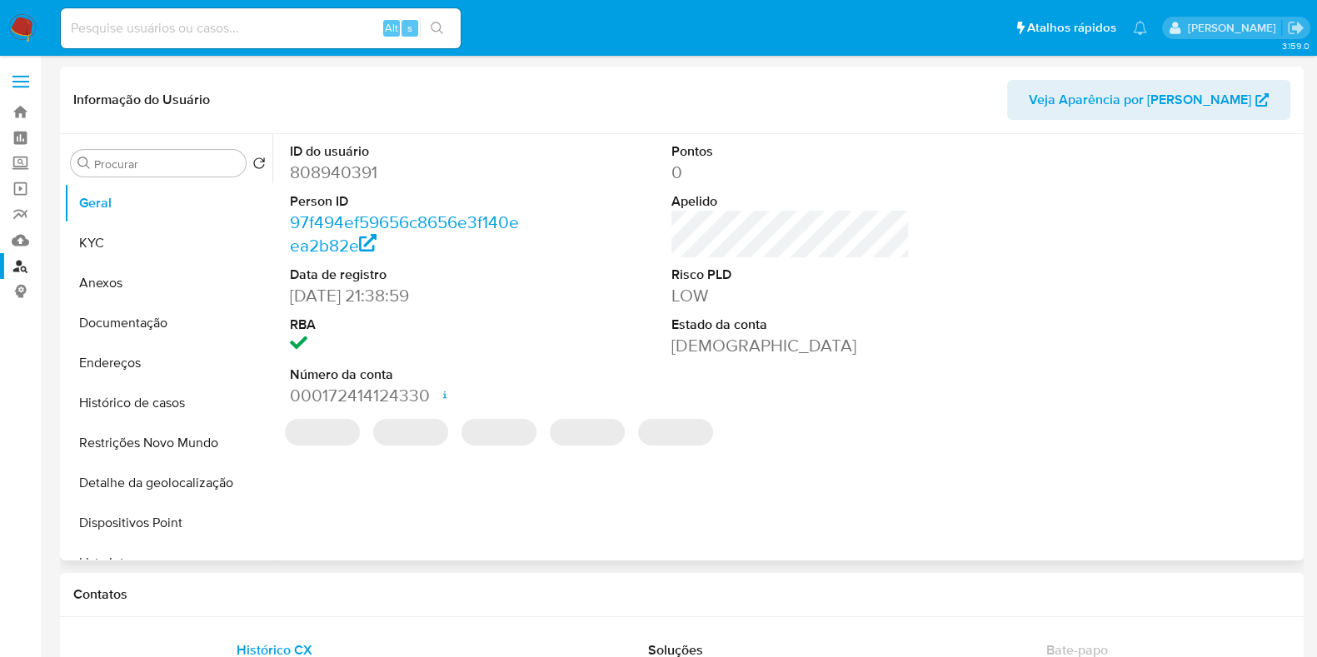
select select "10"
click at [199, 247] on button "KYC" at bounding box center [161, 243] width 195 height 40
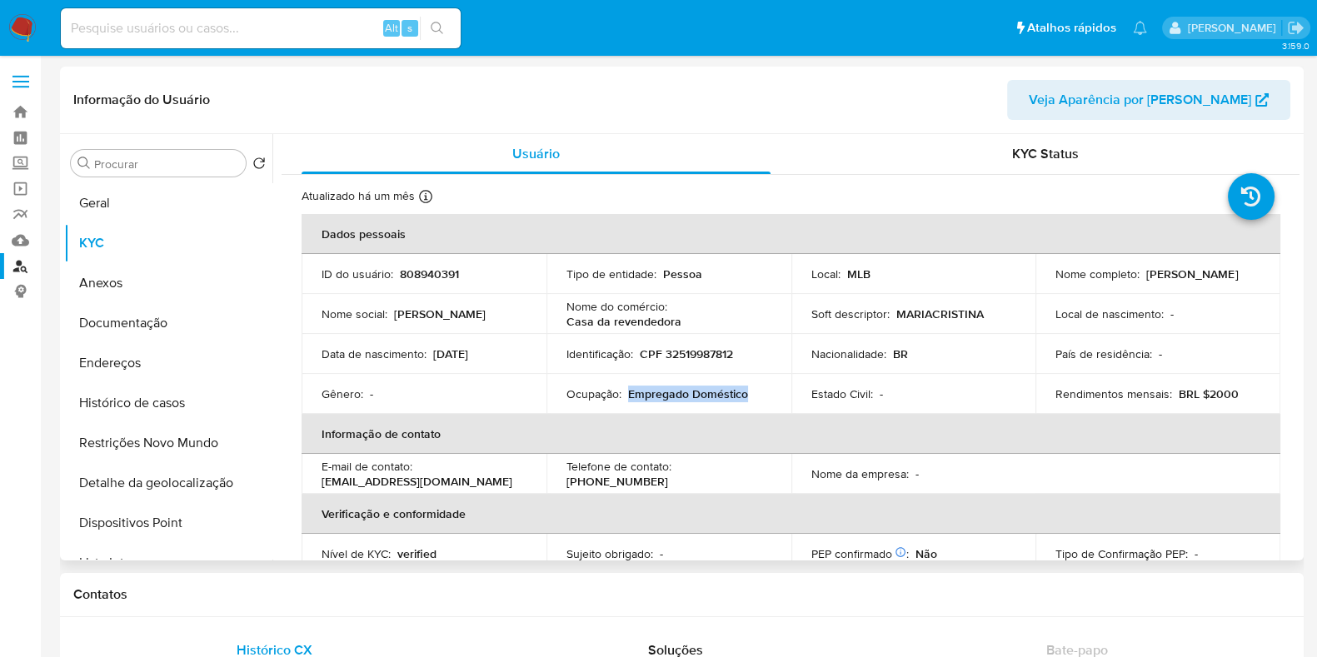
drag, startPoint x: 625, startPoint y: 392, endPoint x: 750, endPoint y: 397, distance: 125.1
click at [750, 397] on div "Ocupação : Empregado Doméstico" at bounding box center [669, 394] width 205 height 15
copy p "Empregado Doméstico"
click at [141, 324] on button "Documentação" at bounding box center [161, 323] width 195 height 40
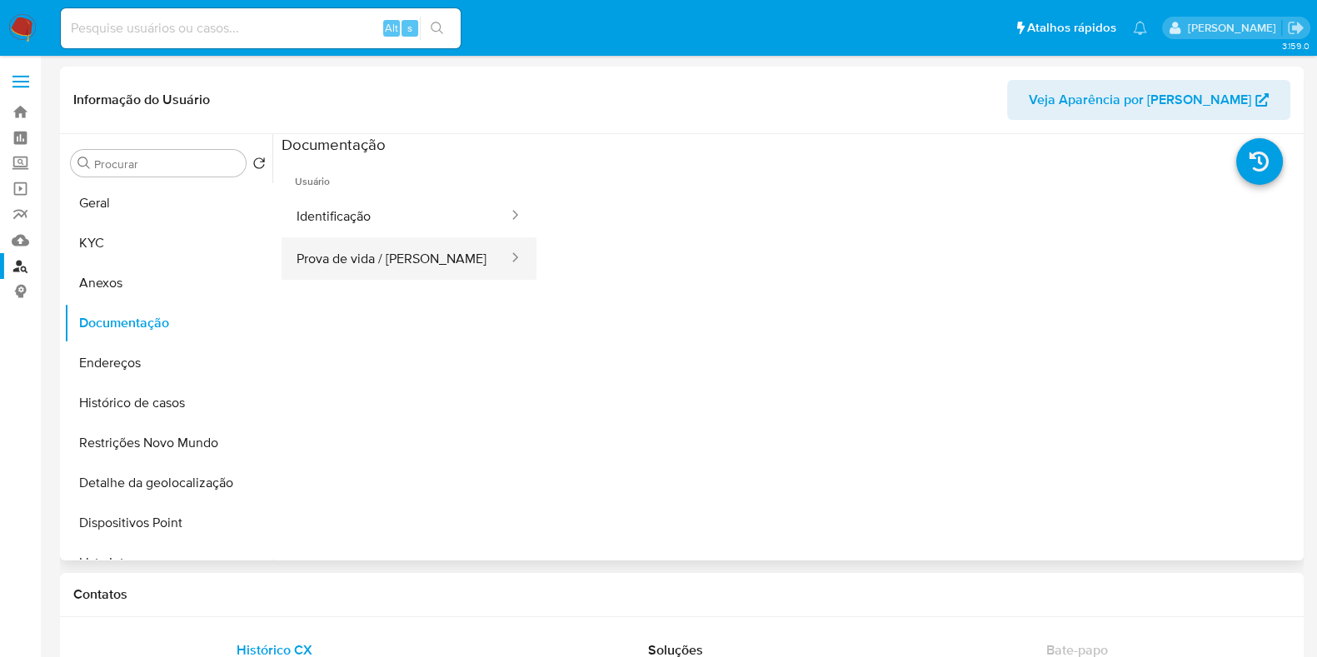
click at [425, 263] on button "Prova de vida / Selfie" at bounding box center [396, 258] width 228 height 42
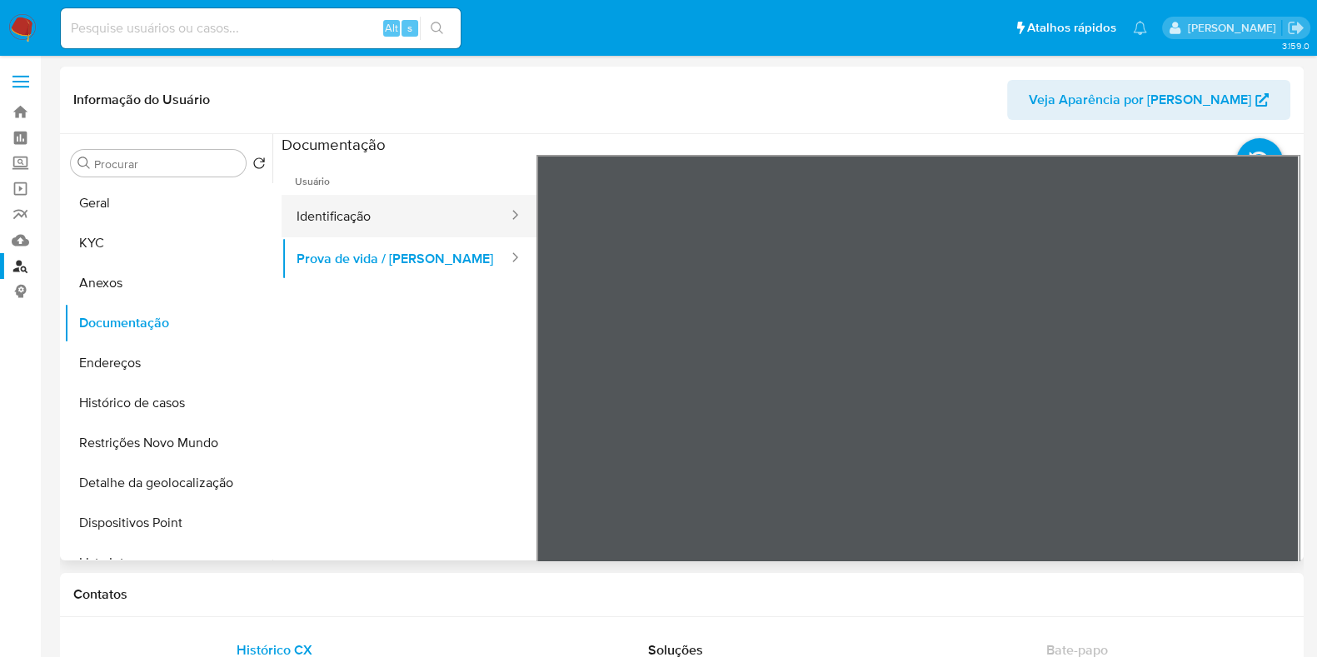
click at [379, 197] on button "Identificação" at bounding box center [396, 216] width 228 height 42
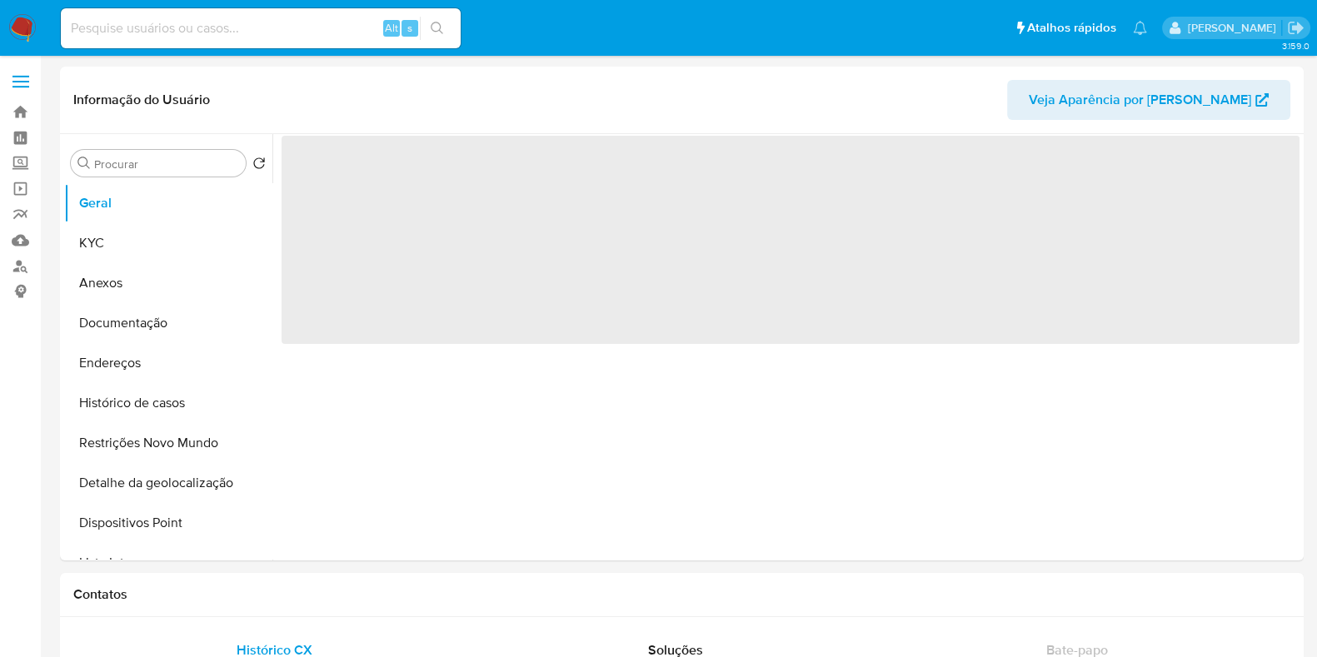
select select "10"
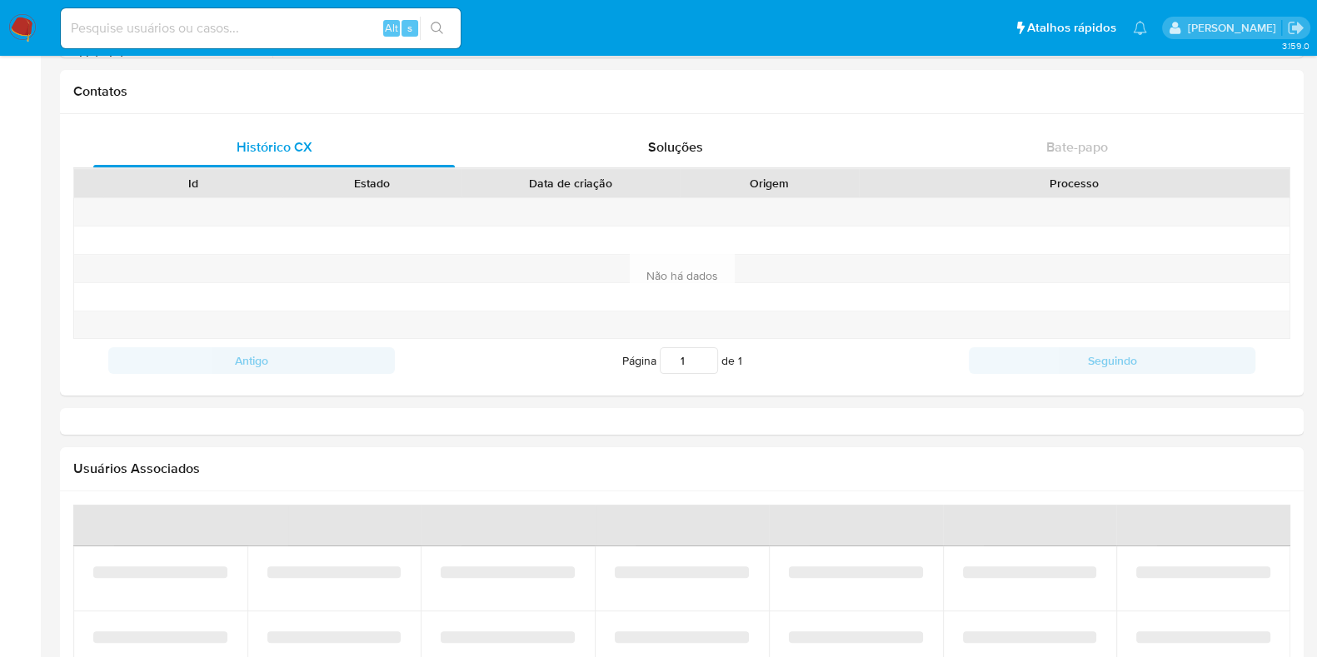
select select "10"
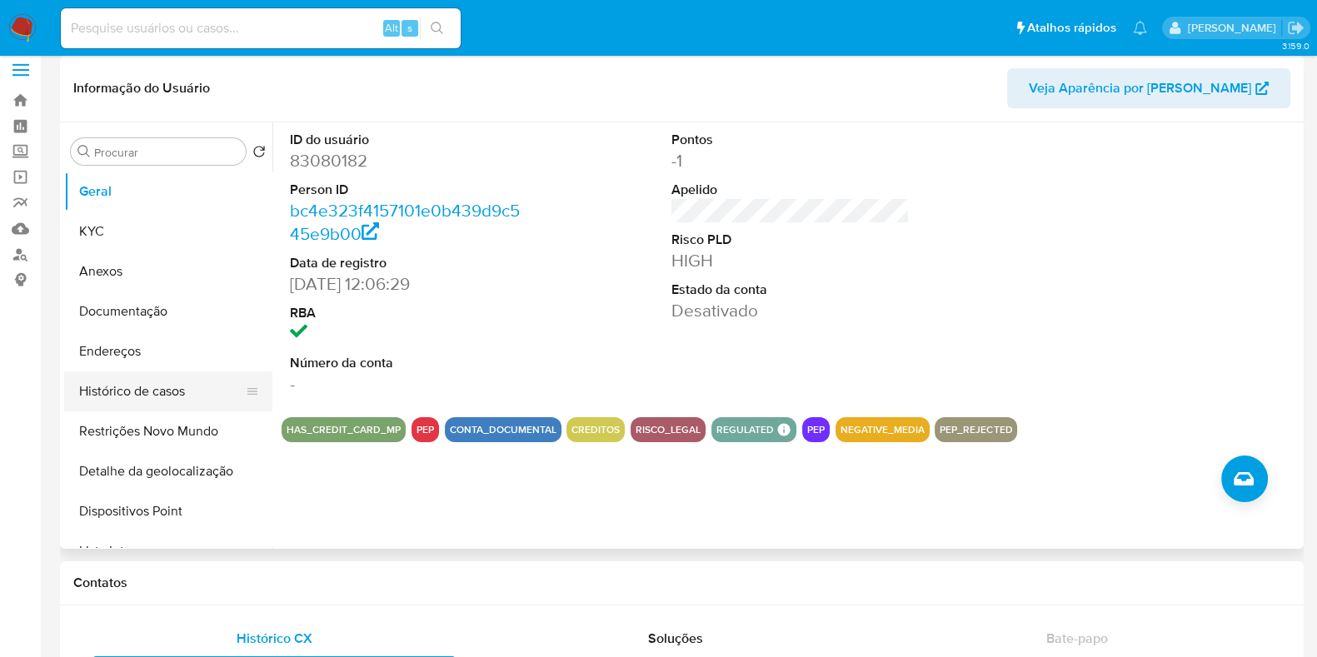
scroll to position [12, 0]
click at [202, 401] on button "Histórico de casos" at bounding box center [161, 392] width 195 height 40
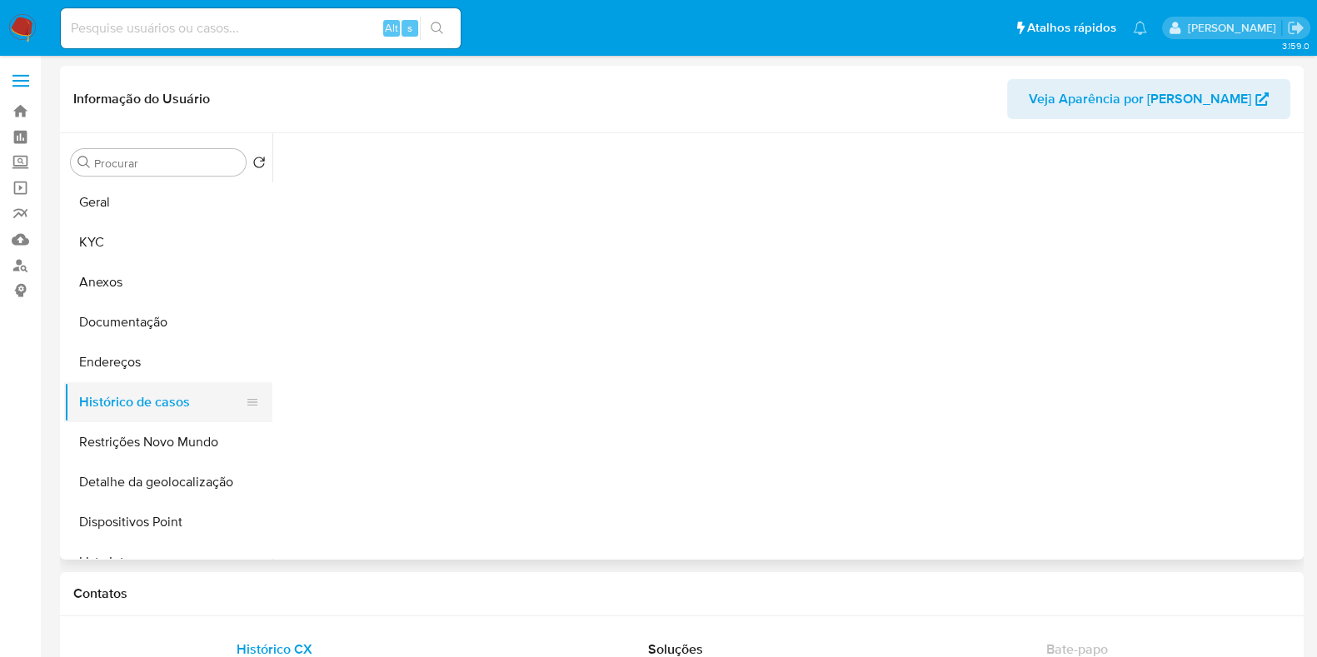
scroll to position [0, 0]
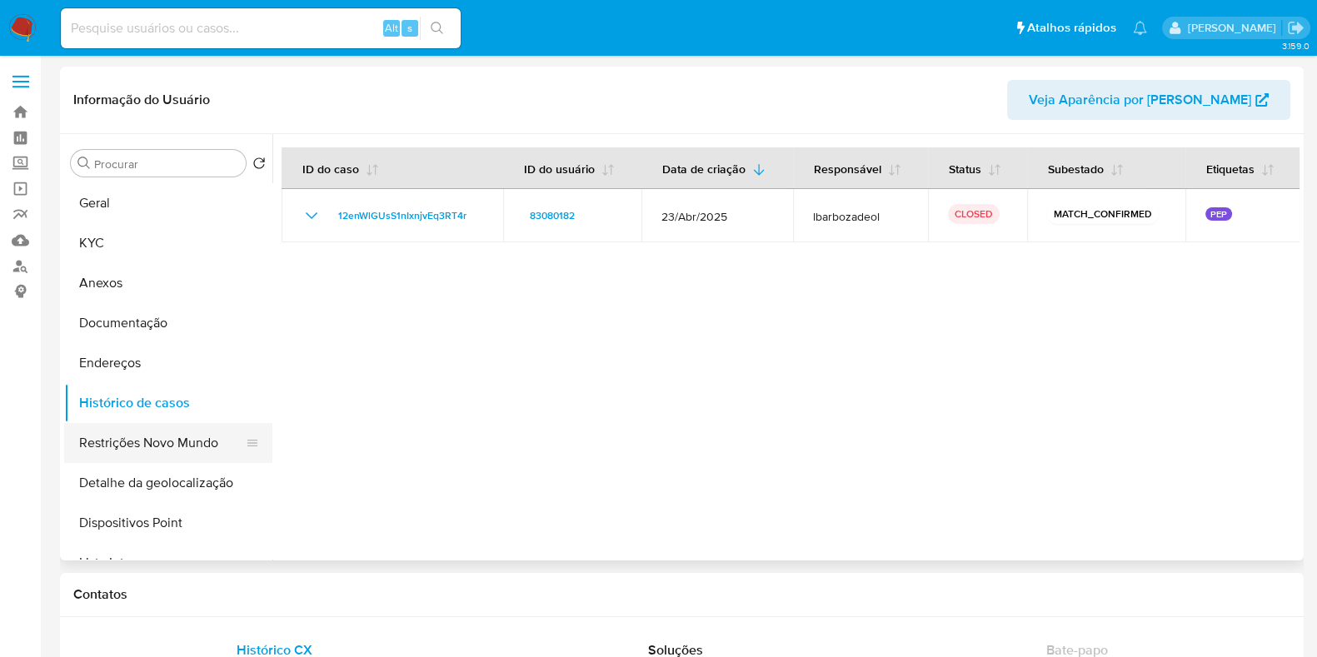
click at [191, 454] on button "Restrições Novo Mundo" at bounding box center [161, 443] width 195 height 40
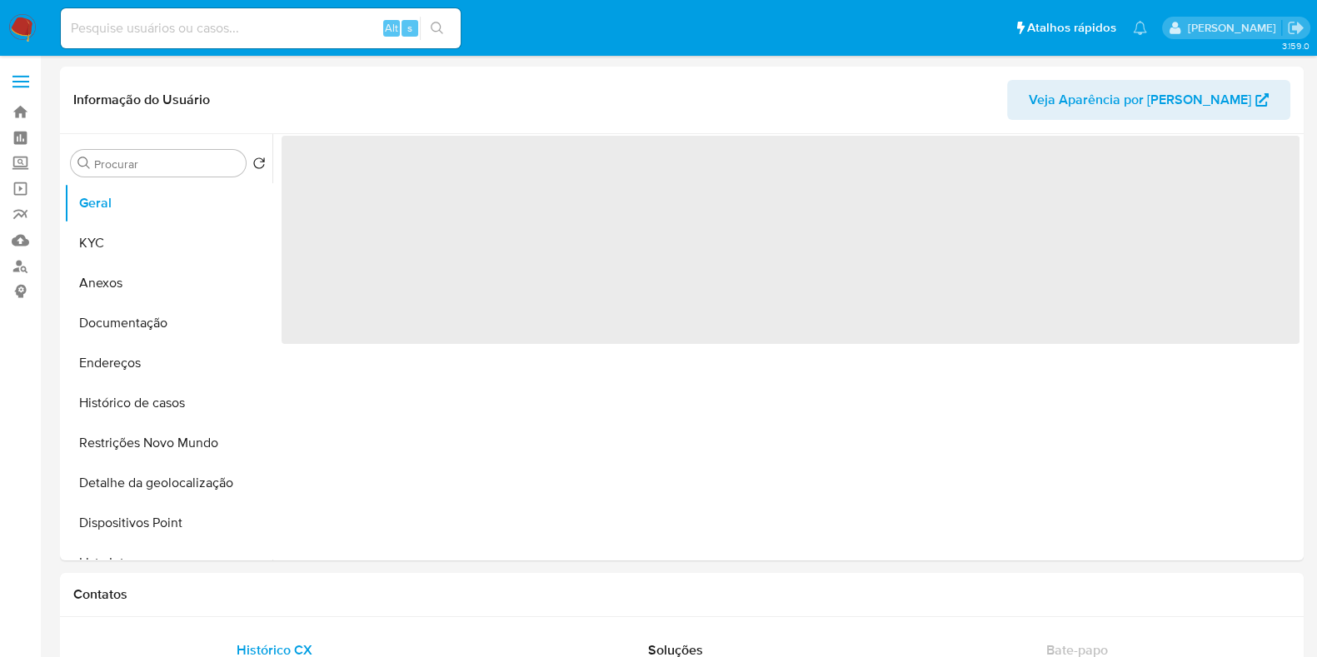
select select "10"
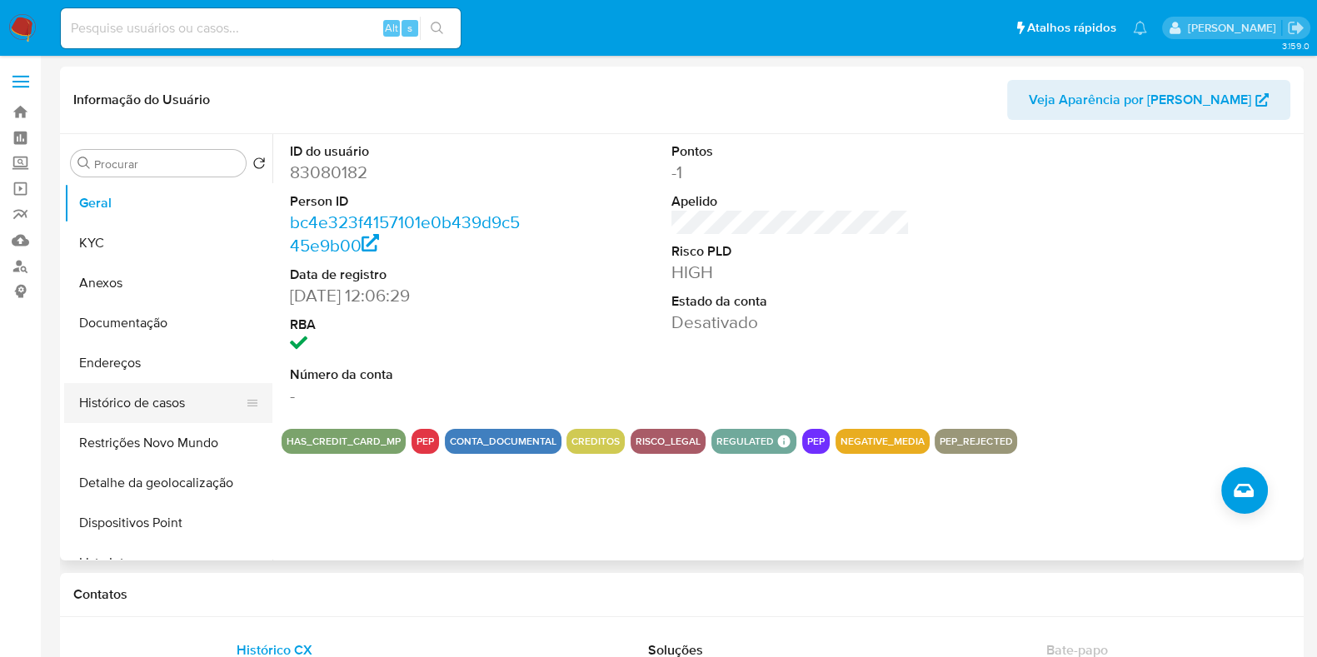
click at [181, 418] on button "Histórico de casos" at bounding box center [161, 403] width 195 height 40
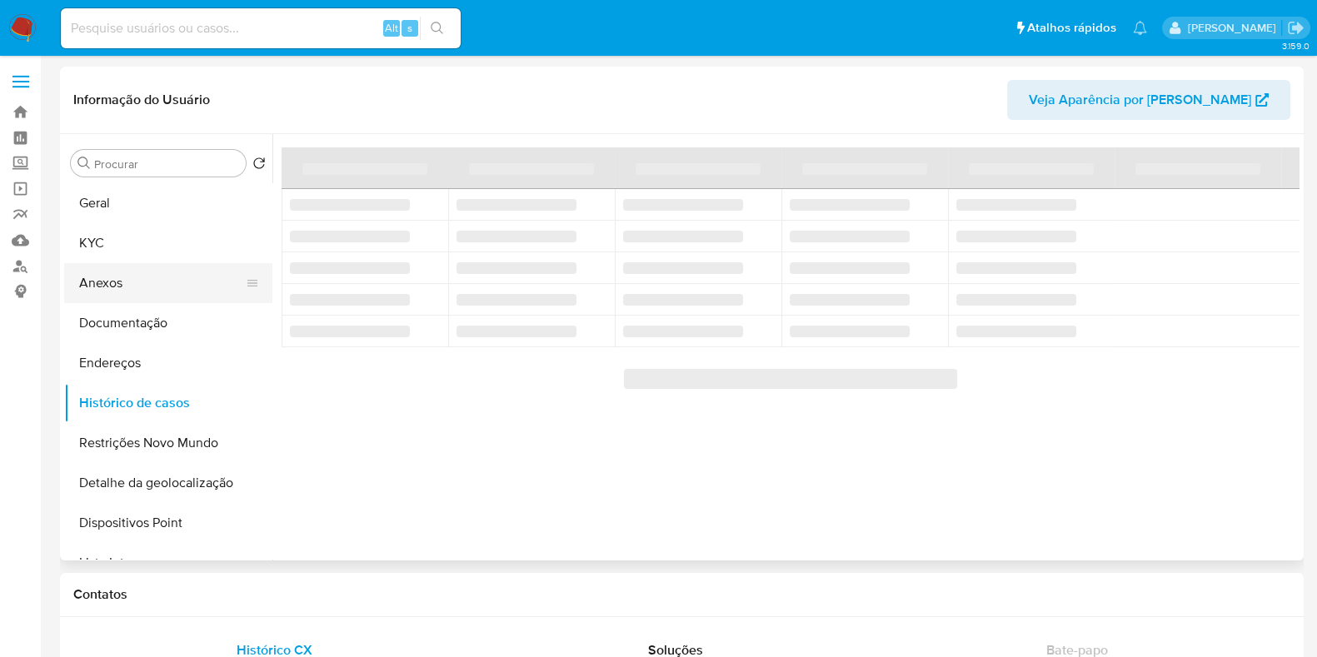
click at [158, 282] on button "Anexos" at bounding box center [161, 283] width 195 height 40
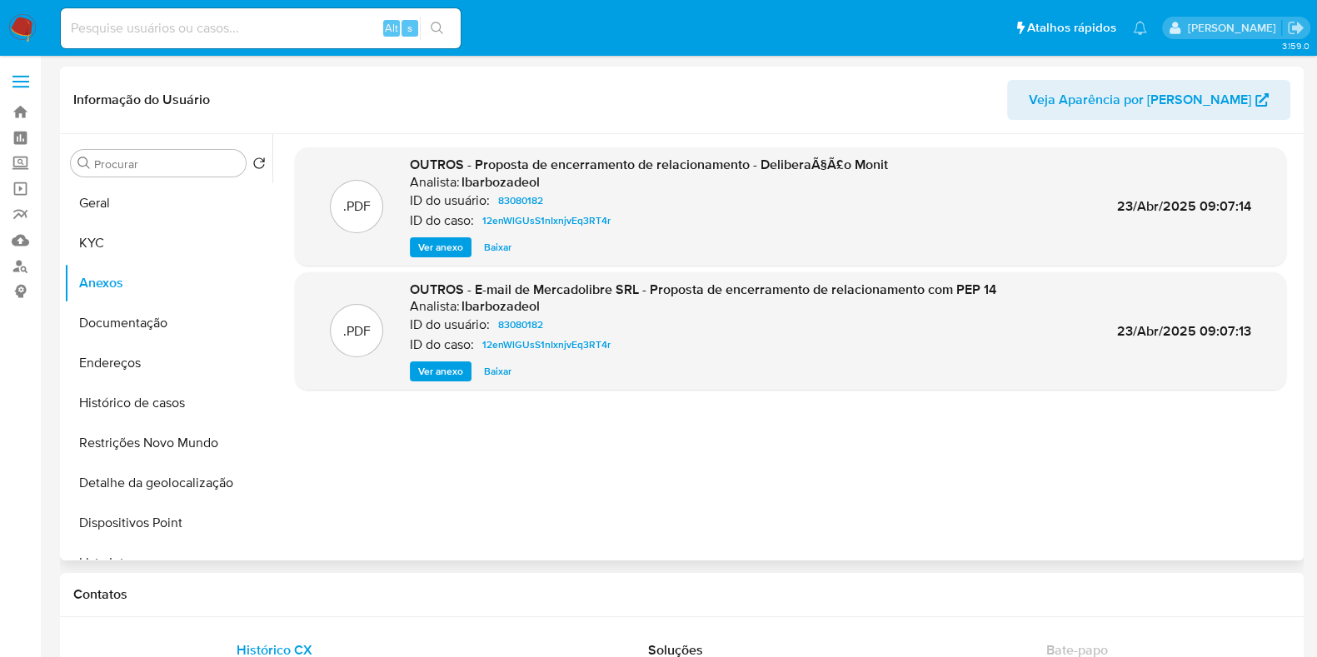
click at [446, 244] on span "Ver anexo" at bounding box center [440, 247] width 45 height 17
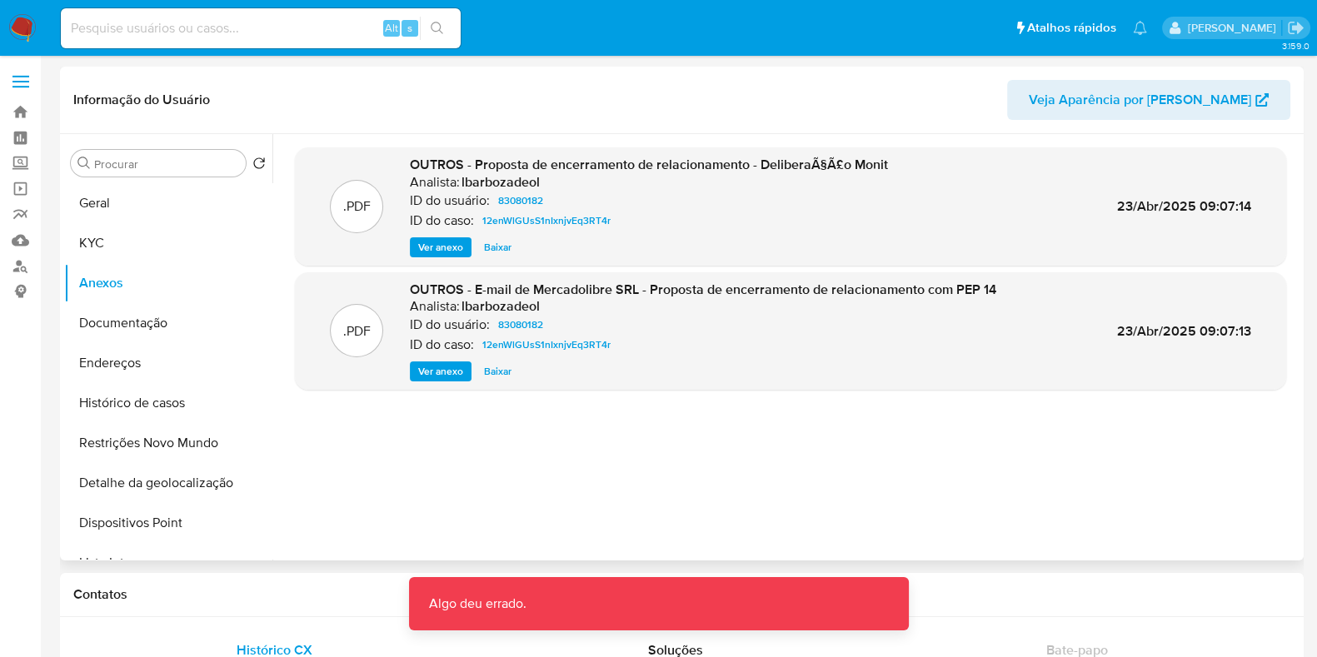
click at [446, 248] on span "Ver anexo" at bounding box center [440, 247] width 45 height 17
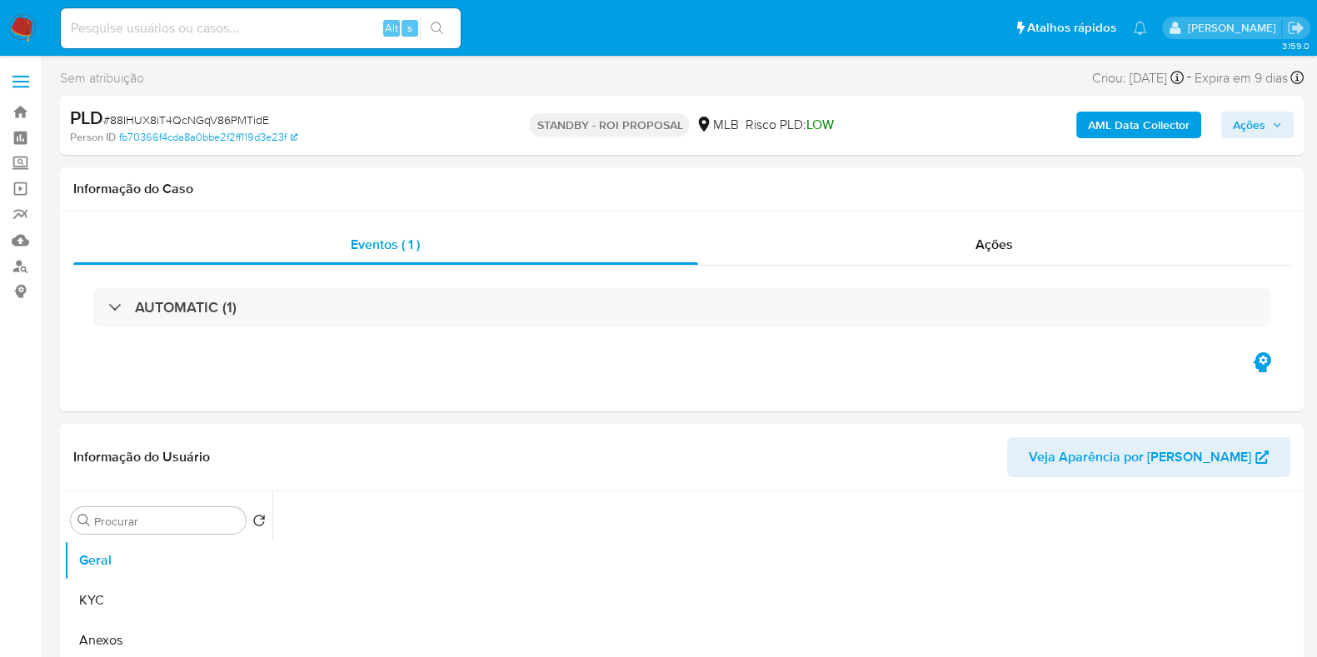
select select "10"
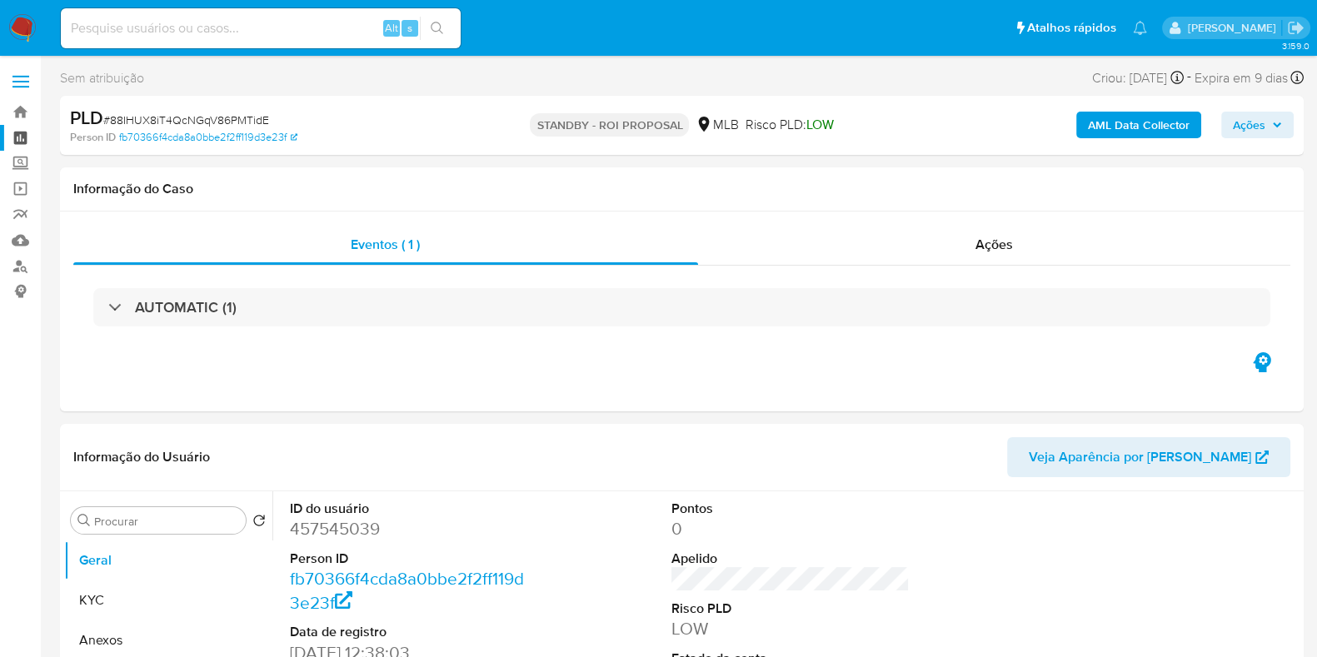
click at [27, 134] on link "Painel" at bounding box center [99, 138] width 198 height 26
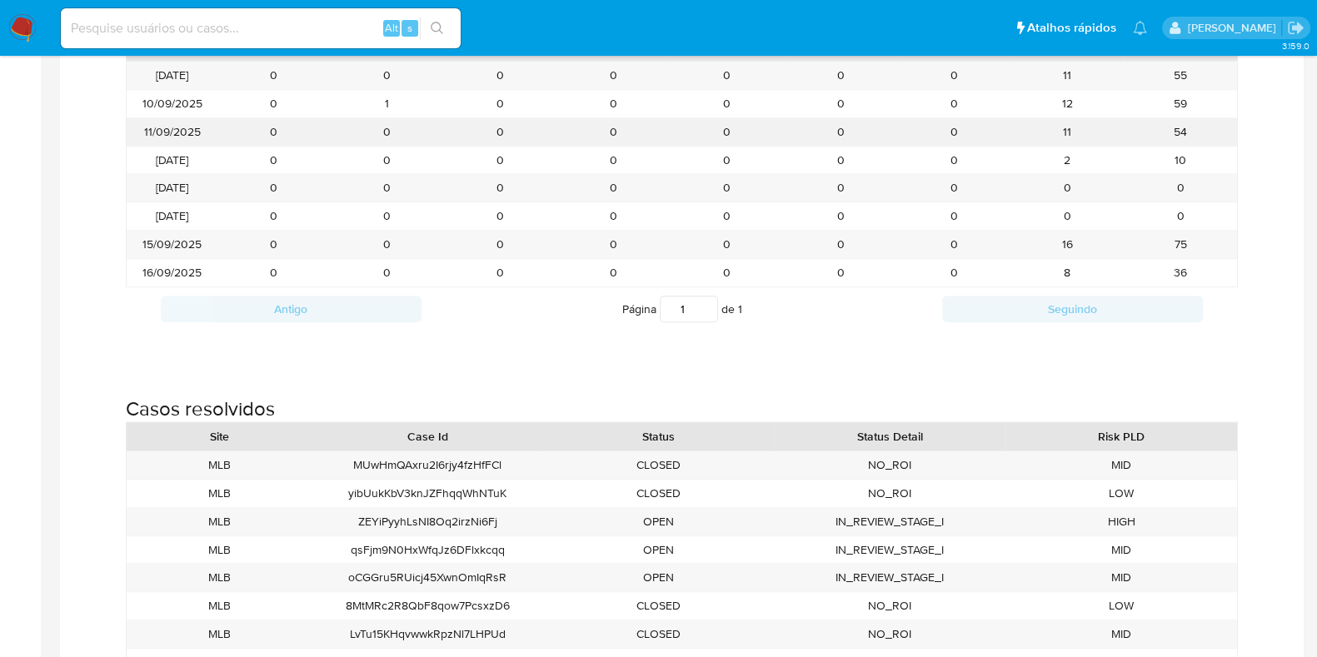
scroll to position [1843, 0]
